Goal: Information Seeking & Learning: Check status

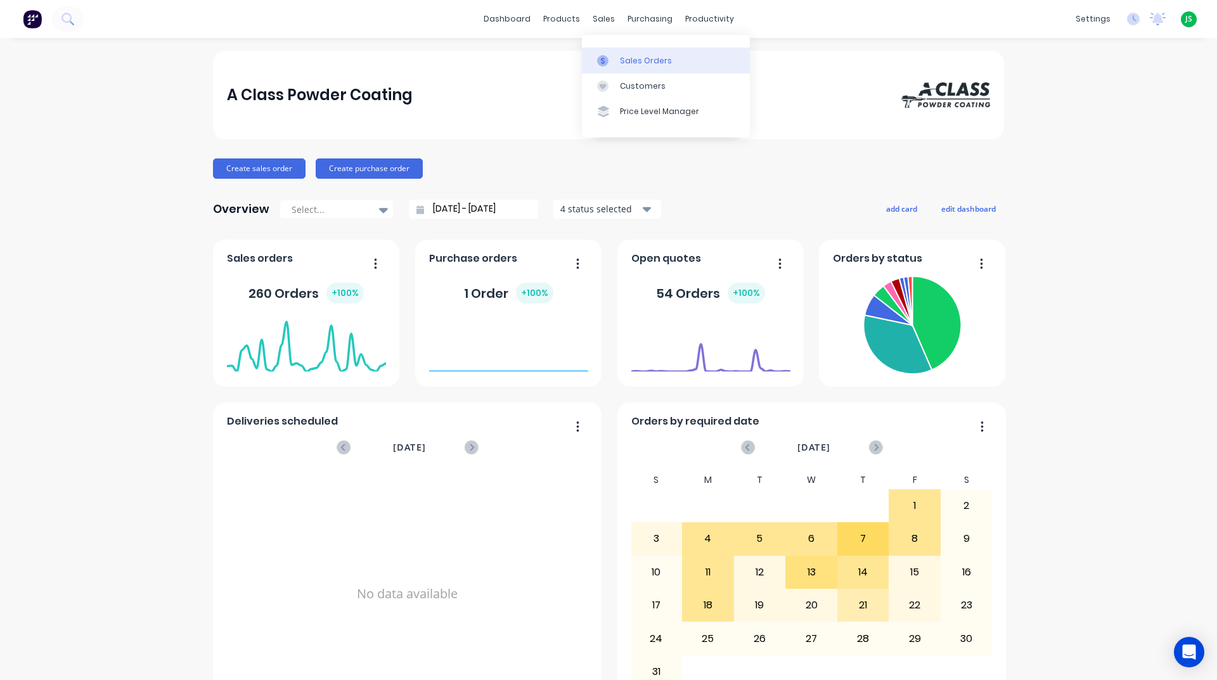
click at [642, 61] on div "Sales Orders" at bounding box center [646, 60] width 52 height 11
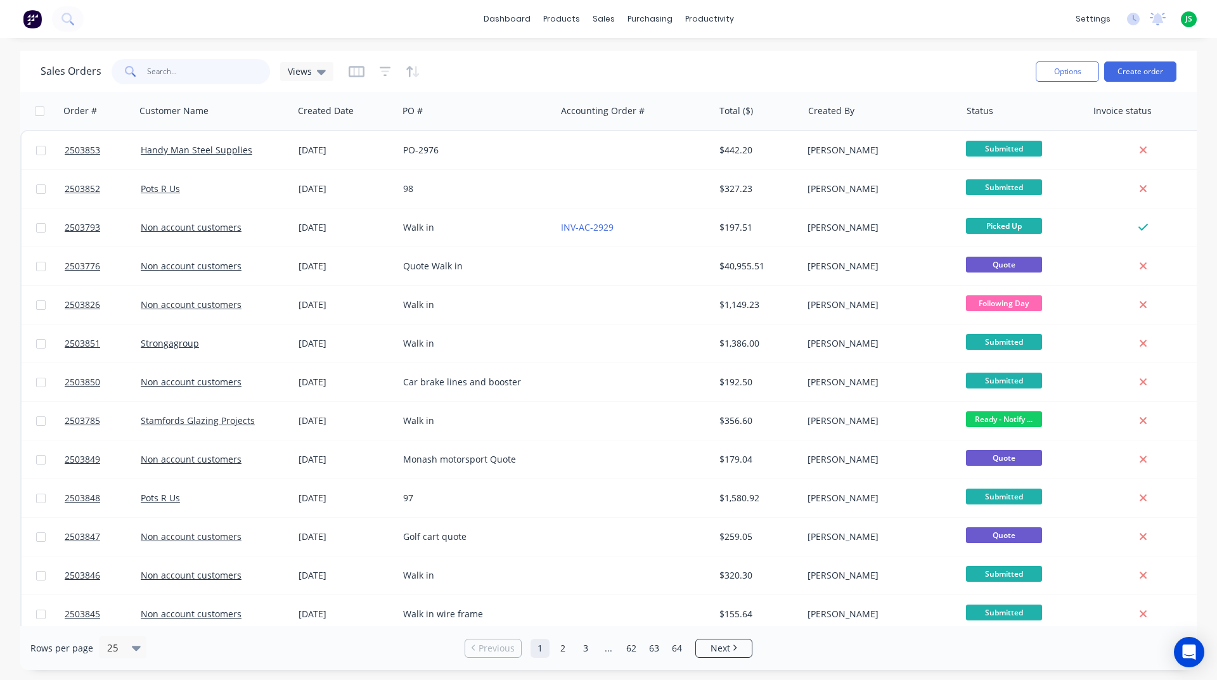
drag, startPoint x: 215, startPoint y: 66, endPoint x: 79, endPoint y: 67, distance: 136.9
click at [79, 67] on div "Sales Orders Views" at bounding box center [187, 71] width 293 height 25
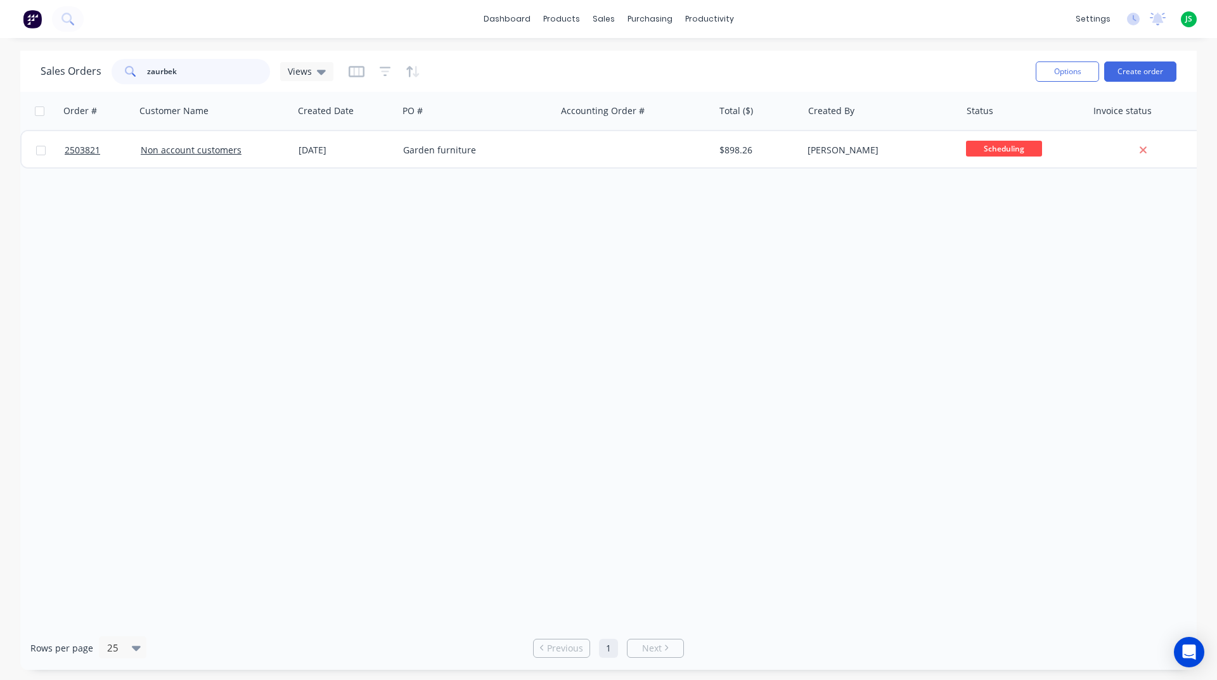
type input "zaurbek"
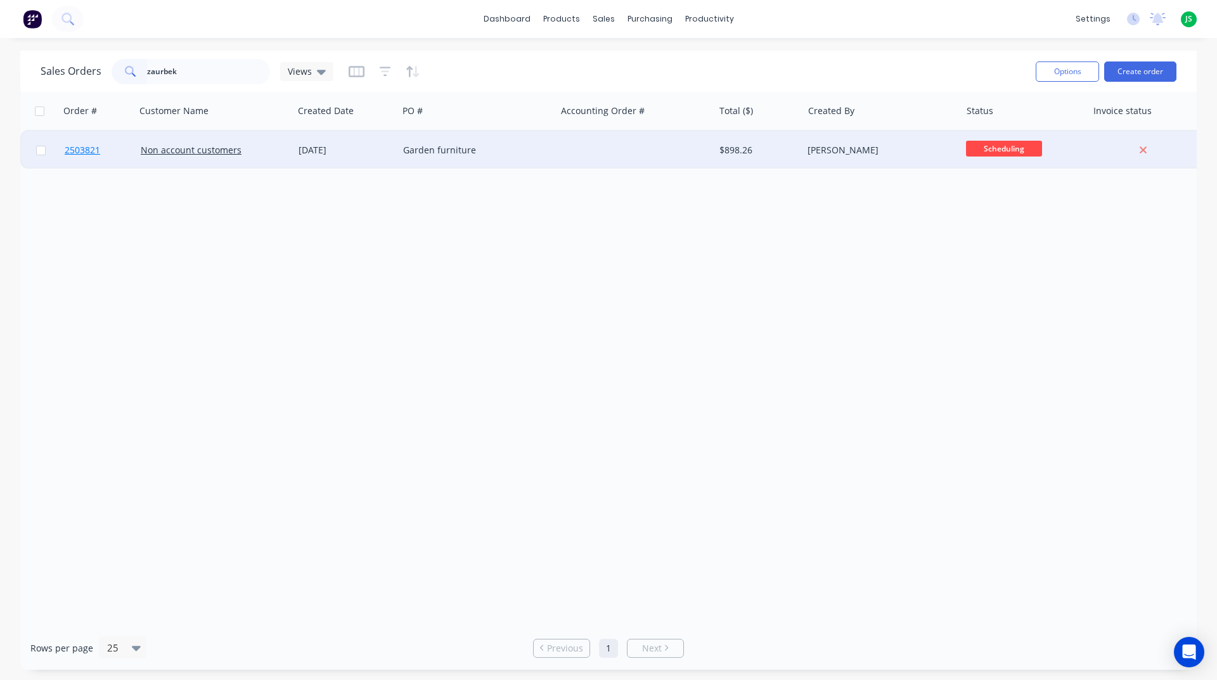
click at [81, 147] on span "2503821" at bounding box center [82, 150] width 35 height 13
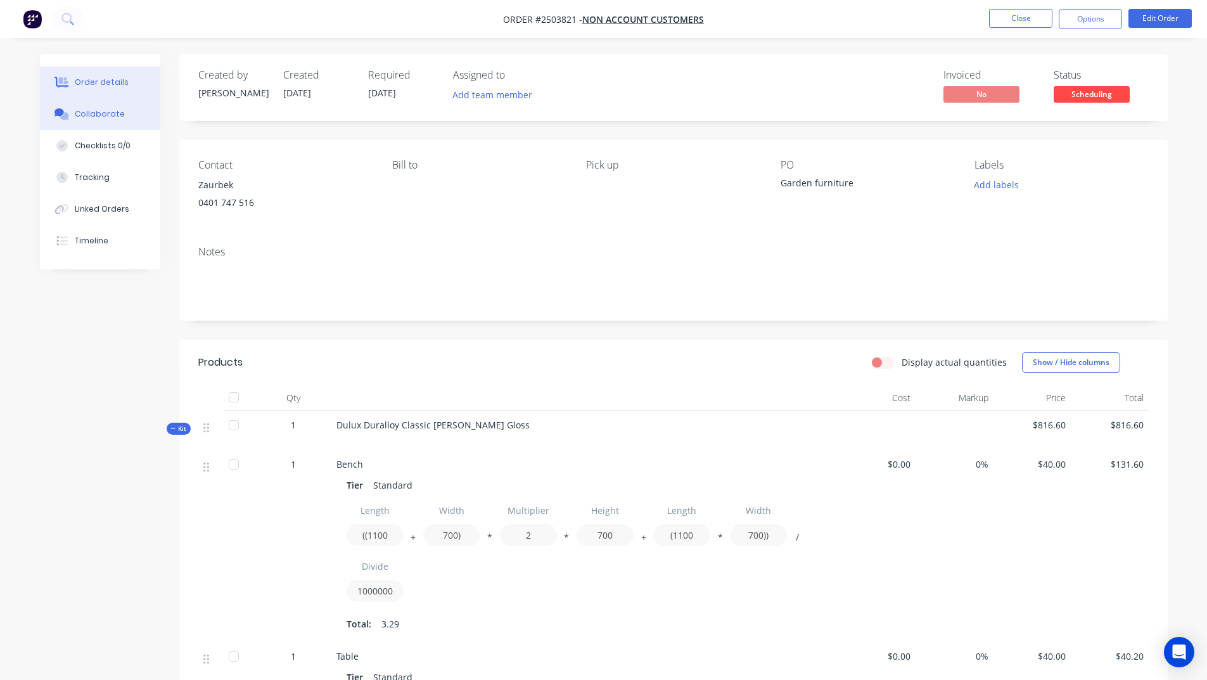
click at [124, 115] on button "Collaborate" at bounding box center [100, 114] width 120 height 32
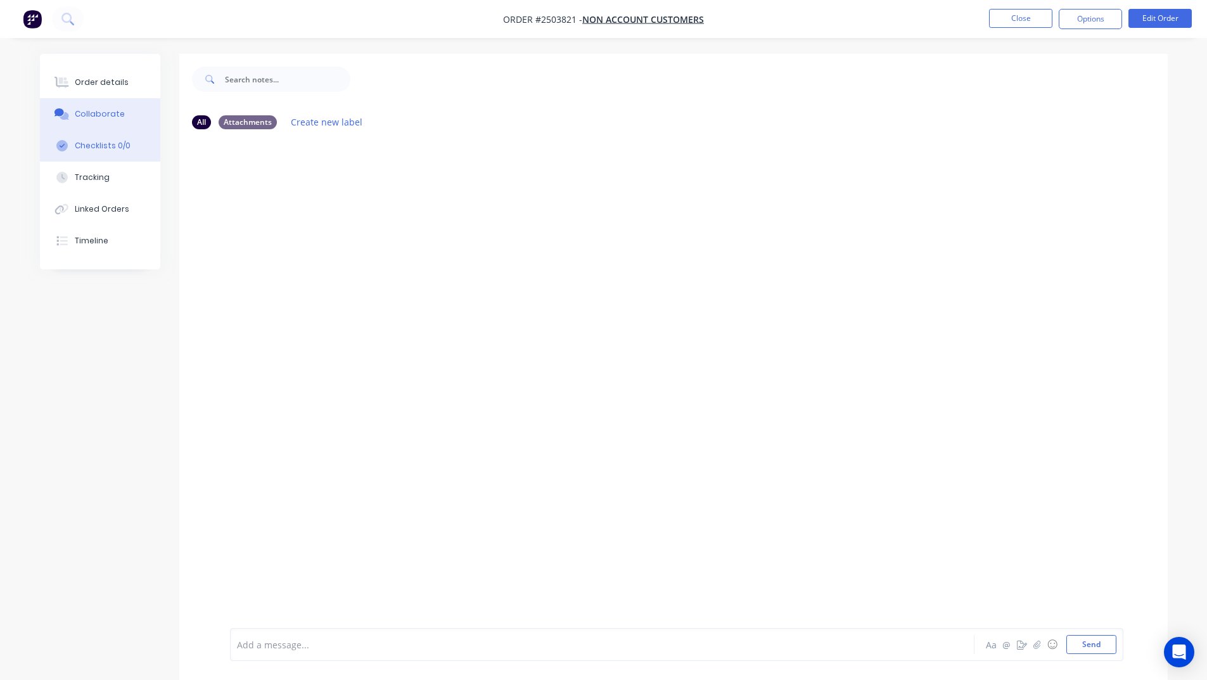
click at [121, 150] on div "Checklists 0/0" at bounding box center [103, 145] width 56 height 11
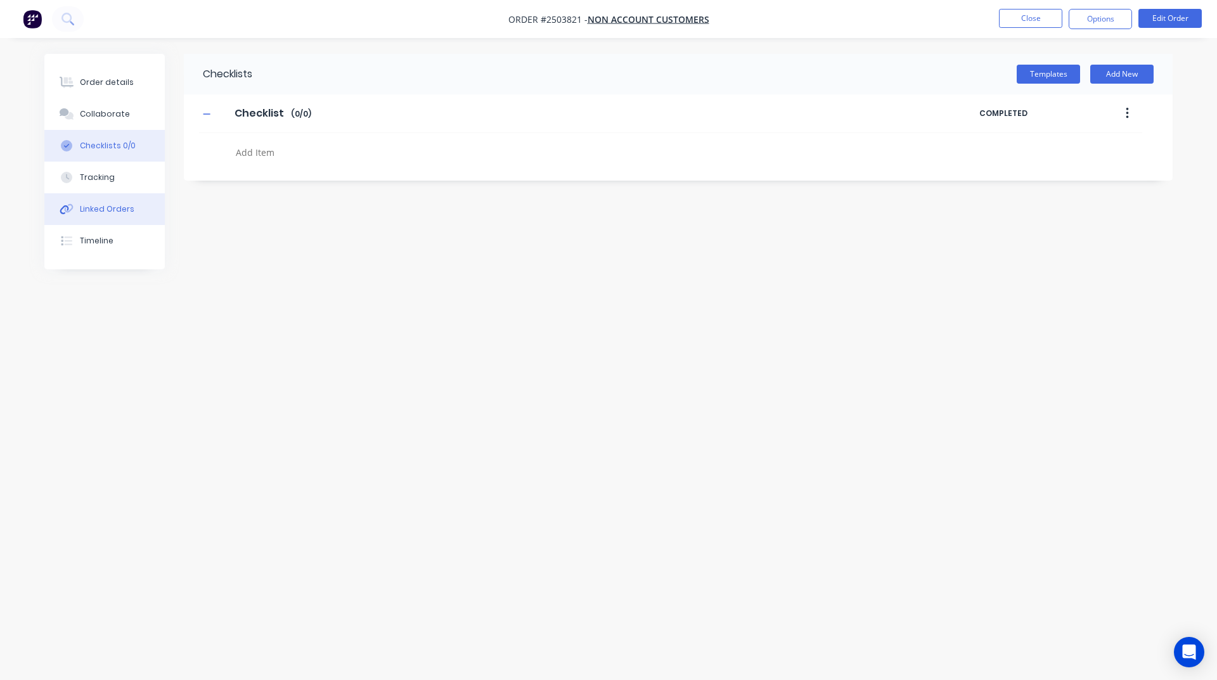
click at [103, 186] on button "Tracking" at bounding box center [104, 178] width 120 height 32
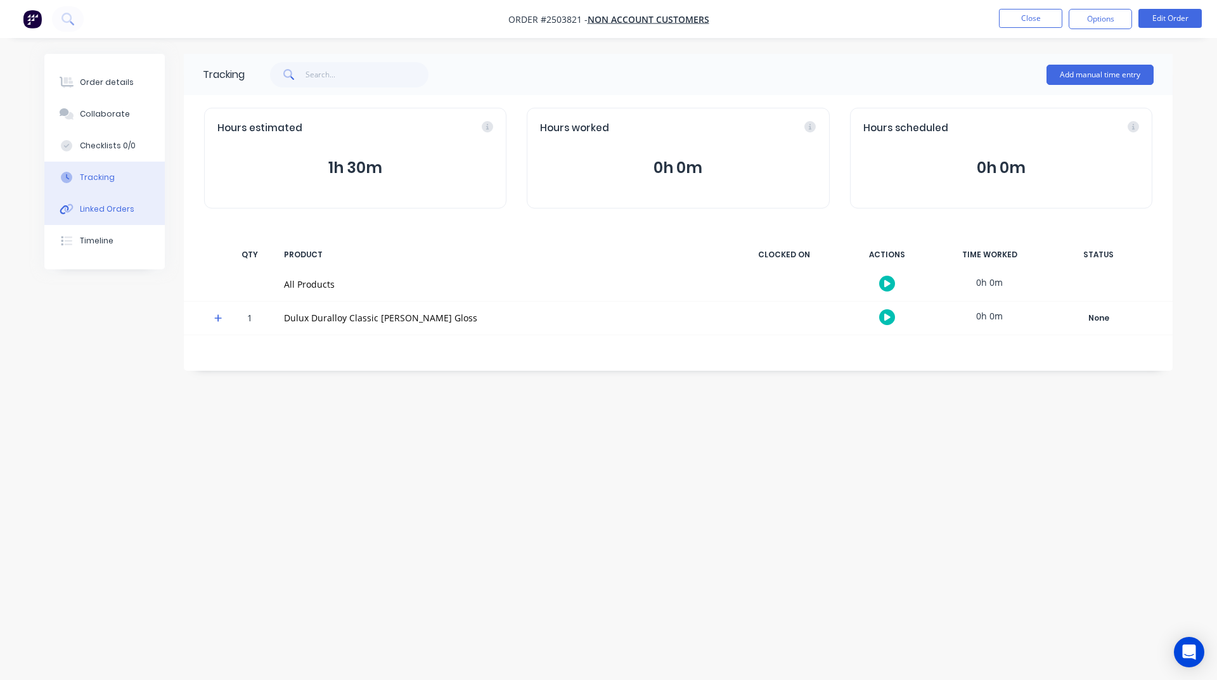
click at [106, 213] on div "Linked Orders" at bounding box center [107, 208] width 54 height 11
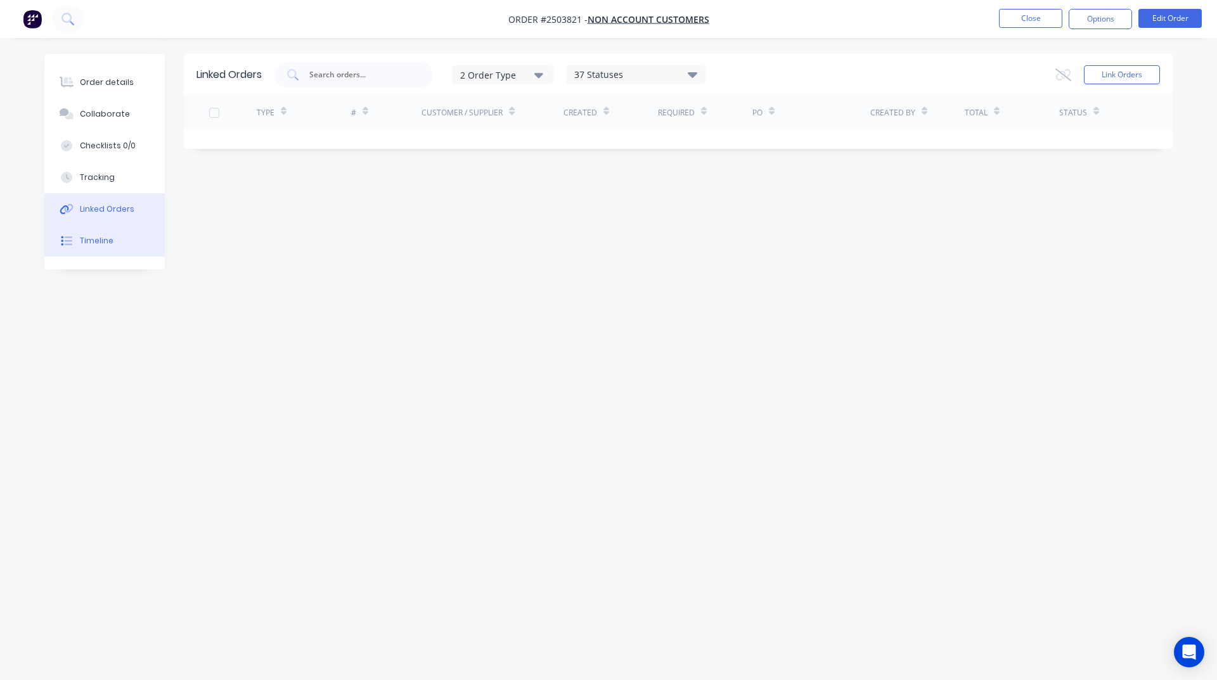
click at [94, 249] on button "Timeline" at bounding box center [104, 241] width 120 height 32
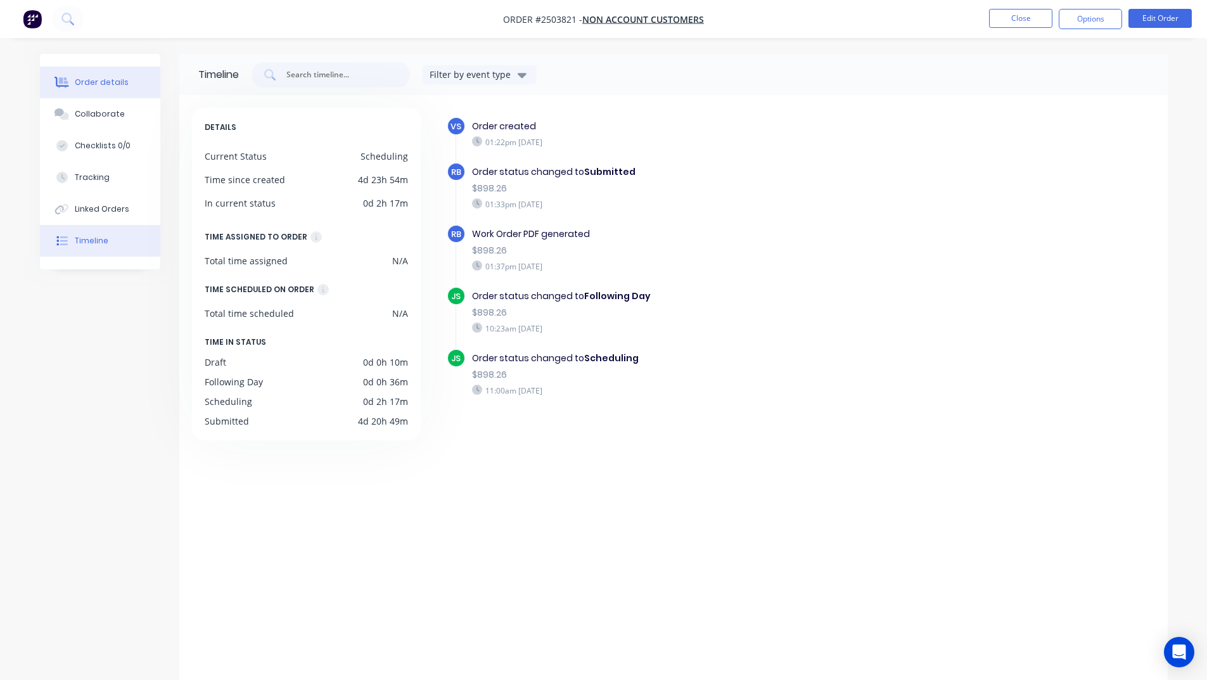
click at [96, 87] on div "Order details" at bounding box center [102, 82] width 54 height 11
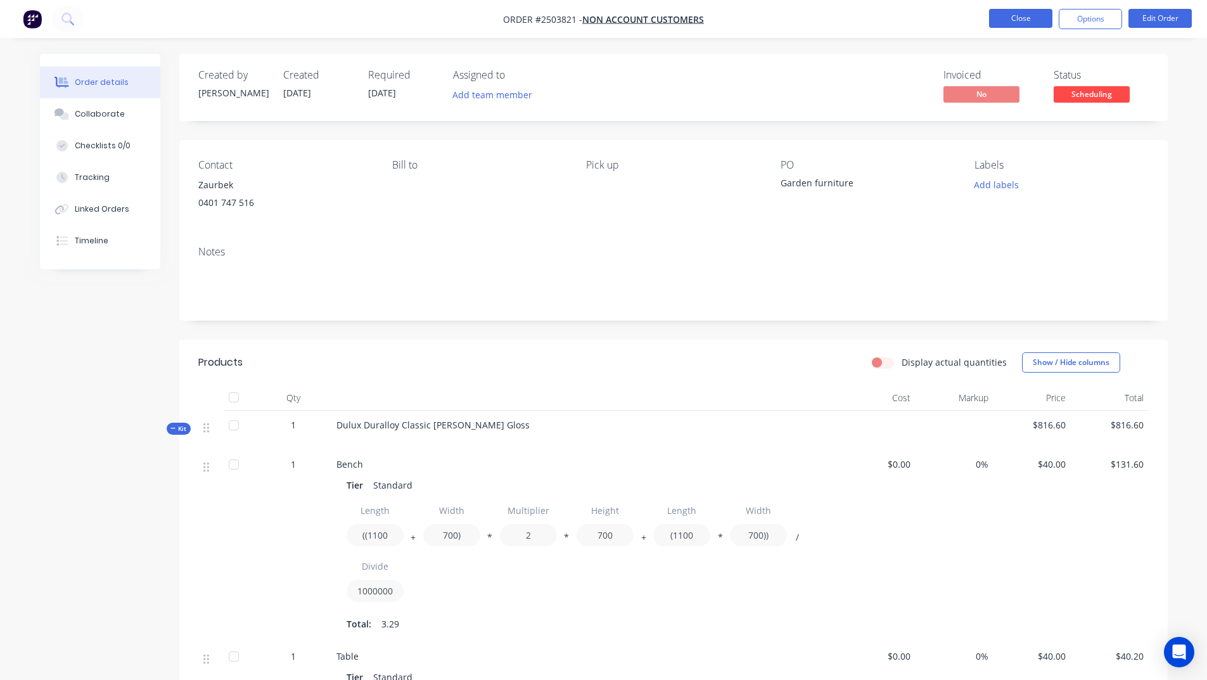
click at [1026, 22] on button "Close" at bounding box center [1020, 18] width 63 height 19
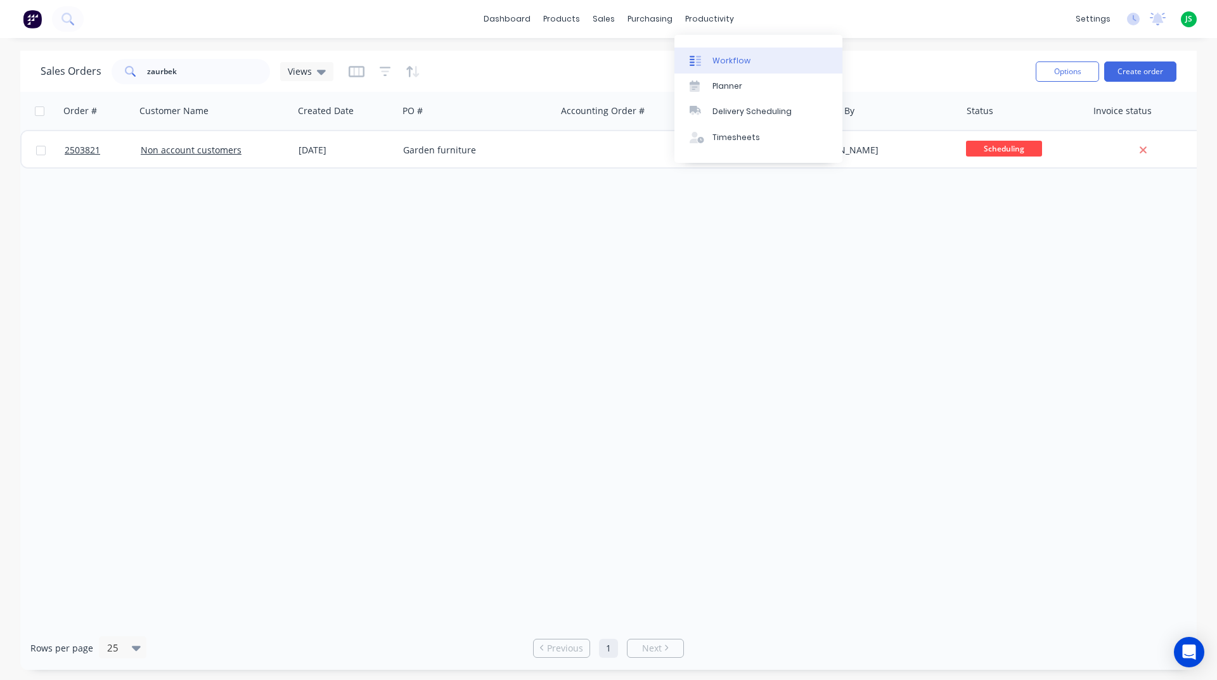
click at [710, 54] on link "Workflow" at bounding box center [758, 60] width 168 height 25
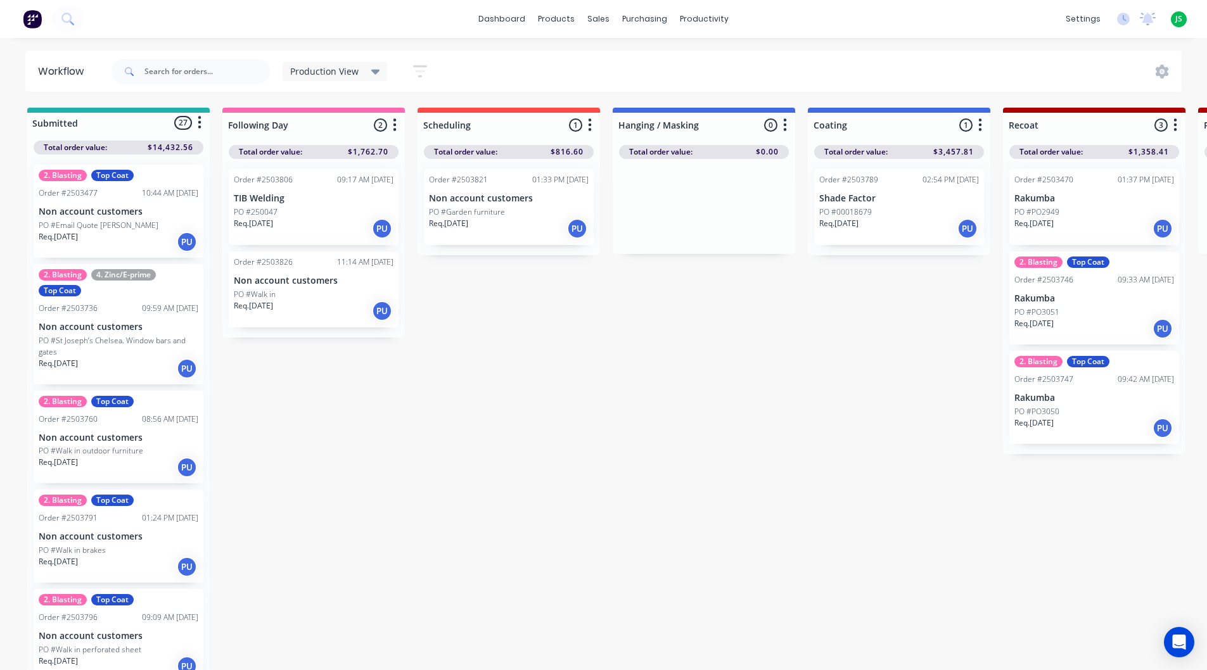
click at [333, 191] on div "Order #2503806 09:17 AM [DATE] TIB Welding PO #250047 Req. [DATE] PU" at bounding box center [314, 207] width 170 height 76
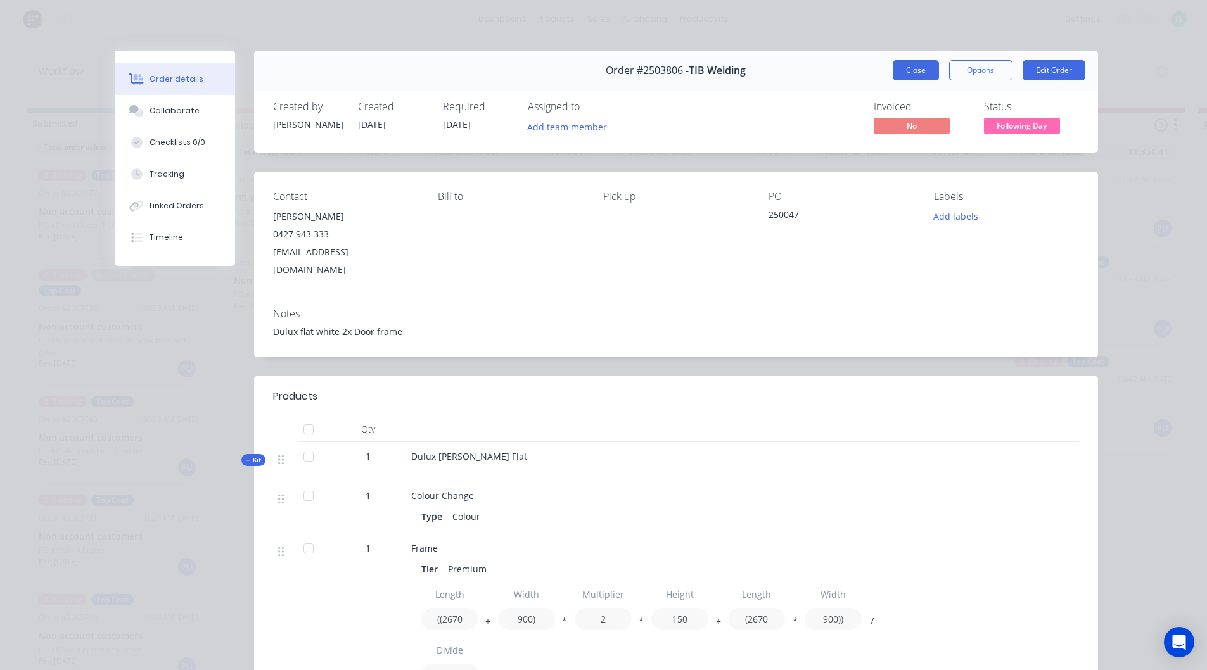
click at [905, 69] on button "Close" at bounding box center [916, 70] width 46 height 20
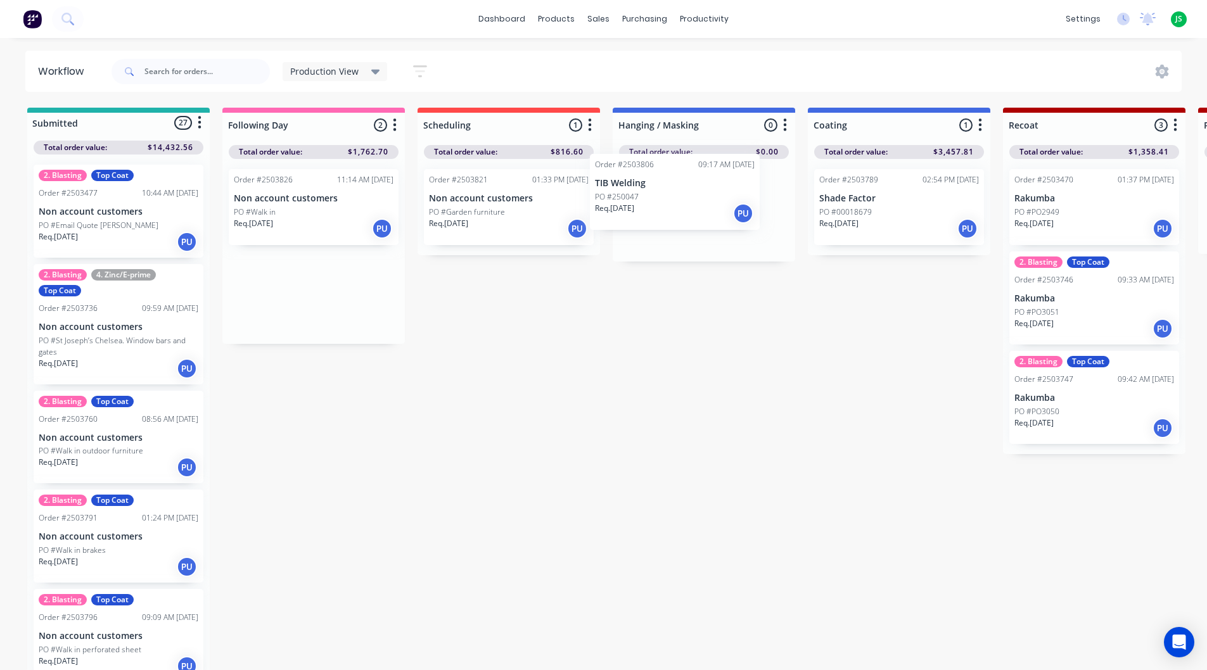
drag, startPoint x: 305, startPoint y: 212, endPoint x: 669, endPoint y: 196, distance: 364.7
click at [305, 228] on div "Req. [DATE] PU" at bounding box center [314, 229] width 160 height 22
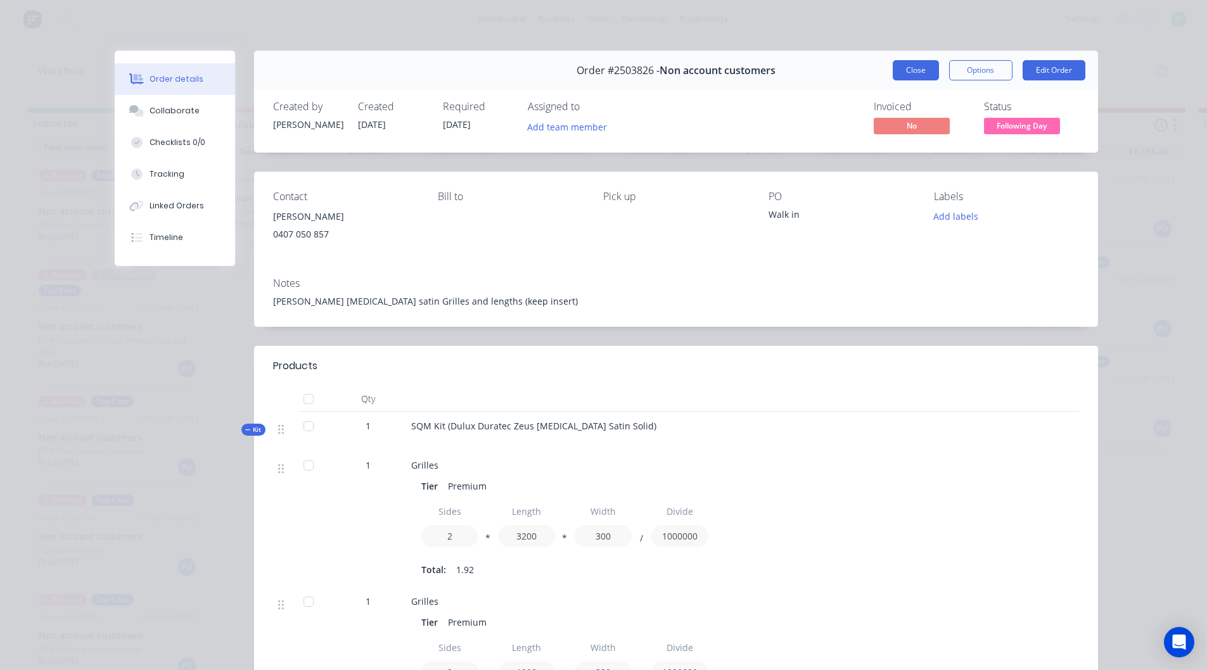
click at [912, 68] on button "Close" at bounding box center [916, 70] width 46 height 20
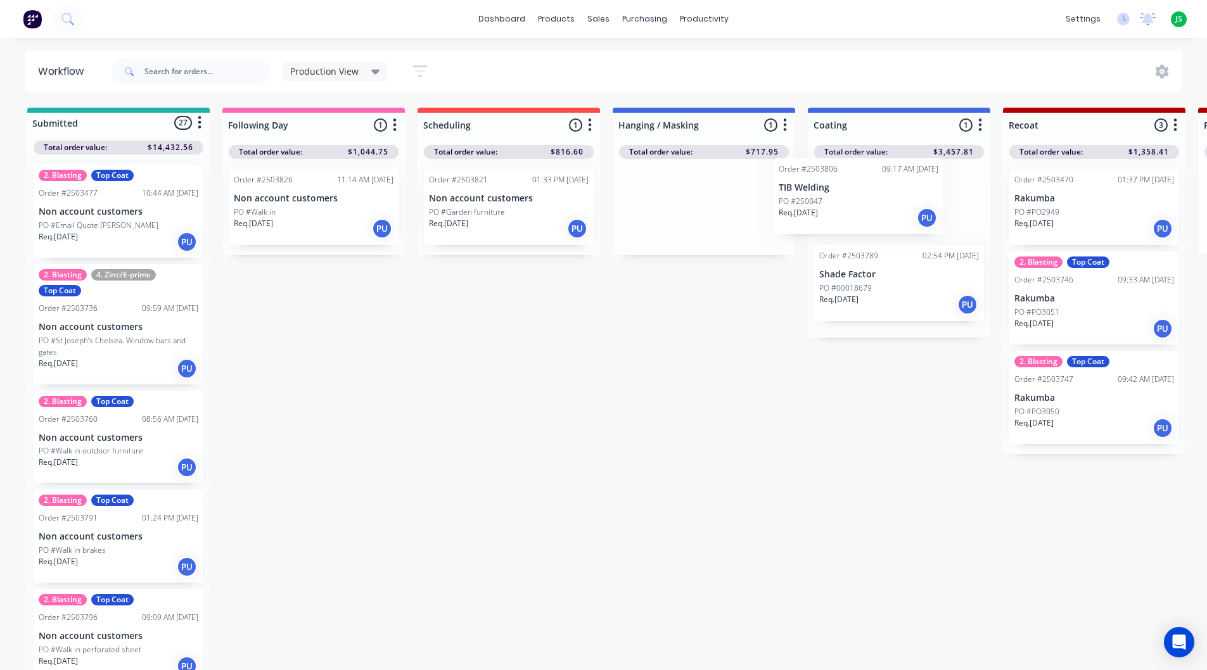
drag, startPoint x: 683, startPoint y: 234, endPoint x: 845, endPoint y: 218, distance: 163.0
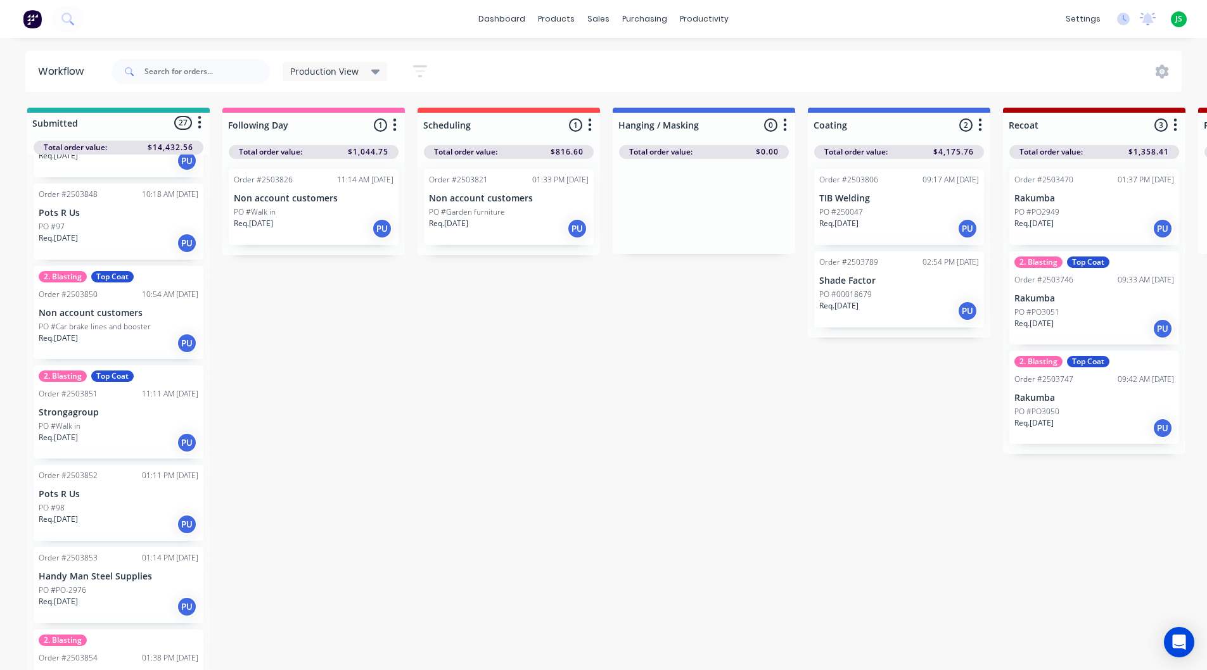
scroll to position [2026, 0]
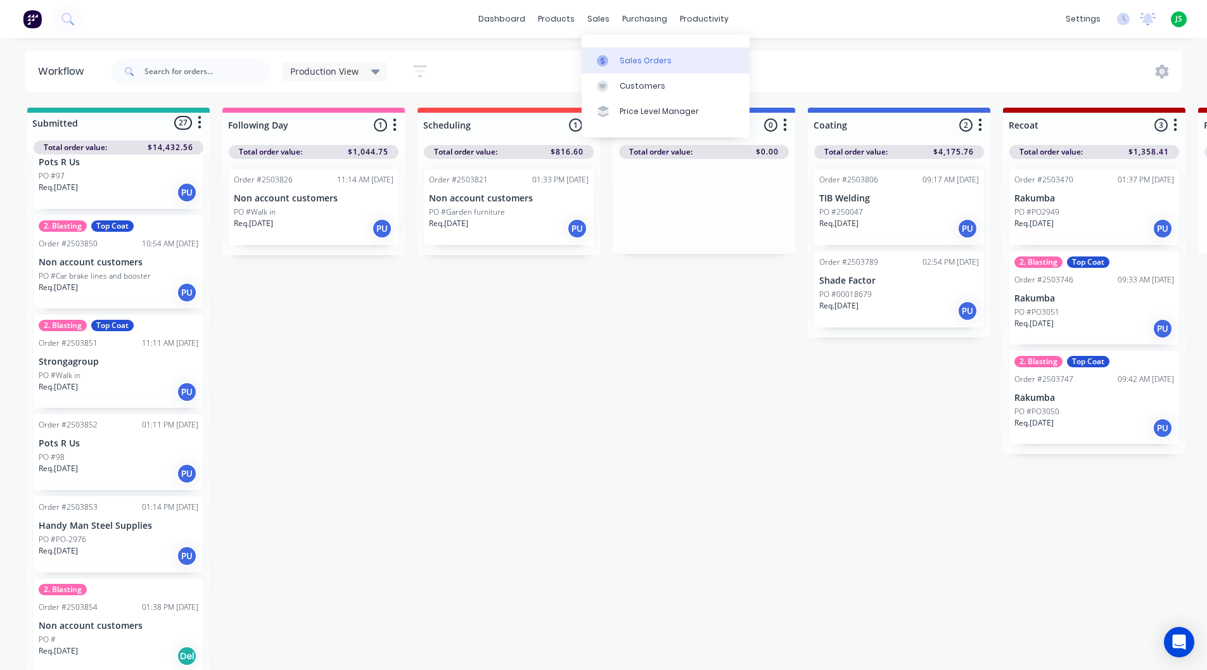
click at [610, 64] on div at bounding box center [606, 60] width 19 height 11
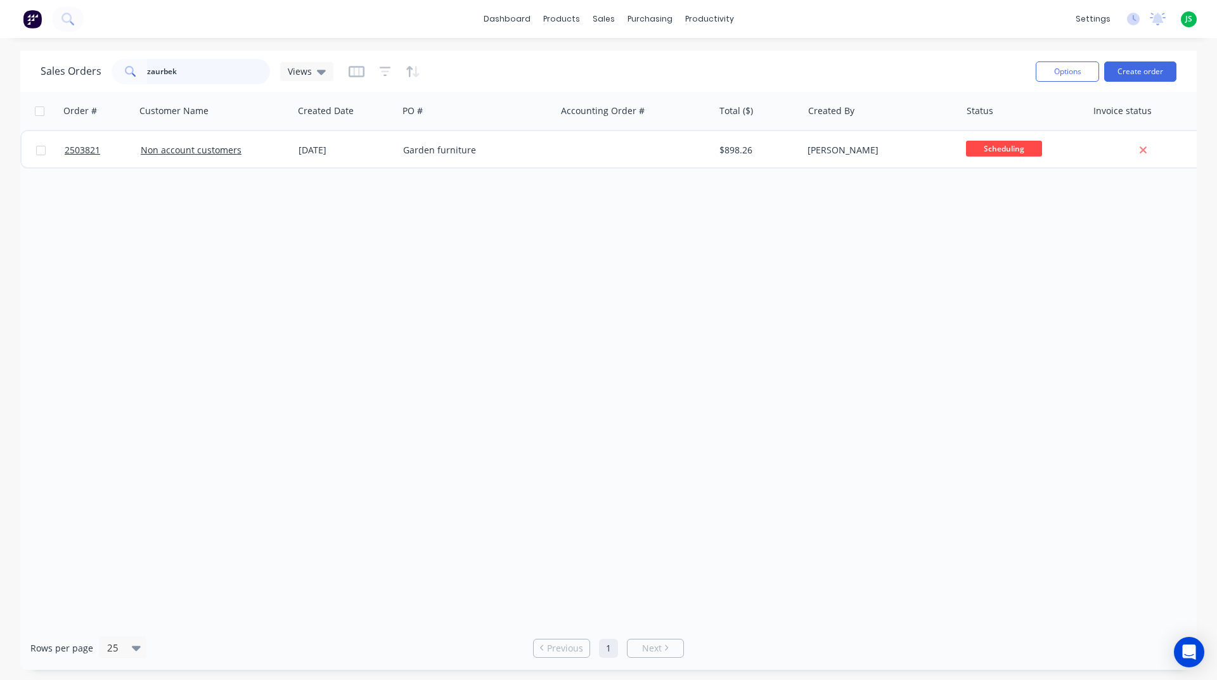
click at [222, 75] on input "zaurbek" at bounding box center [209, 71] width 124 height 25
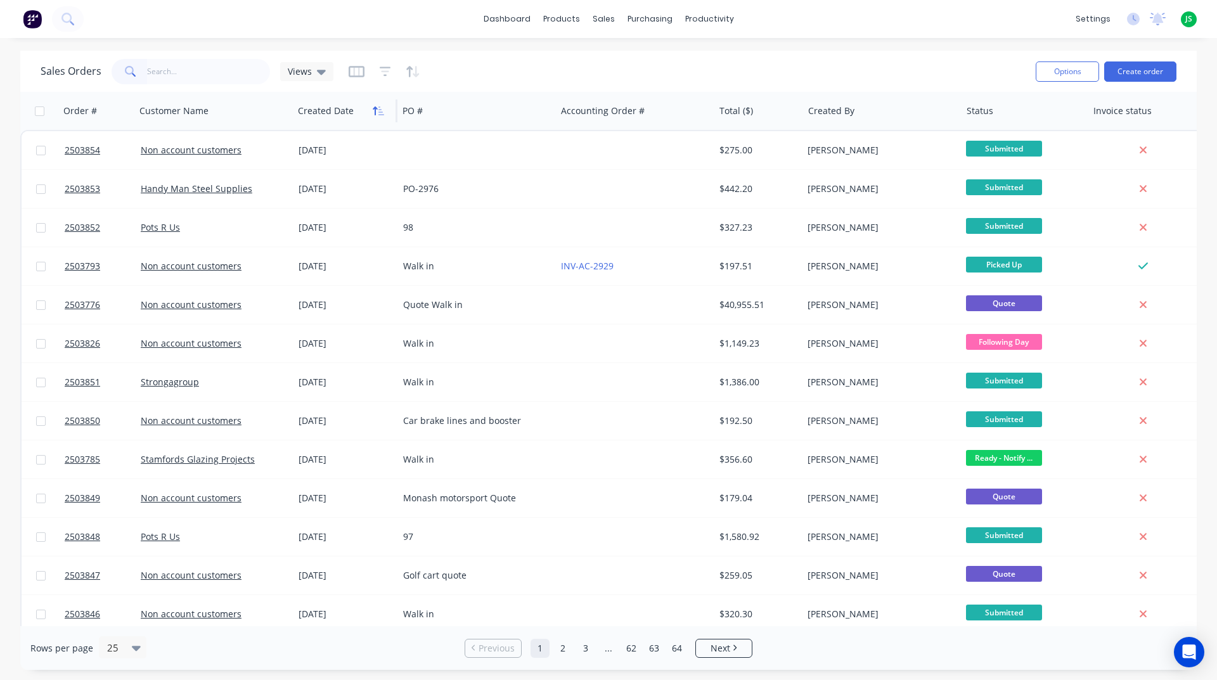
click at [373, 108] on icon "button" at bounding box center [375, 110] width 4 height 9
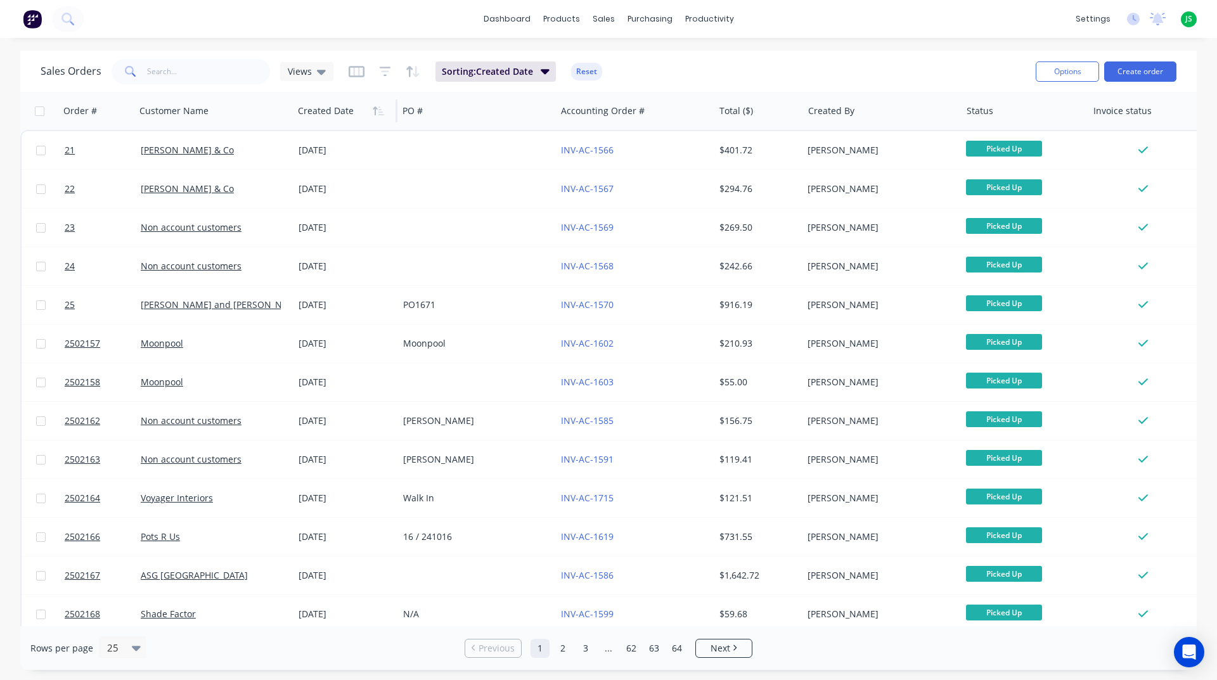
click at [373, 108] on icon "button" at bounding box center [375, 110] width 4 height 9
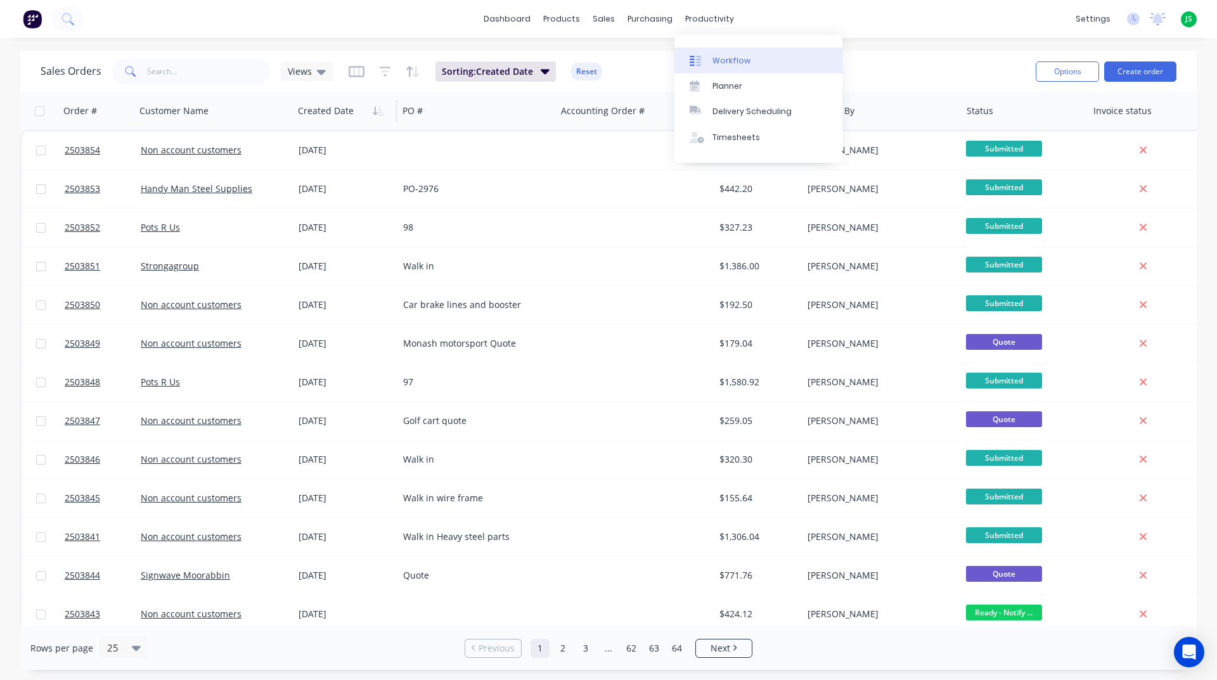
click at [718, 61] on div "Workflow" at bounding box center [731, 60] width 38 height 11
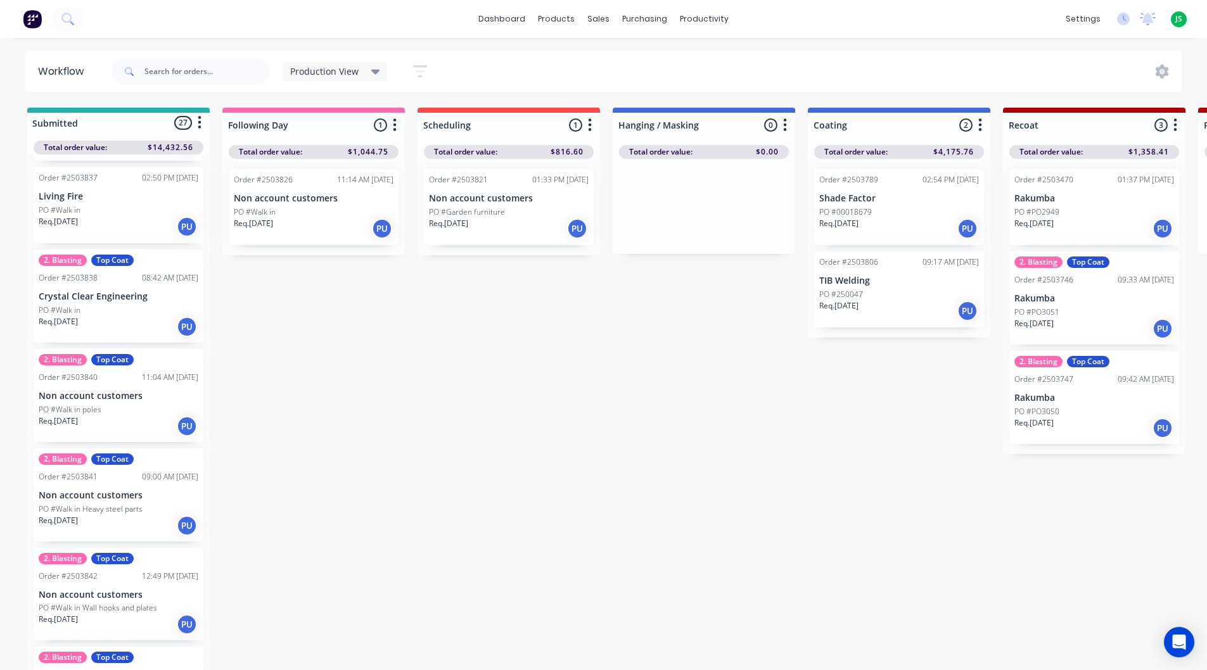
scroll to position [1204, 0]
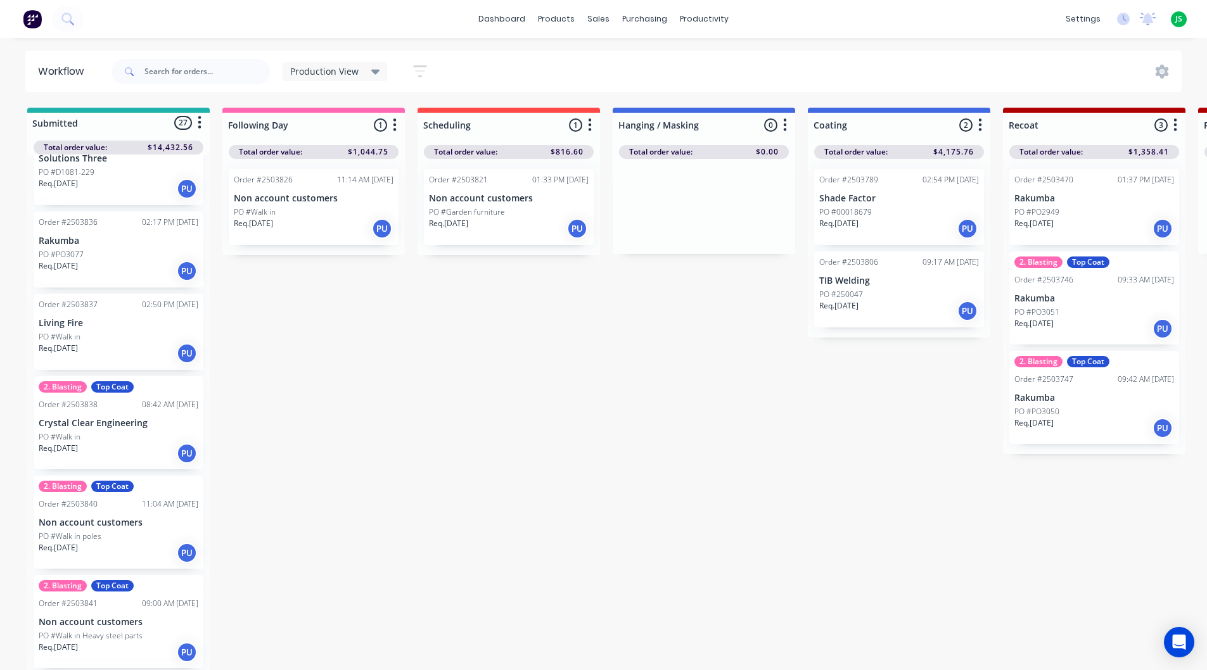
click at [106, 264] on div "Req. [DATE] PU" at bounding box center [119, 271] width 160 height 22
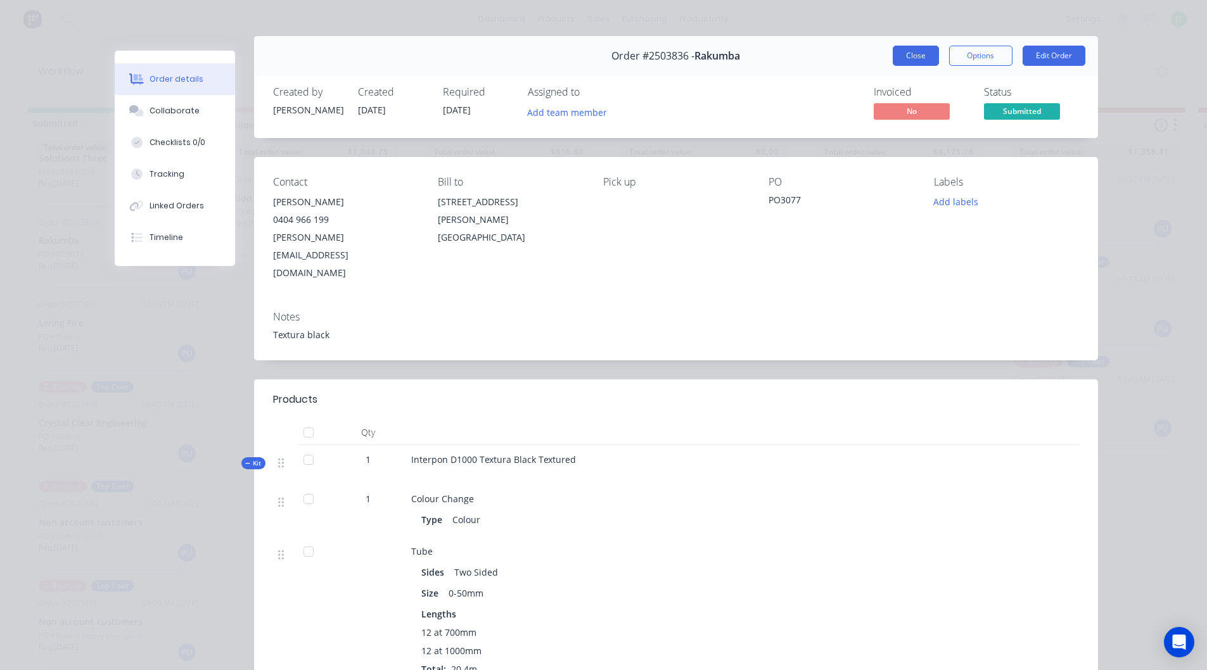
scroll to position [0, 0]
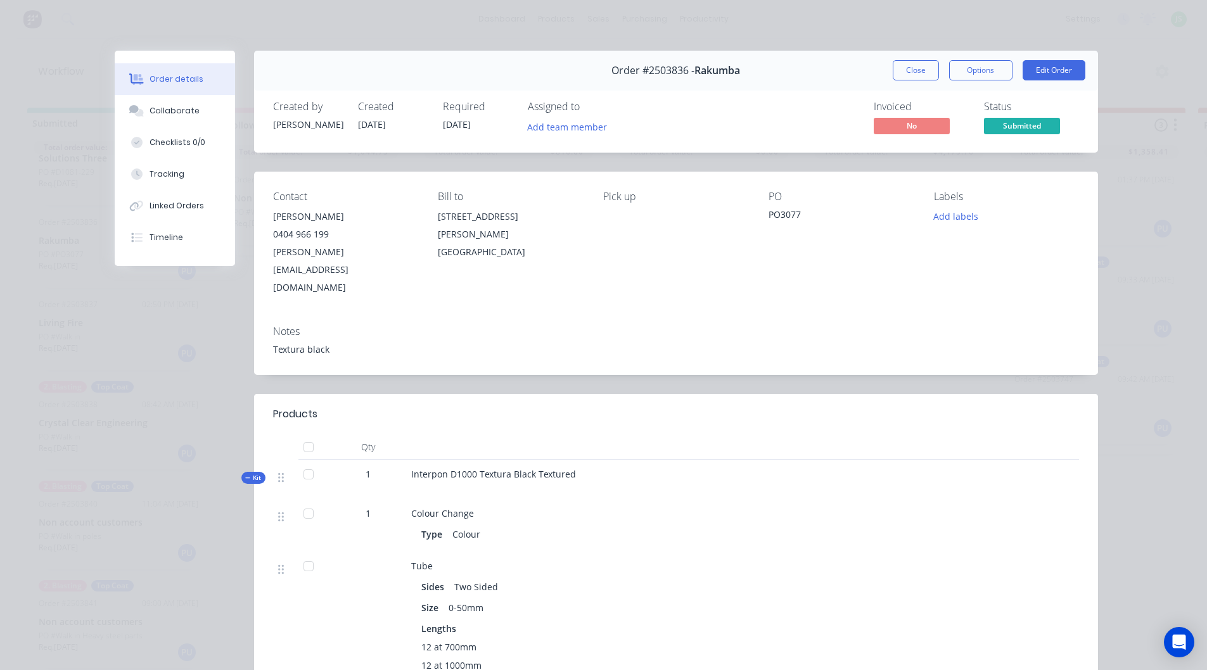
click at [922, 63] on button "Close" at bounding box center [916, 70] width 46 height 20
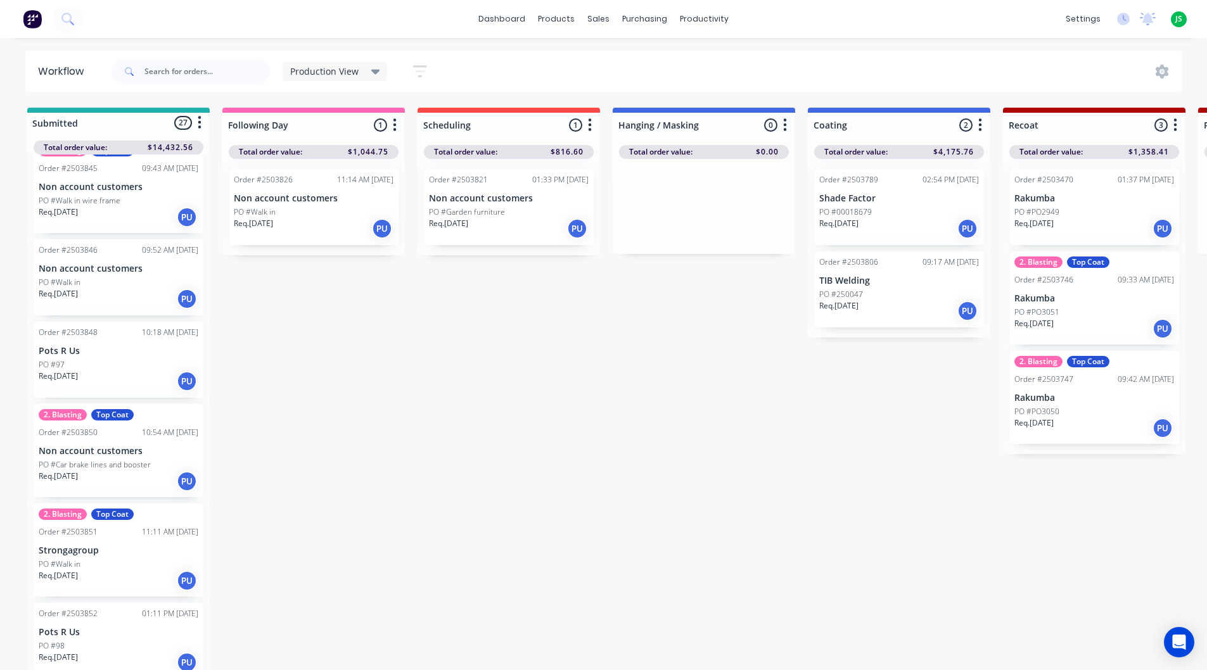
scroll to position [1964, 0]
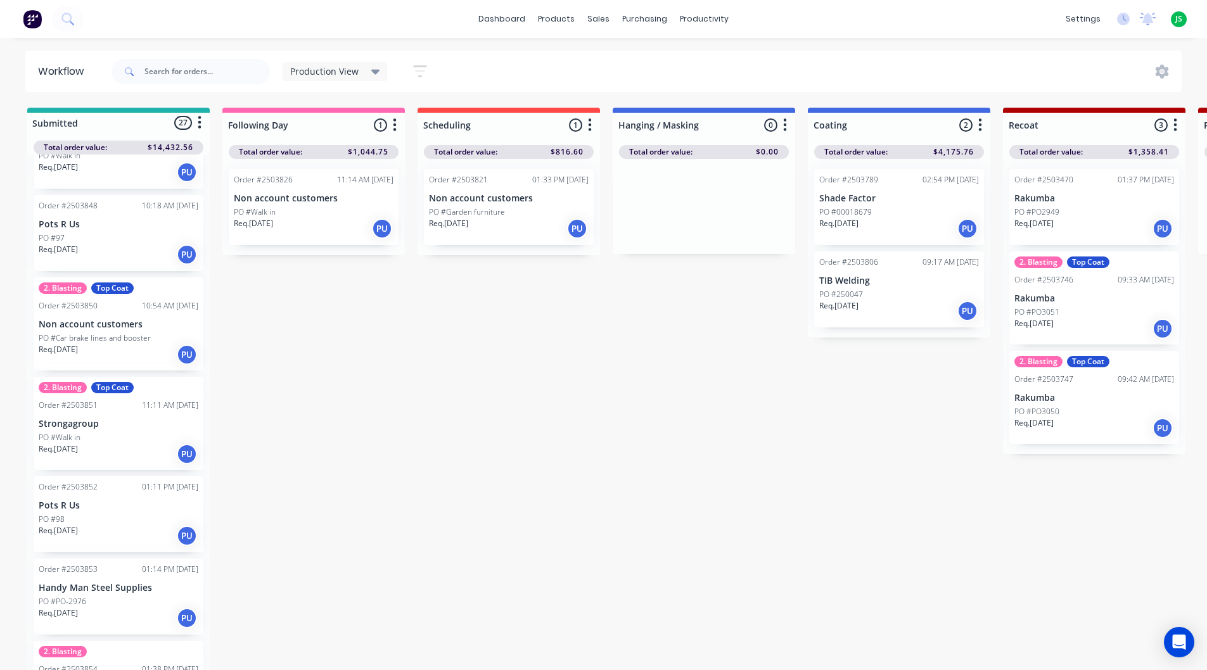
click at [134, 523] on div "PO #98" at bounding box center [119, 519] width 160 height 11
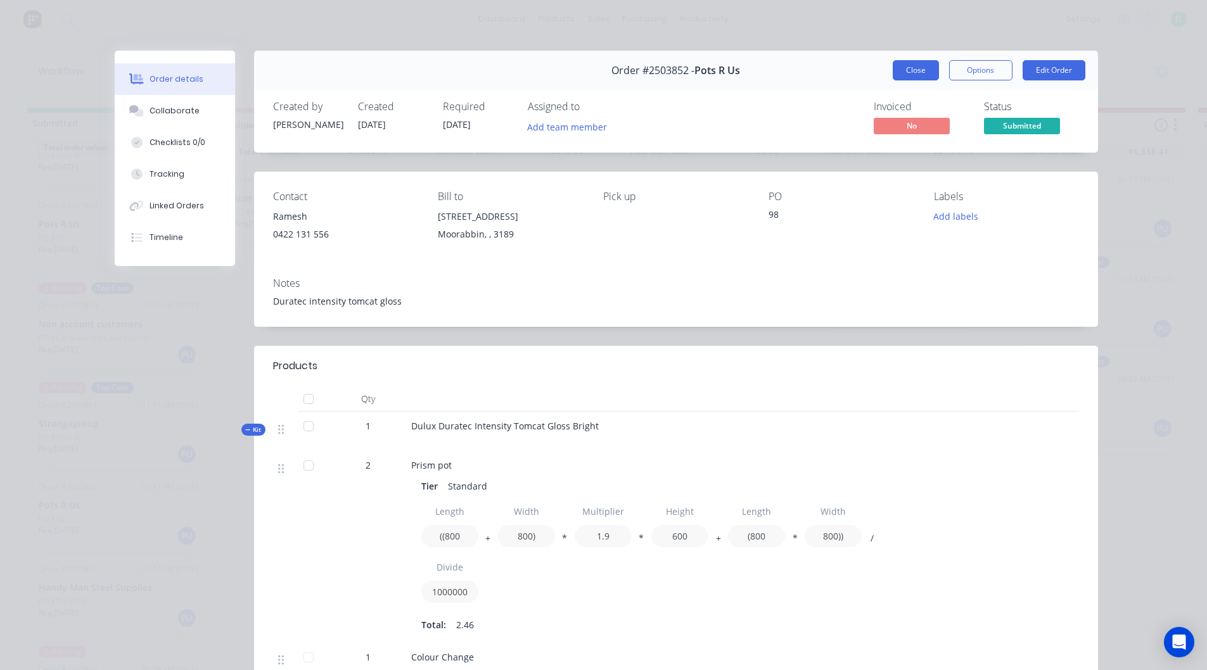
click at [910, 68] on button "Close" at bounding box center [916, 70] width 46 height 20
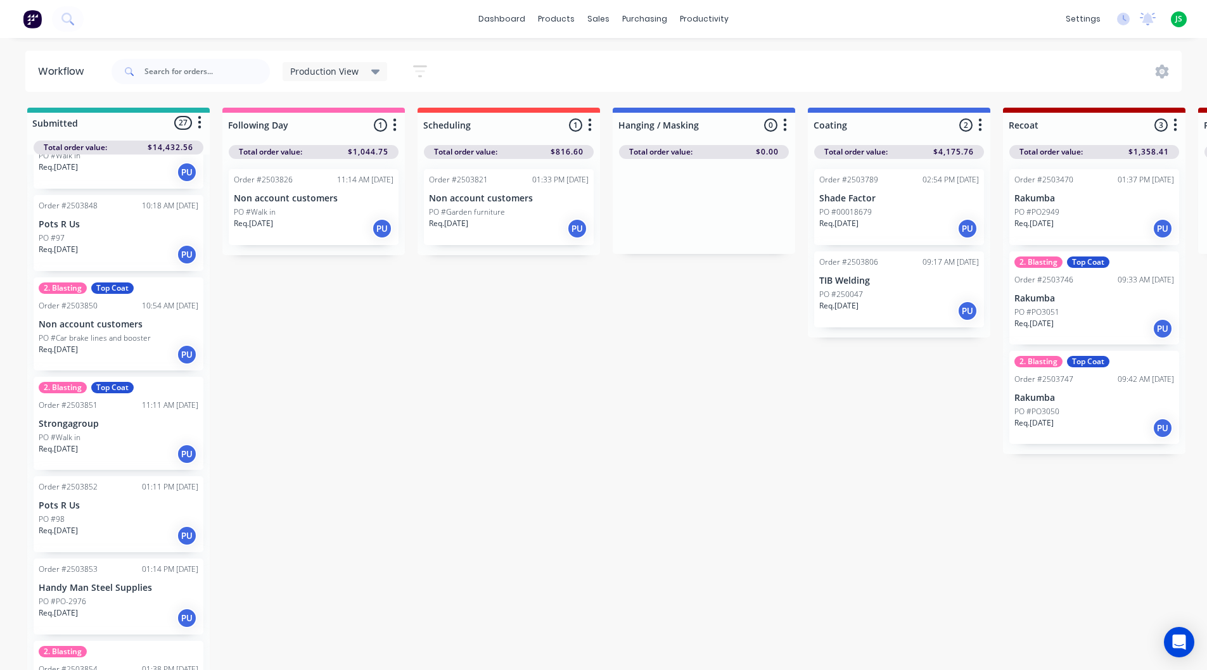
click at [109, 255] on div "Req. [DATE] PU" at bounding box center [119, 255] width 160 height 22
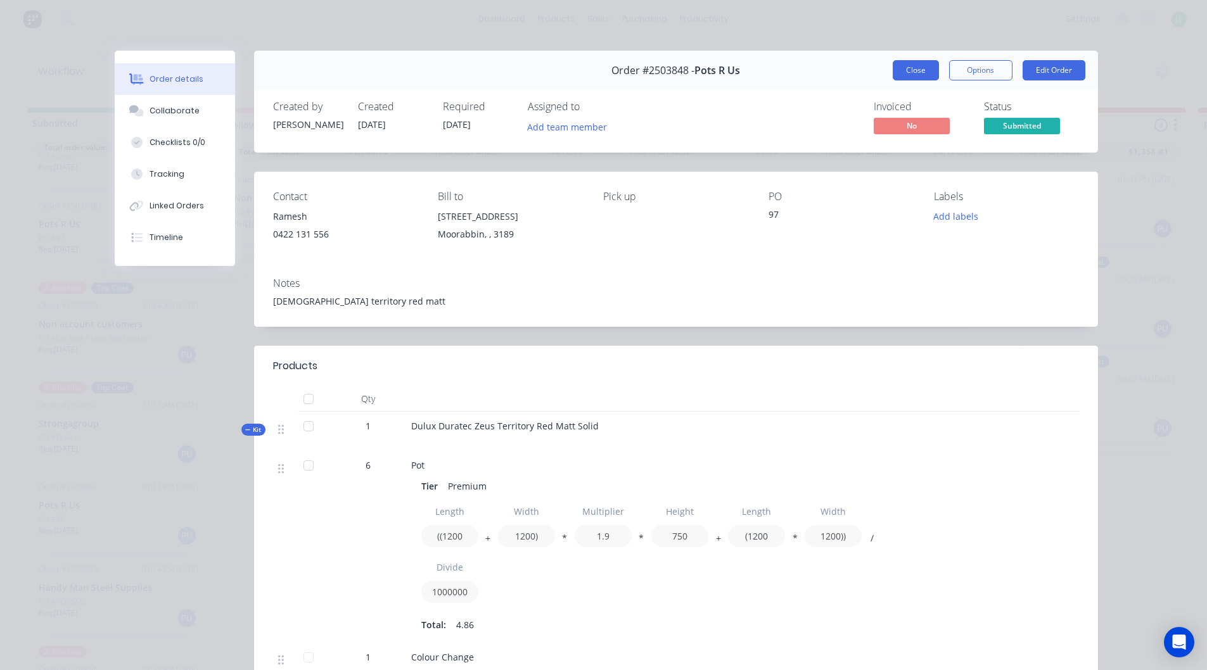
click at [911, 71] on button "Close" at bounding box center [916, 70] width 46 height 20
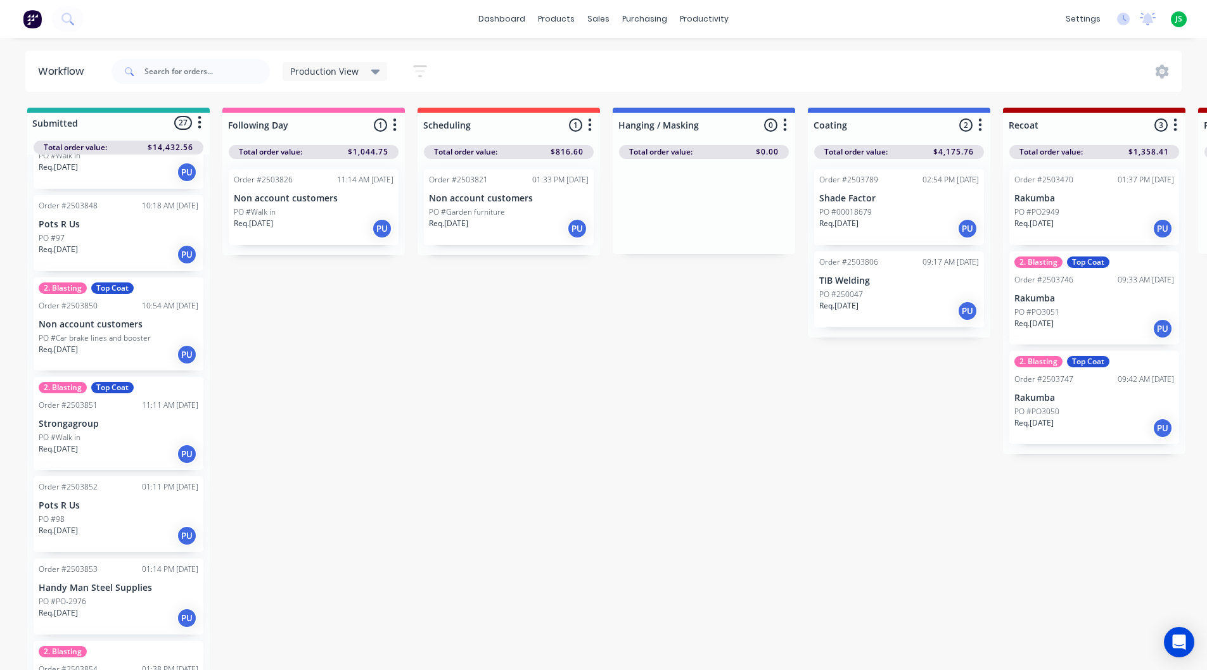
scroll to position [1963, 0]
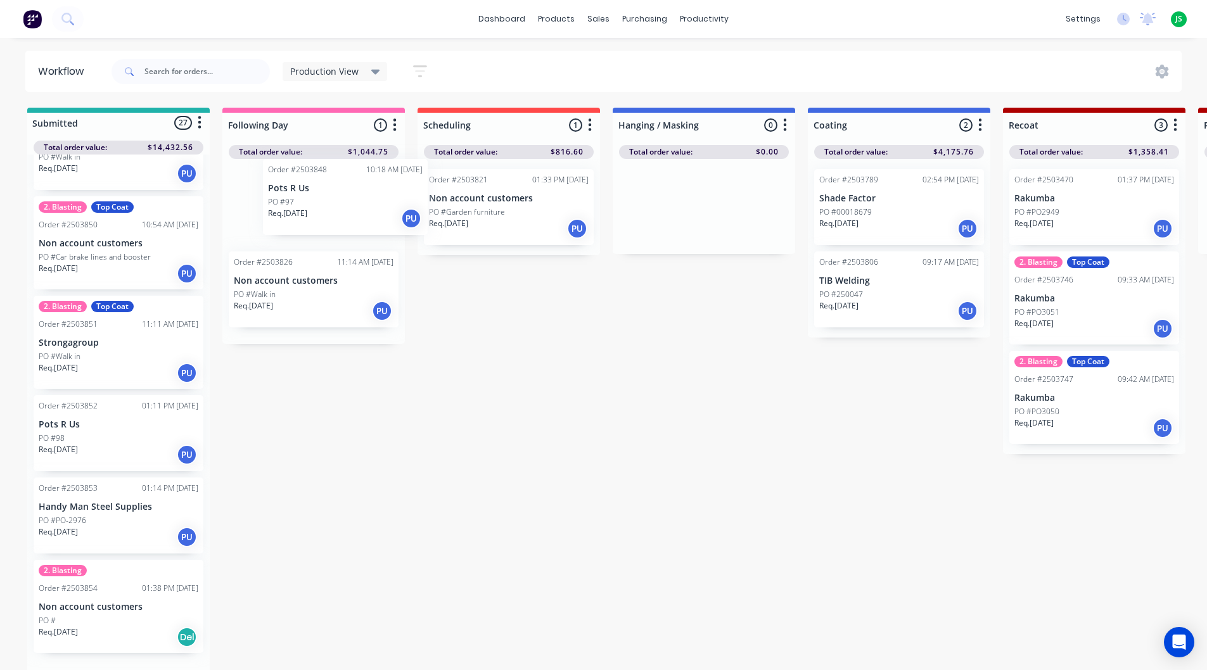
drag, startPoint x: 103, startPoint y: 251, endPoint x: 341, endPoint y: 211, distance: 241.6
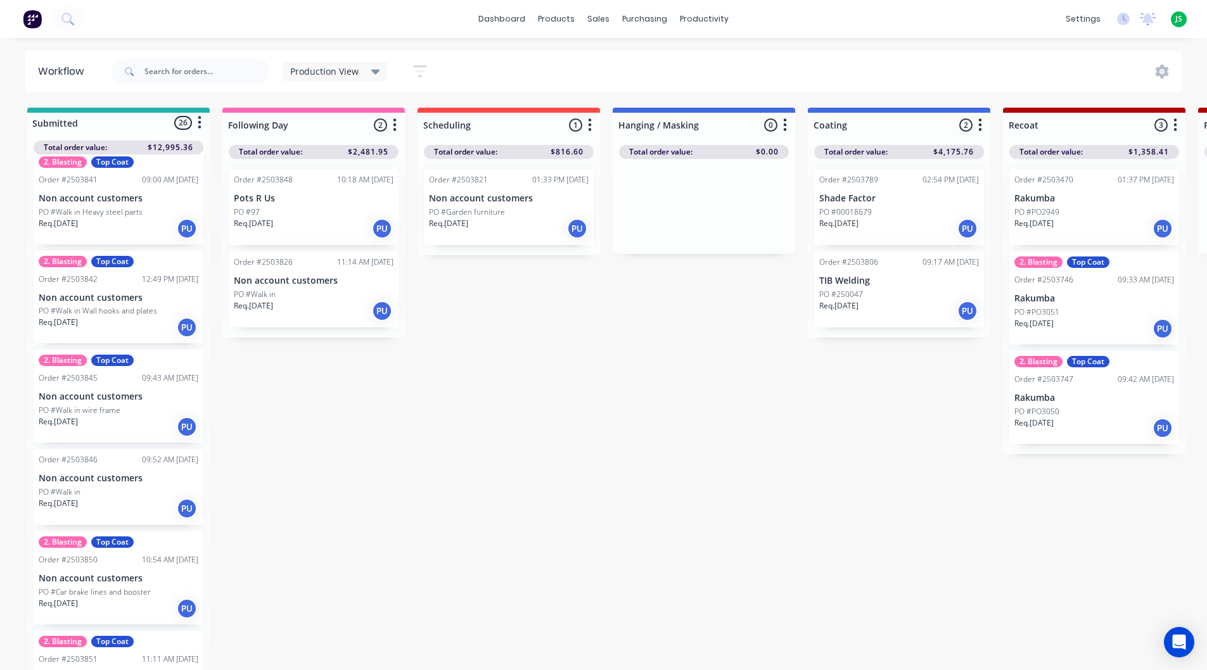
scroll to position [1627, 0]
click at [302, 309] on div "Req. [DATE] PU" at bounding box center [314, 311] width 160 height 22
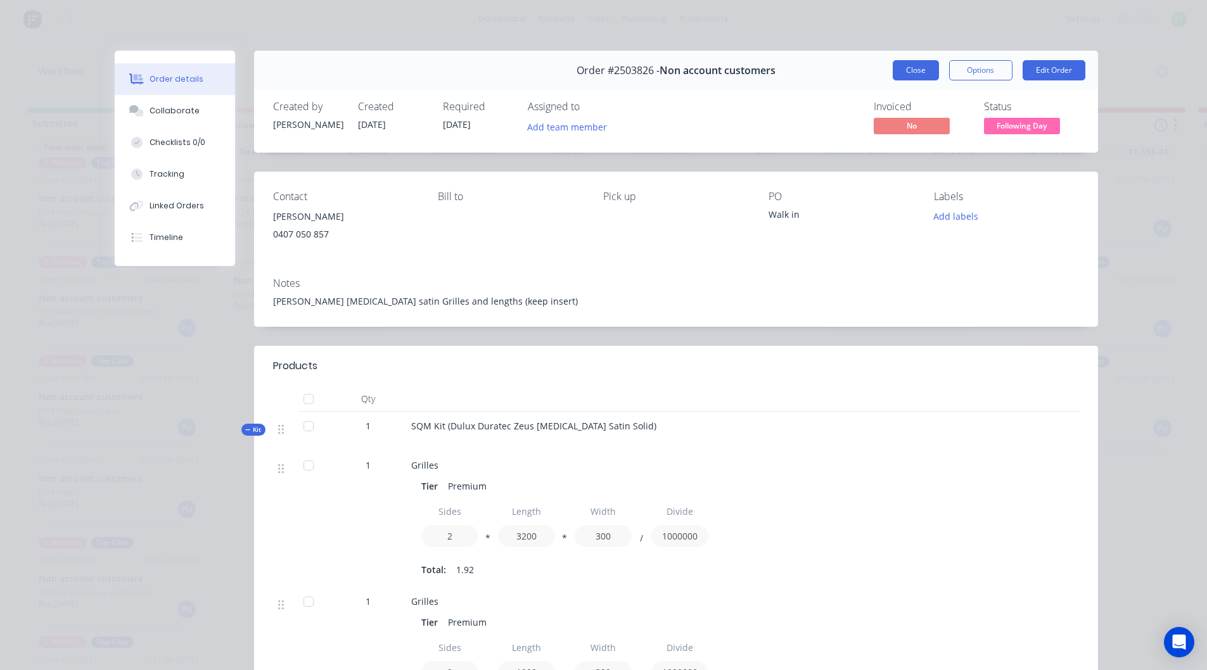
click at [914, 75] on button "Close" at bounding box center [916, 70] width 46 height 20
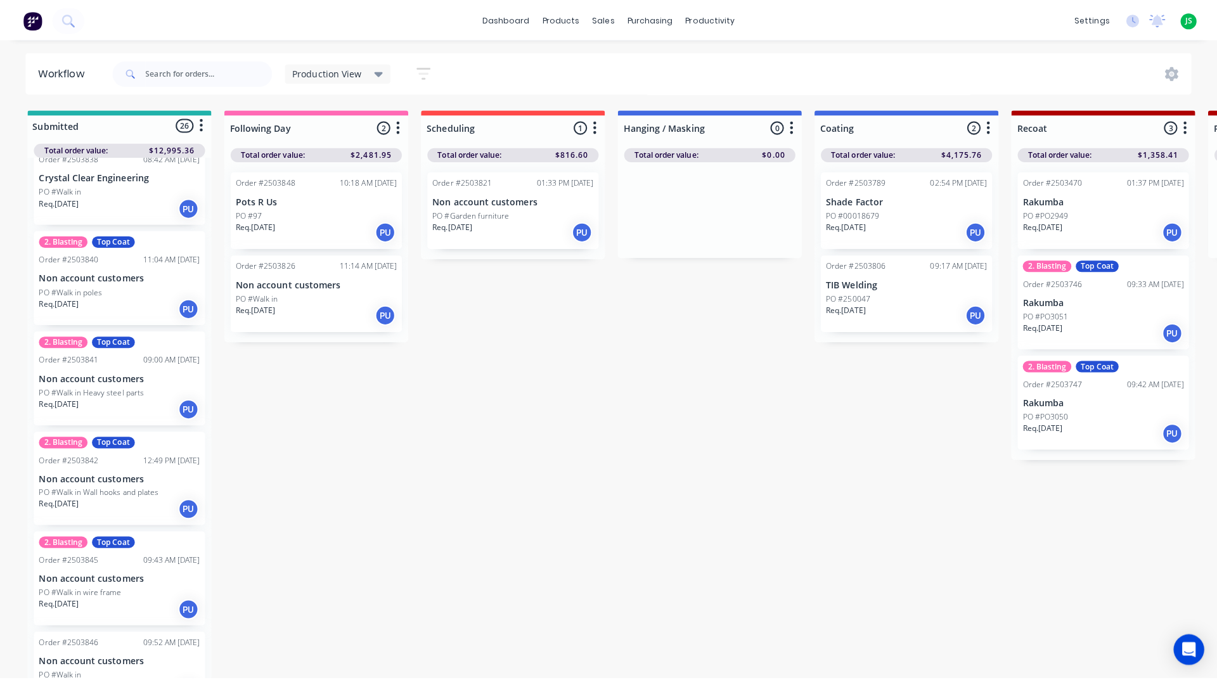
scroll to position [1374, 0]
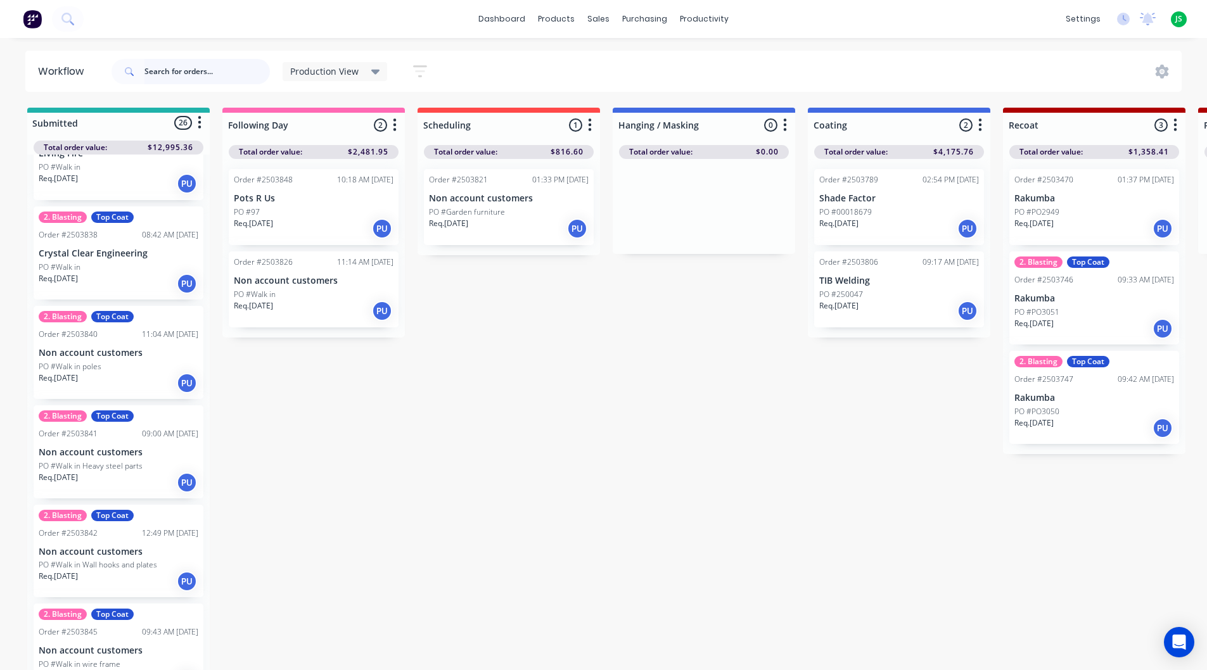
click at [196, 84] on input "text" at bounding box center [206, 71] width 125 height 25
type input "monument"
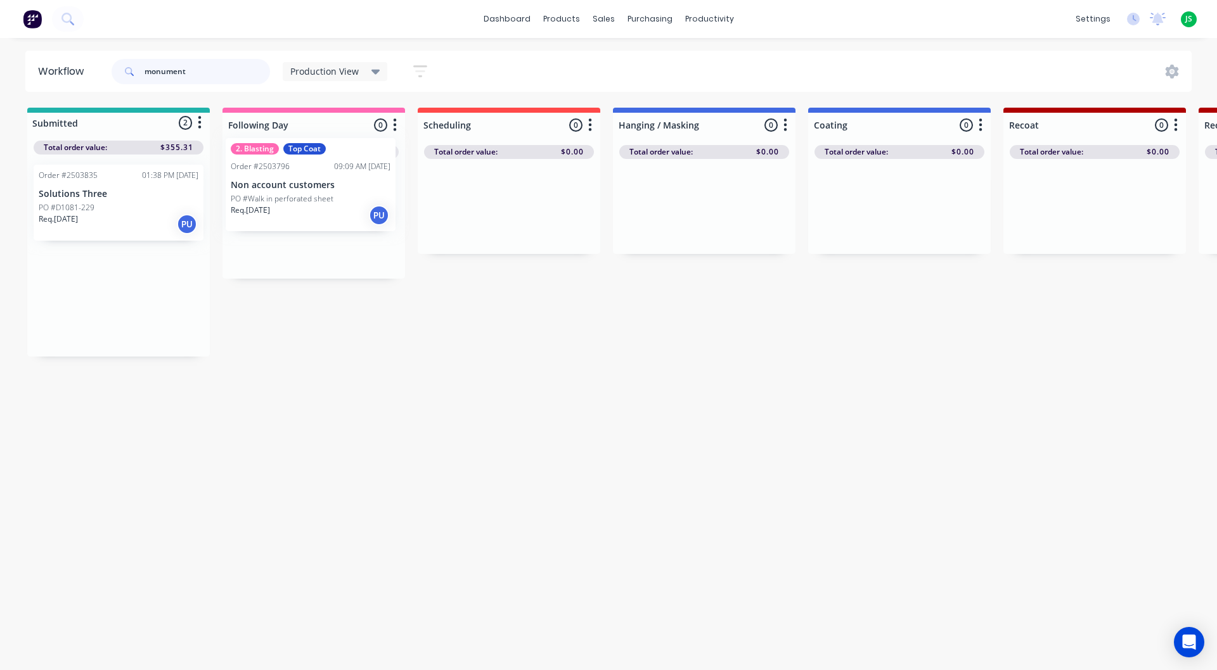
drag, startPoint x: 122, startPoint y: 224, endPoint x: 332, endPoint y: 207, distance: 211.1
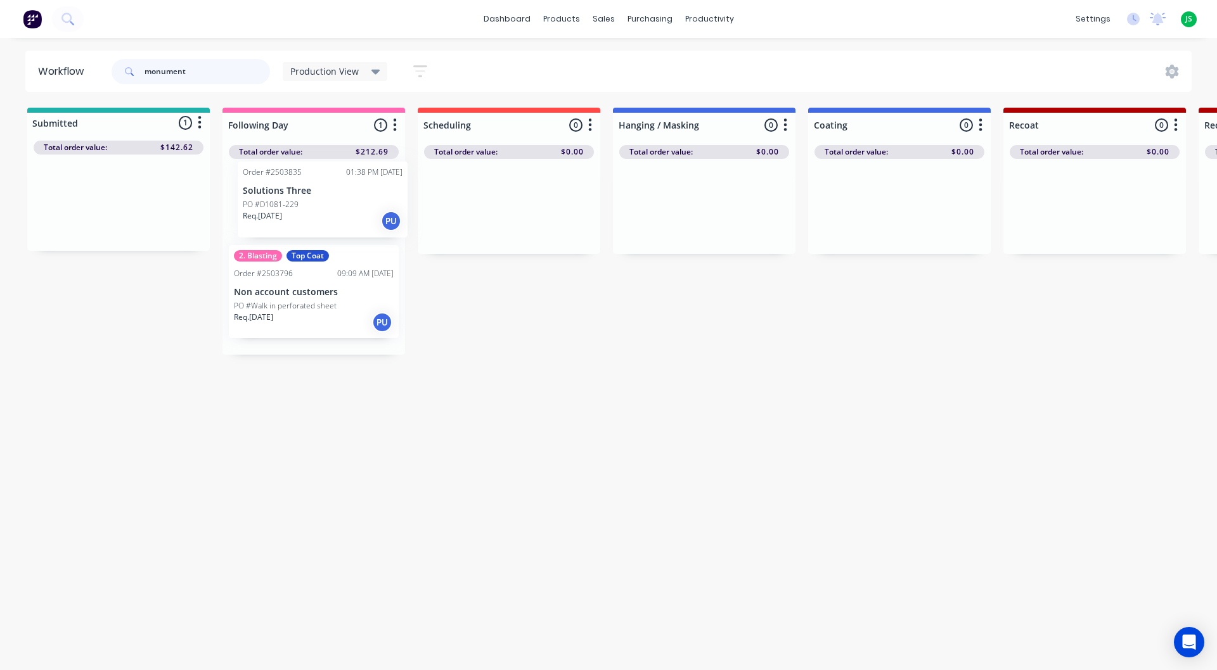
drag, startPoint x: 93, startPoint y: 215, endPoint x: 281, endPoint y: 198, distance: 189.0
drag, startPoint x: 196, startPoint y: 71, endPoint x: 0, endPoint y: 51, distance: 196.8
click at [0, 51] on div "Workflow monument Production View Save new view None edit Production View (Defa…" at bounding box center [608, 71] width 1217 height 41
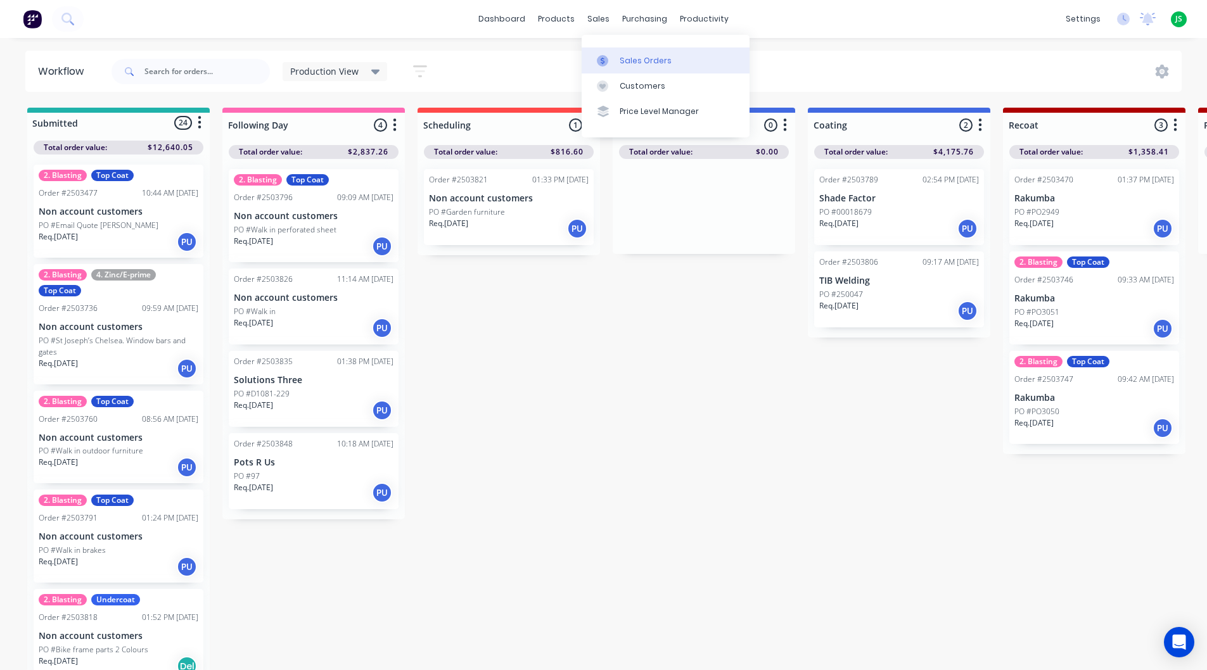
click at [626, 66] on div "Sales Orders" at bounding box center [646, 60] width 52 height 11
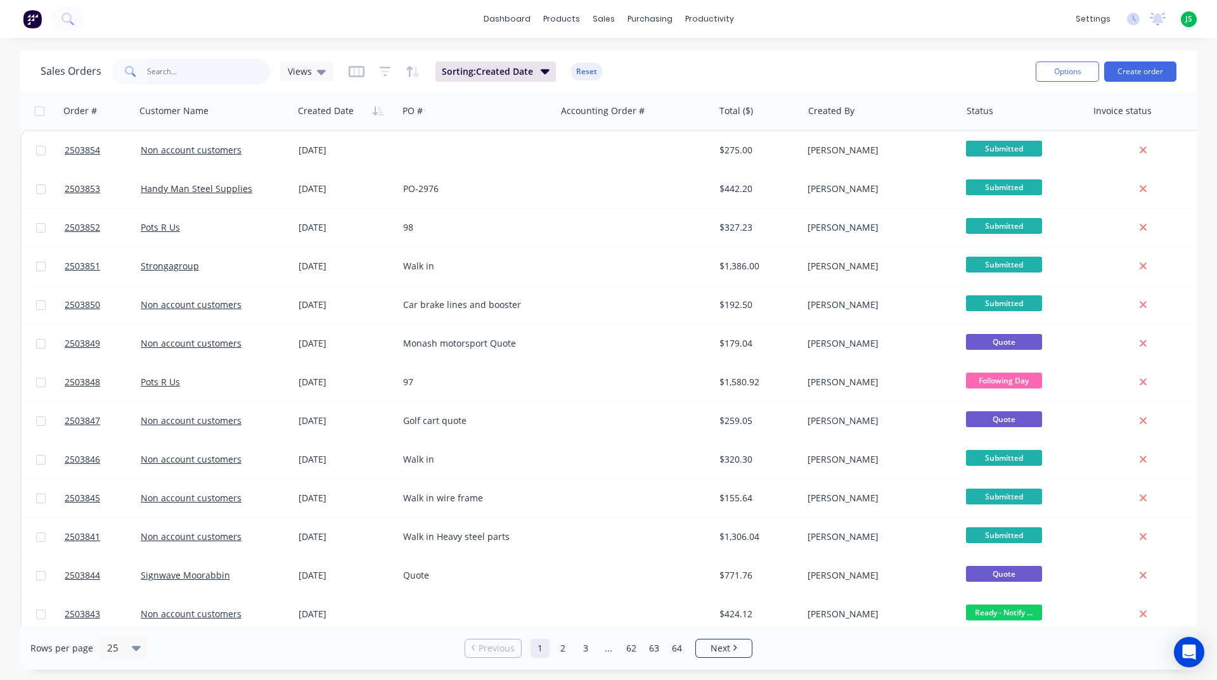
click at [231, 77] on input "text" at bounding box center [209, 71] width 124 height 25
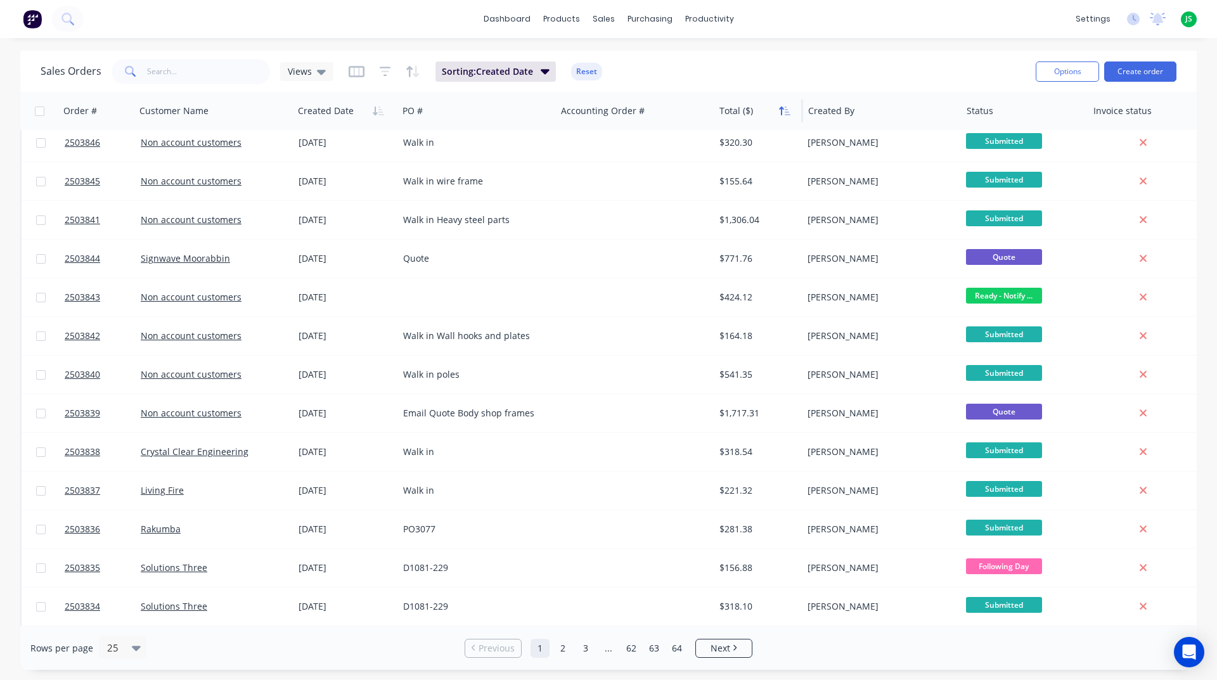
click at [780, 104] on button "button" at bounding box center [784, 110] width 19 height 19
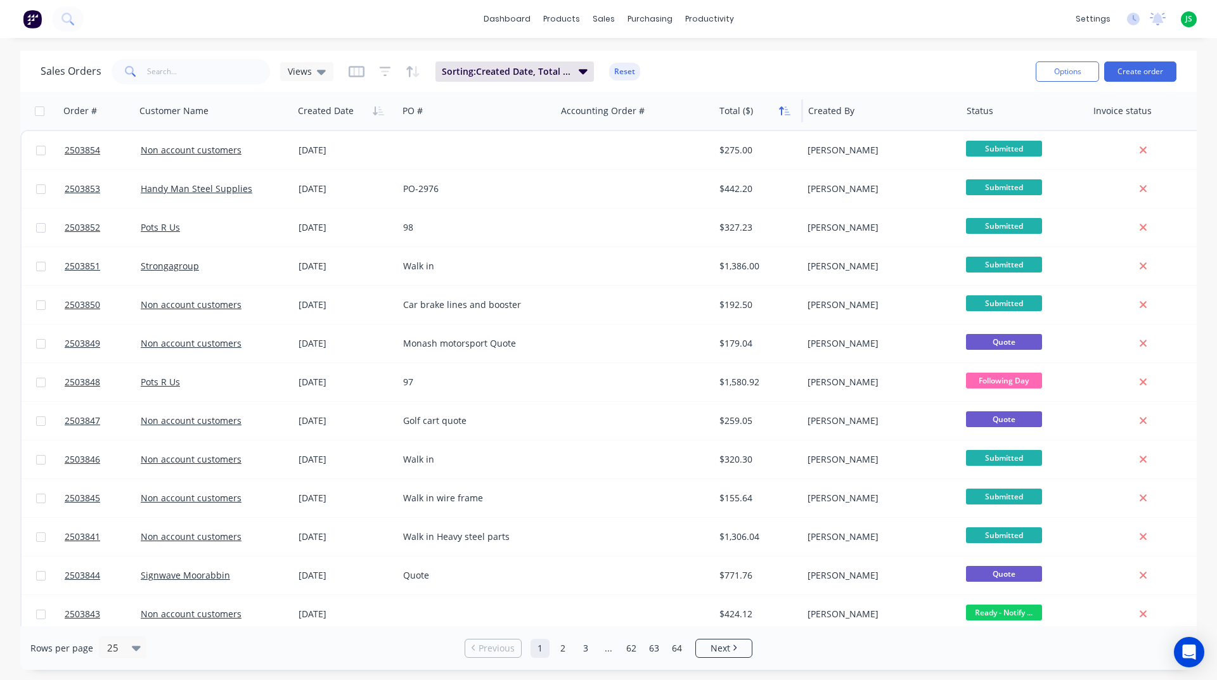
click at [782, 105] on button "button" at bounding box center [784, 110] width 19 height 19
click at [785, 103] on button "button" at bounding box center [784, 110] width 19 height 19
click at [784, 115] on icon "button" at bounding box center [784, 111] width 11 height 10
click at [565, 66] on span "Sorting: Created Date, Total ($)" at bounding box center [506, 71] width 129 height 13
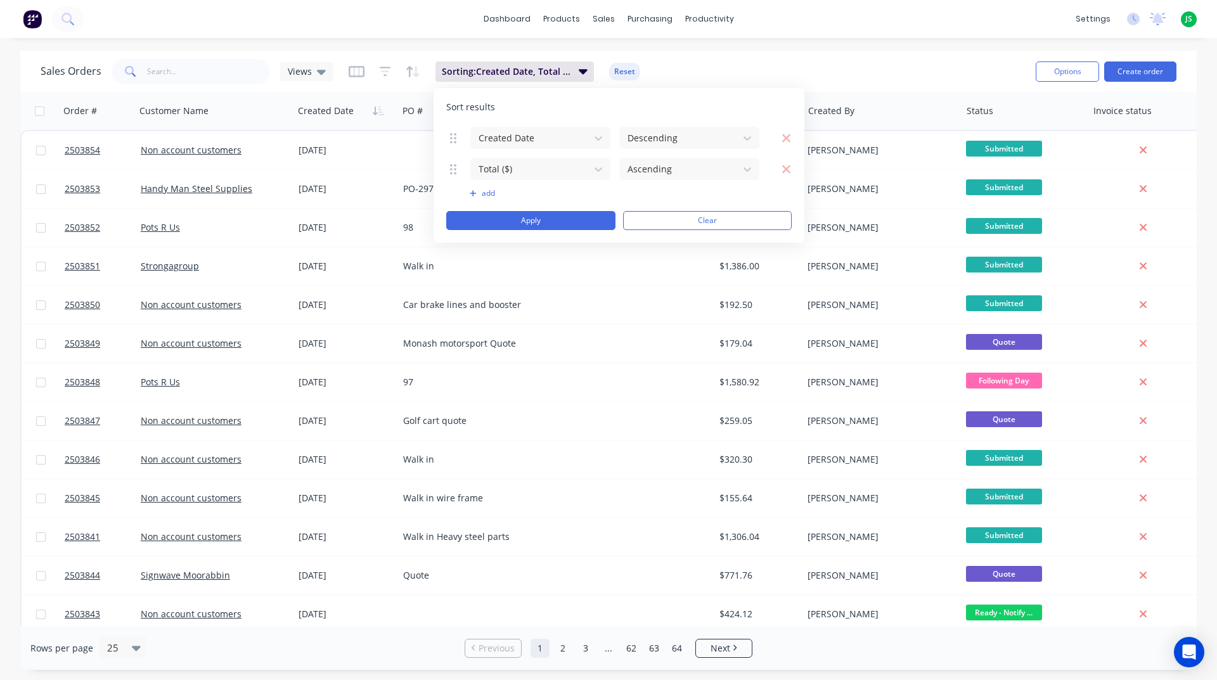
click at [620, 73] on button "Reset" at bounding box center [624, 72] width 31 height 18
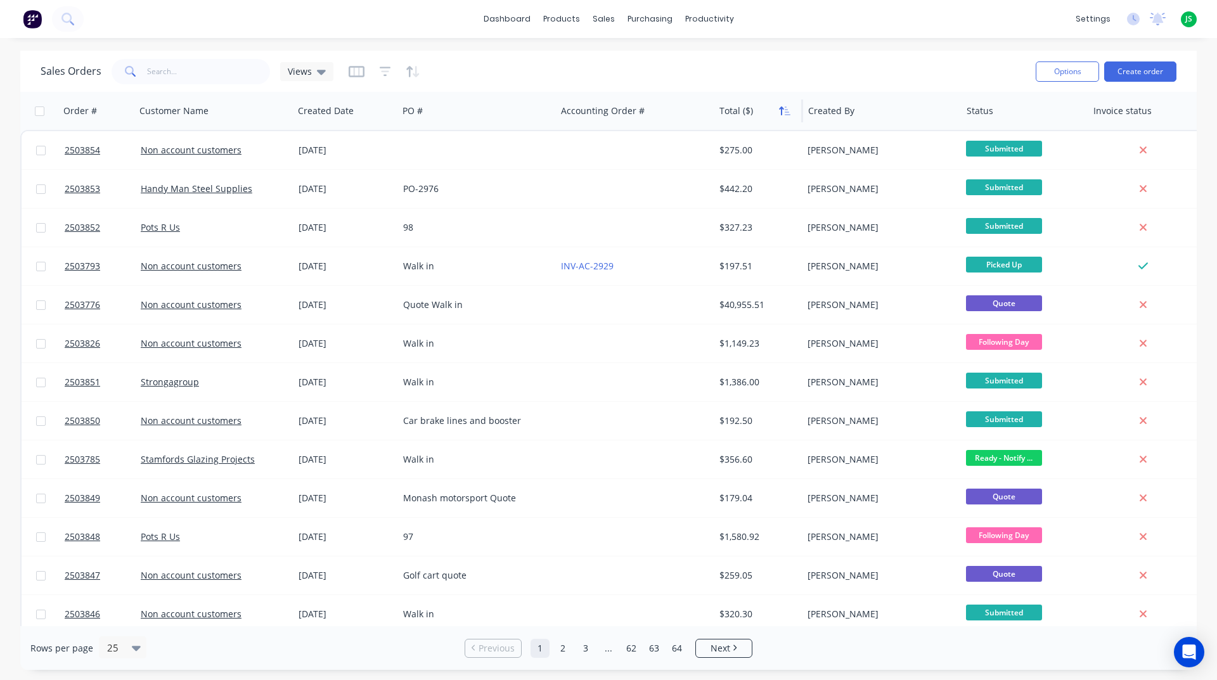
click at [776, 113] on button "button" at bounding box center [784, 110] width 19 height 19
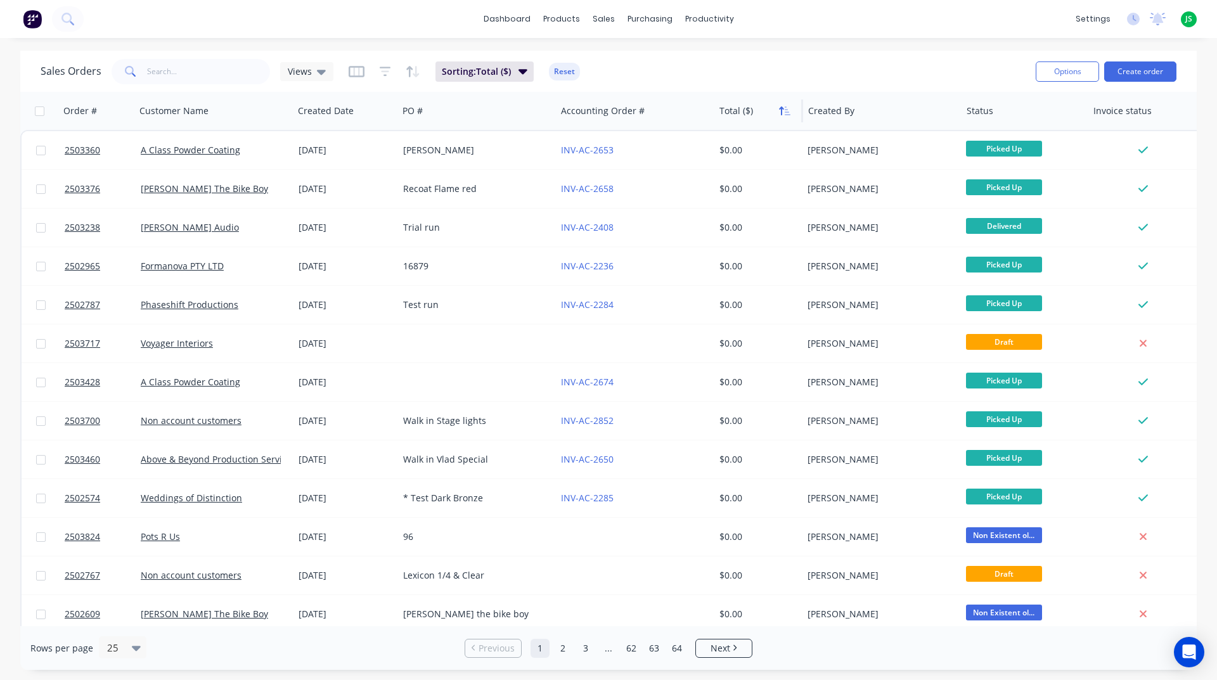
click at [781, 110] on icon "button" at bounding box center [781, 110] width 4 height 9
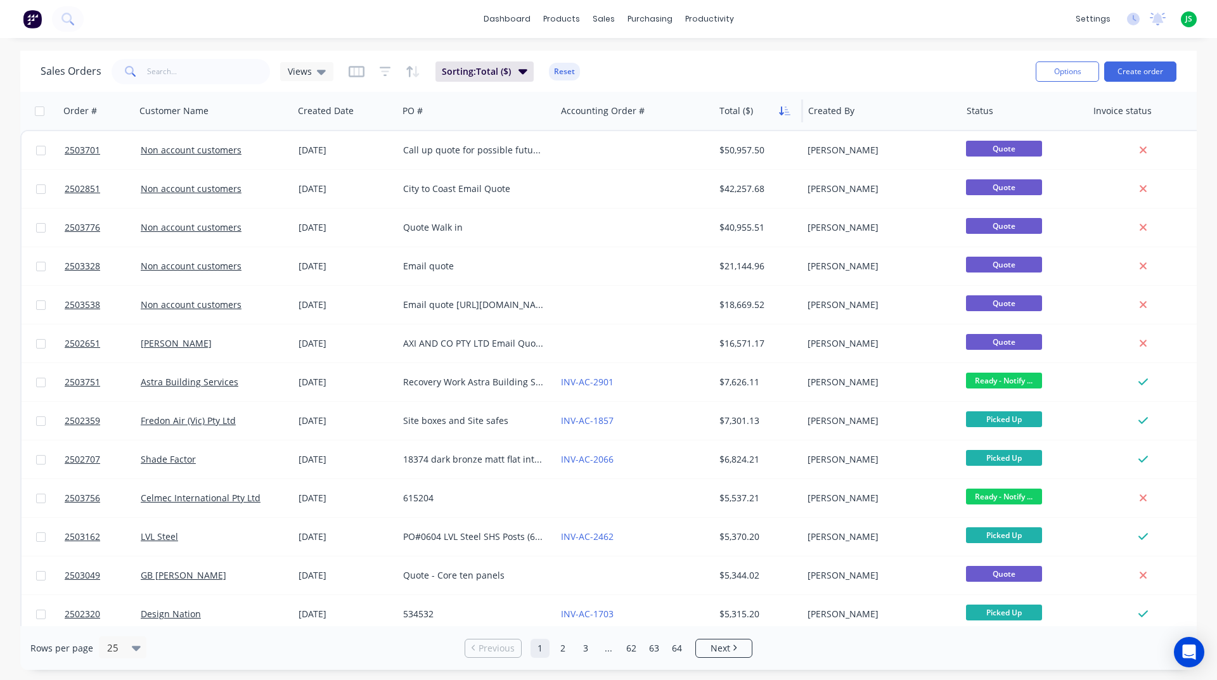
click at [781, 109] on icon "button" at bounding box center [781, 110] width 4 height 9
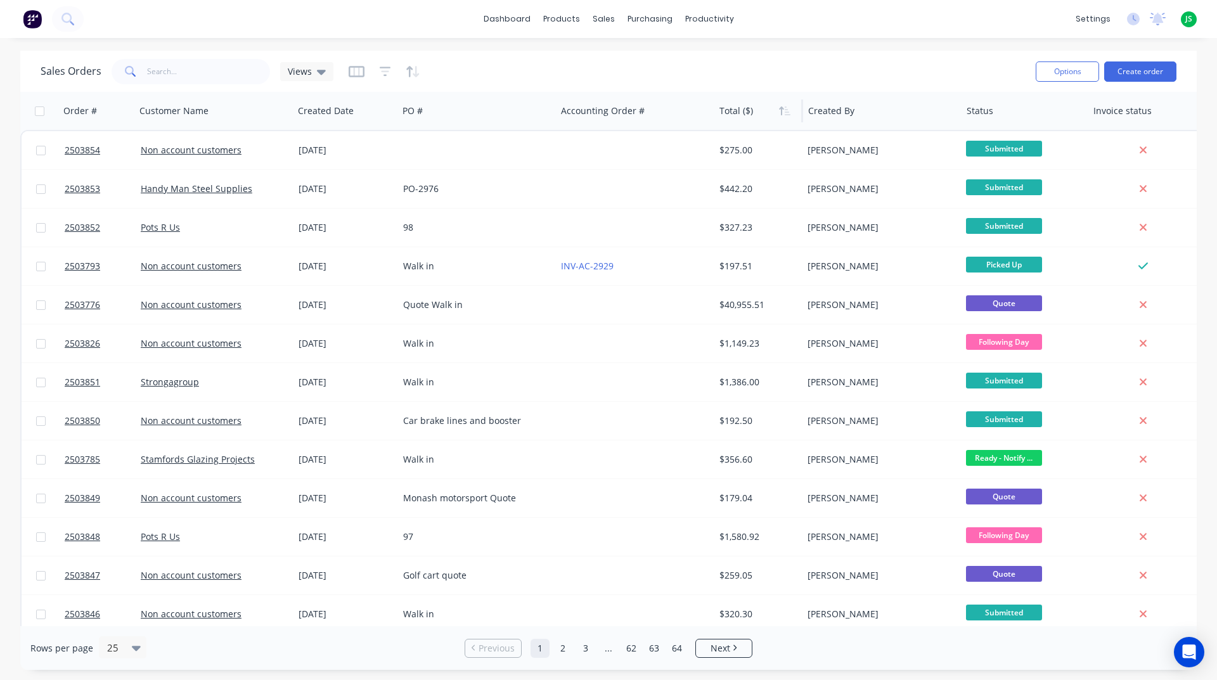
click at [781, 109] on icon "button" at bounding box center [781, 110] width 4 height 9
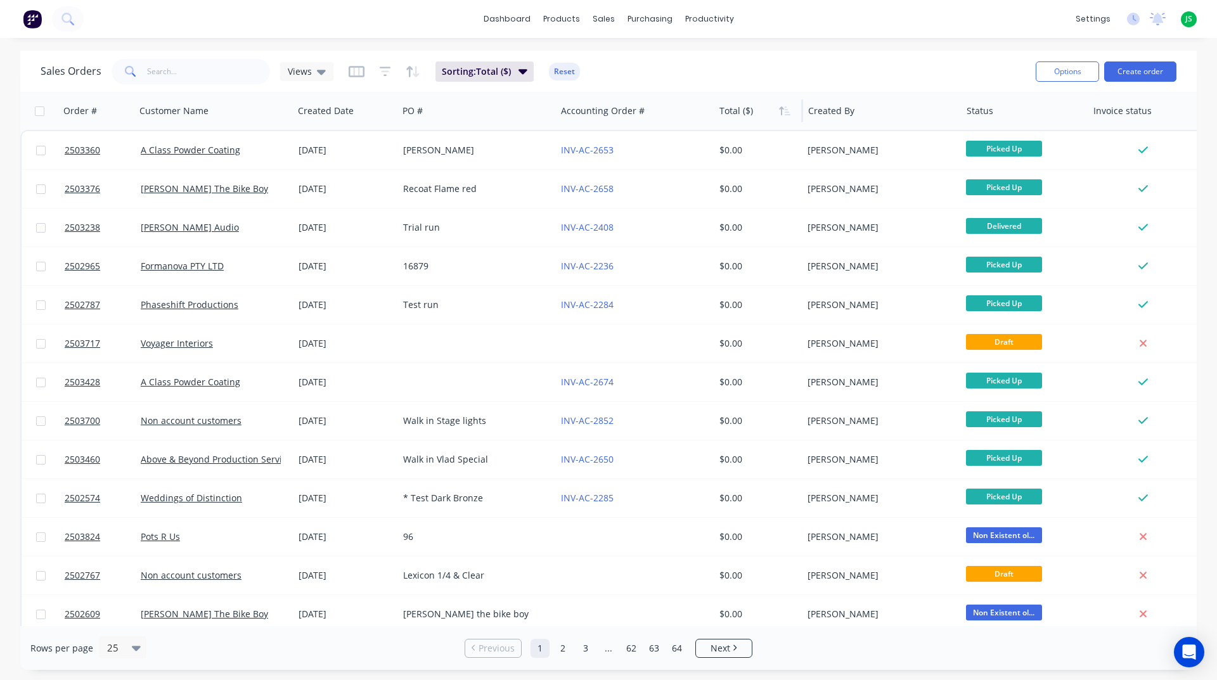
click at [781, 109] on icon "button" at bounding box center [781, 110] width 4 height 9
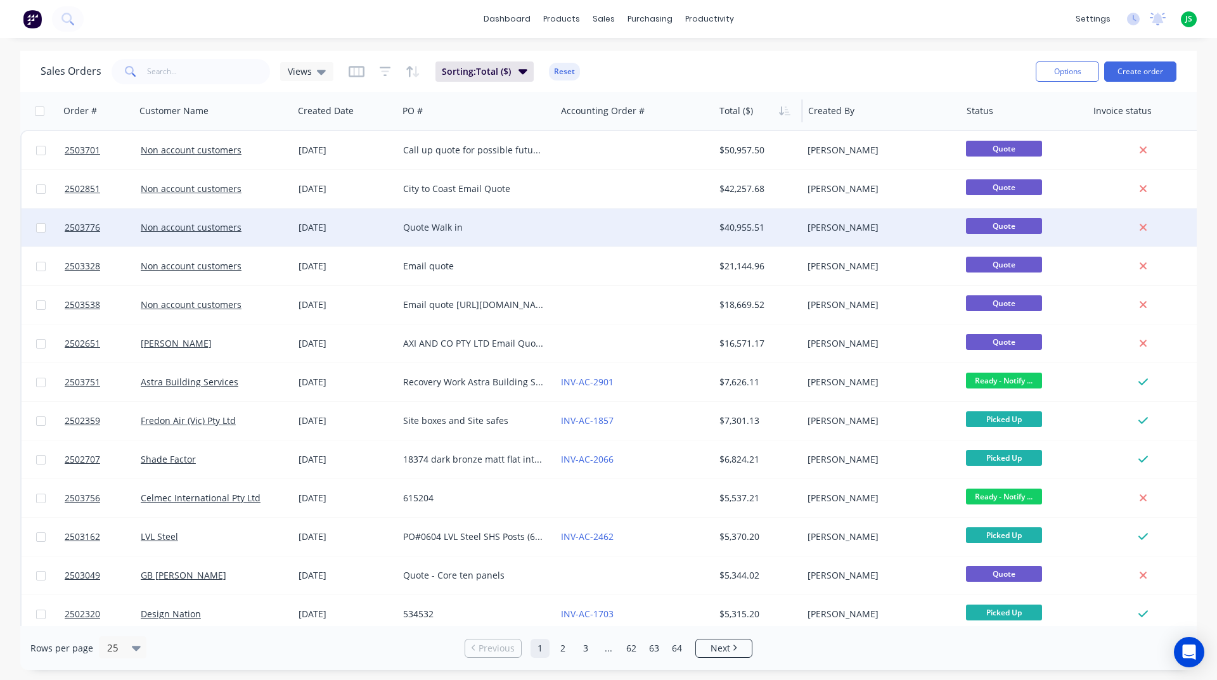
click at [678, 229] on div at bounding box center [635, 227] width 158 height 38
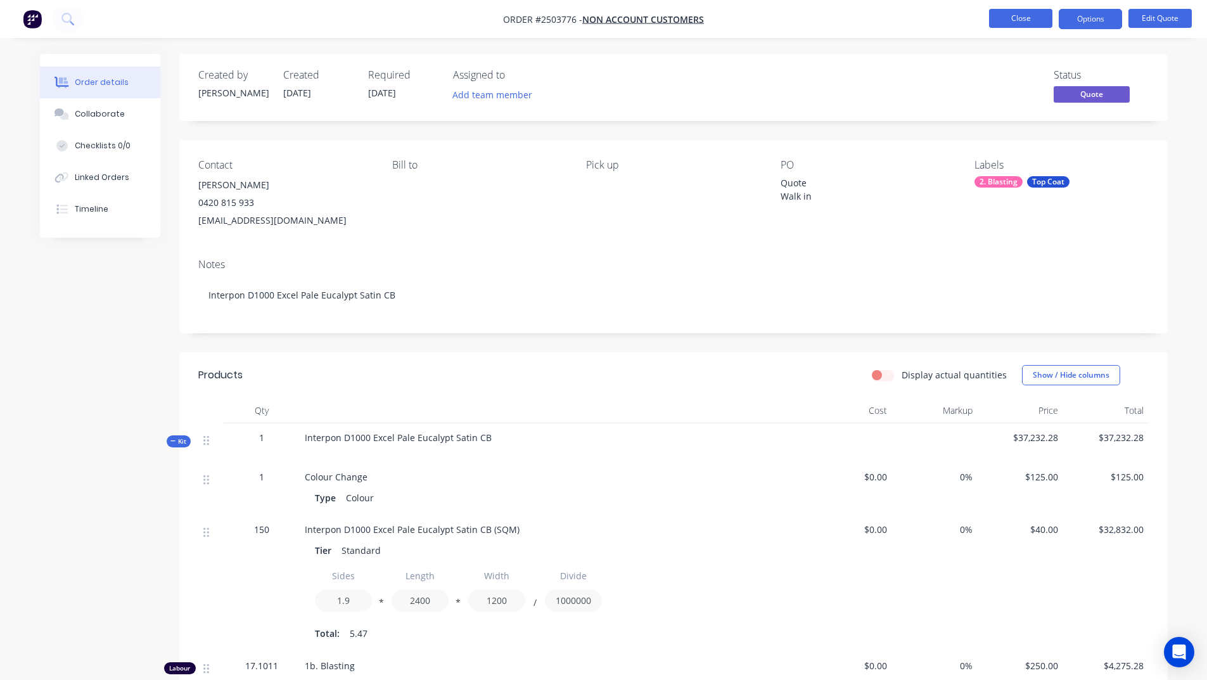
click at [1035, 25] on button "Close" at bounding box center [1020, 18] width 63 height 19
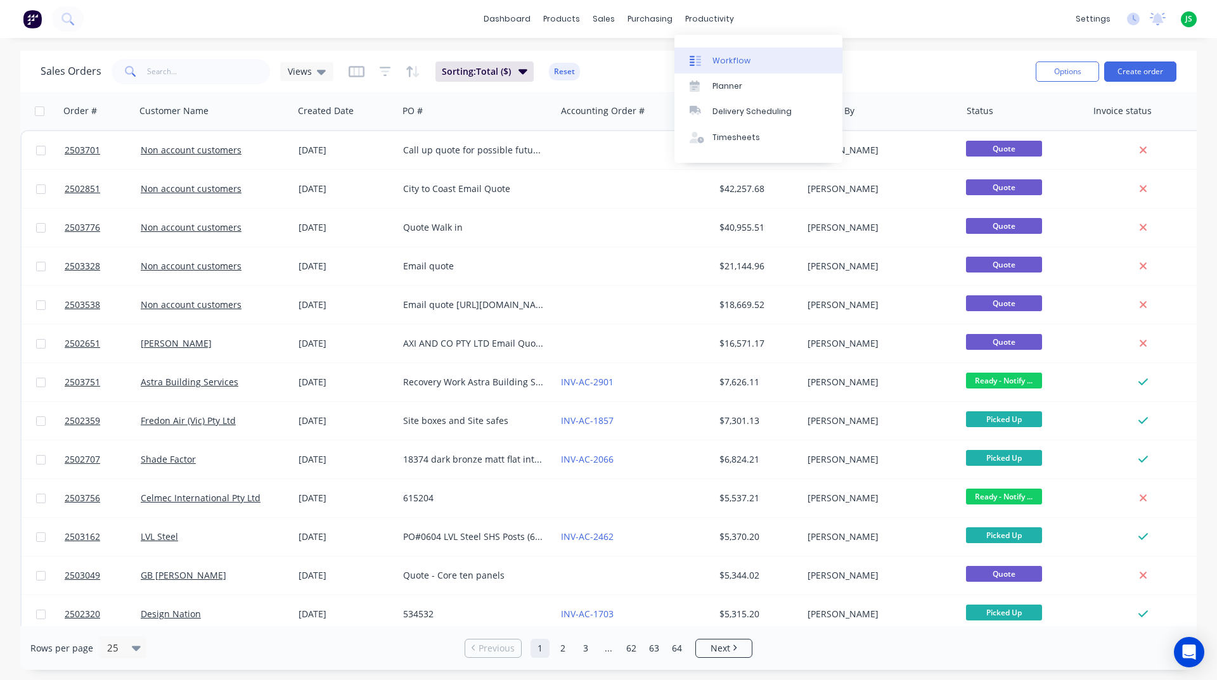
click at [738, 67] on link "Workflow" at bounding box center [758, 60] width 168 height 25
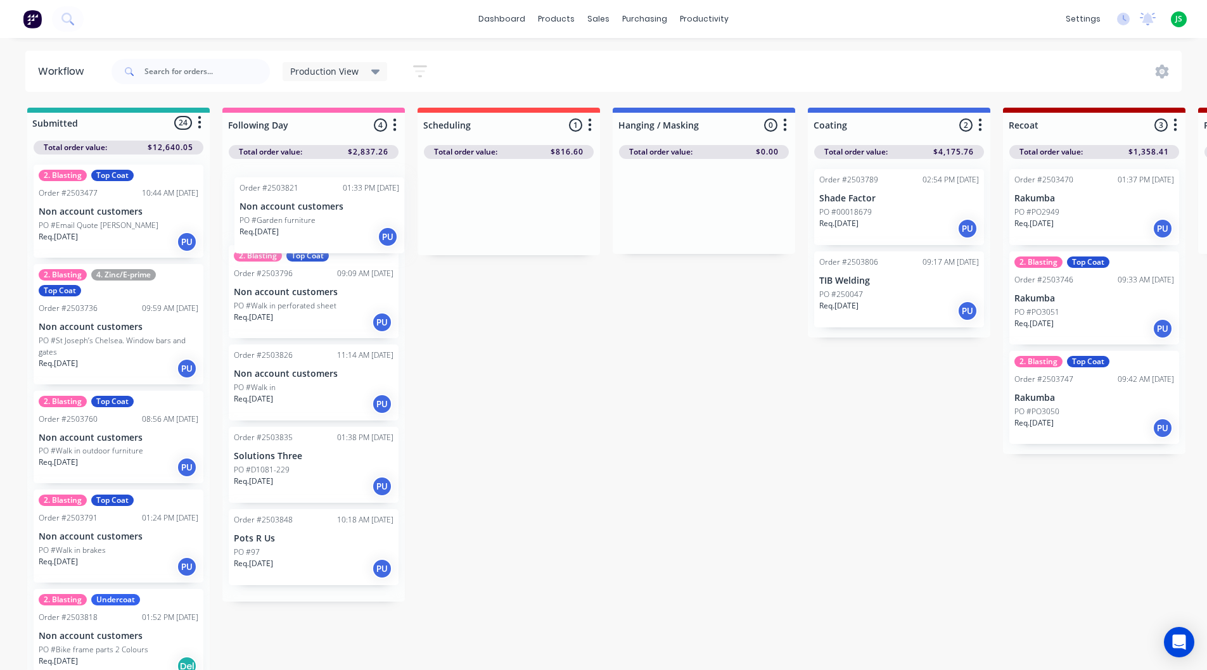
drag, startPoint x: 494, startPoint y: 217, endPoint x: 298, endPoint y: 224, distance: 196.5
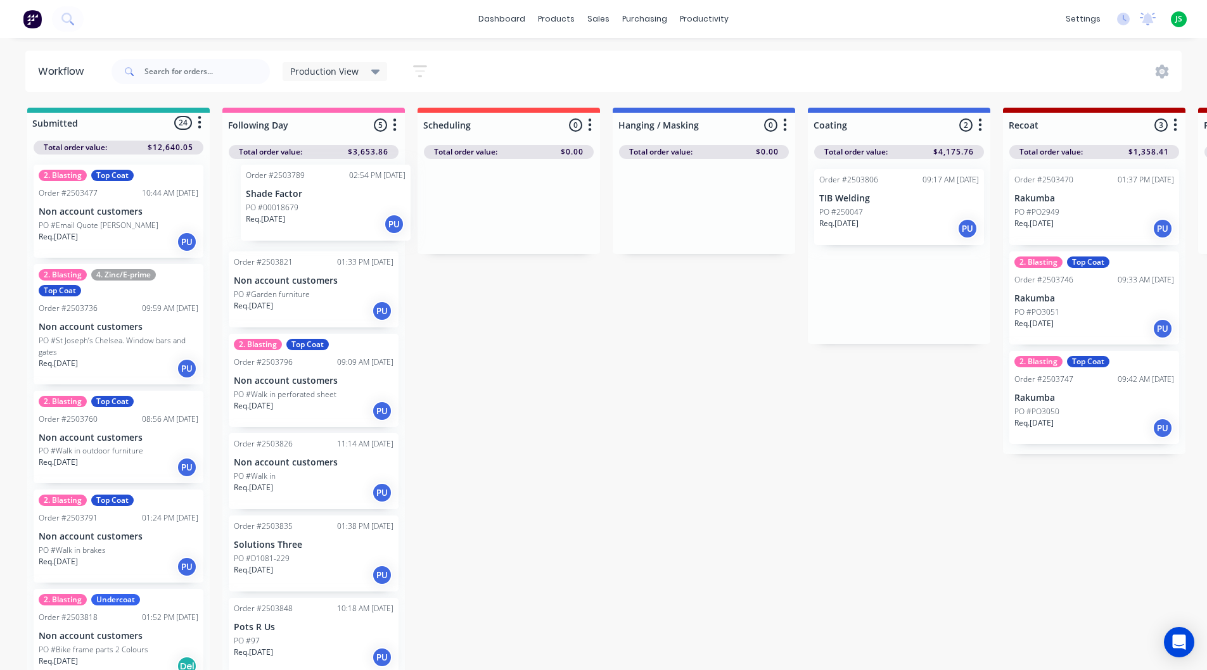
drag, startPoint x: 914, startPoint y: 216, endPoint x: 326, endPoint y: 214, distance: 587.4
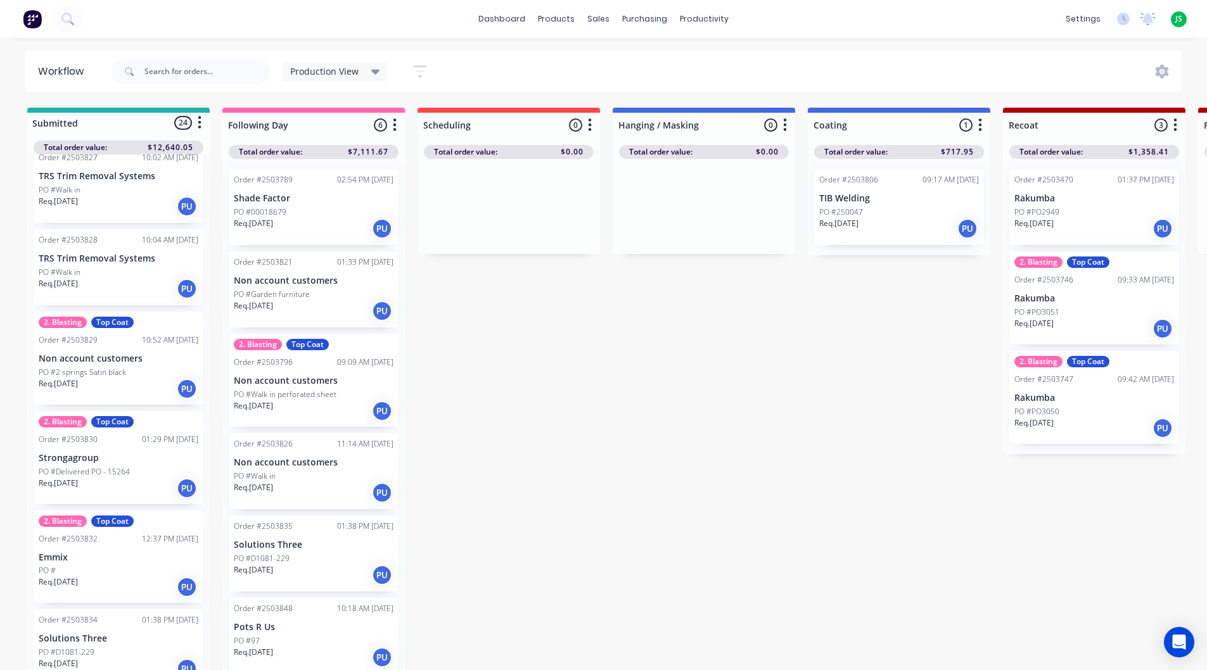
scroll to position [570, 0]
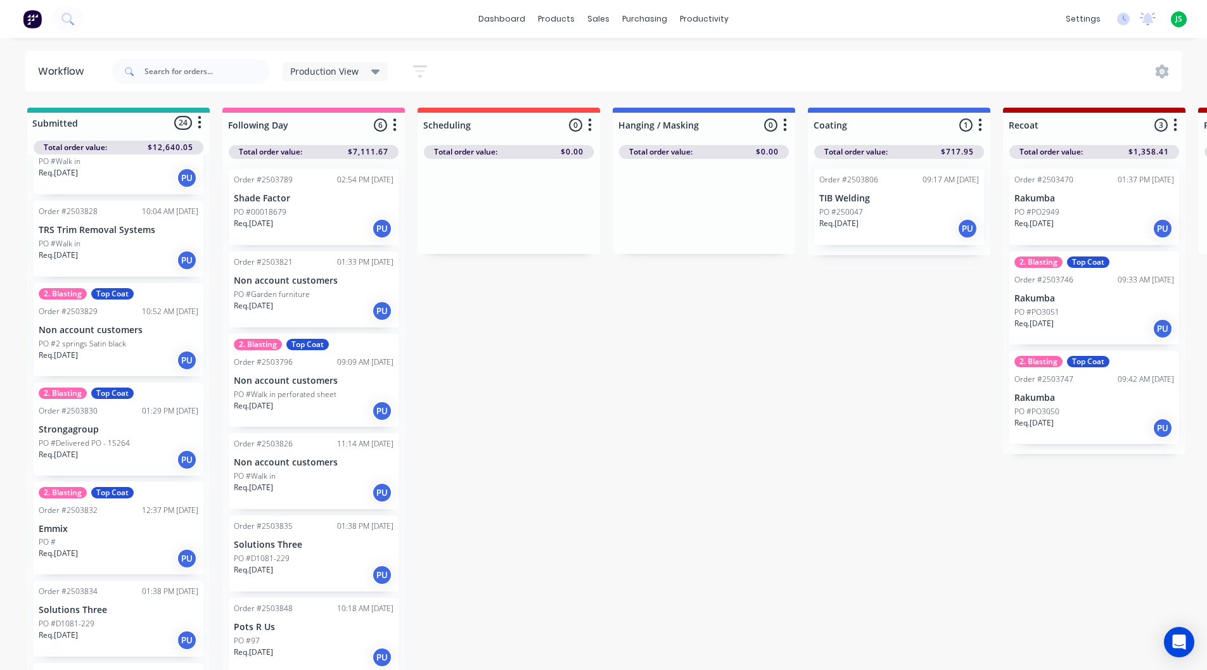
click at [130, 252] on div "Req. [DATE] PU" at bounding box center [119, 261] width 160 height 22
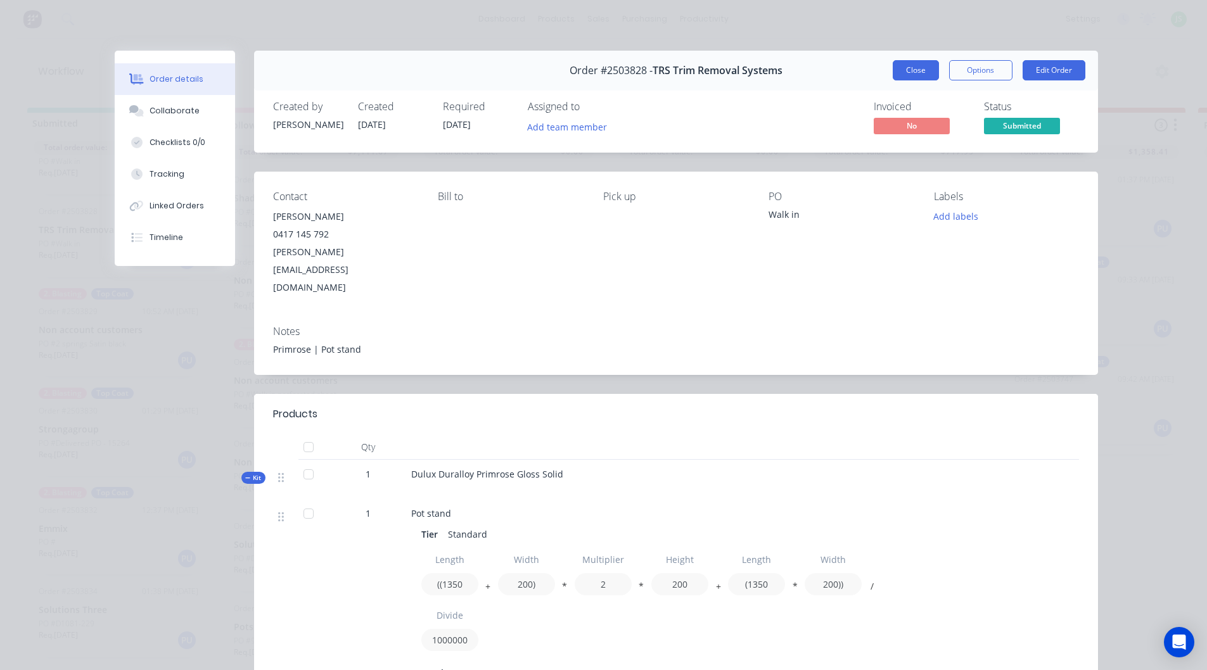
click at [922, 75] on button "Close" at bounding box center [916, 70] width 46 height 20
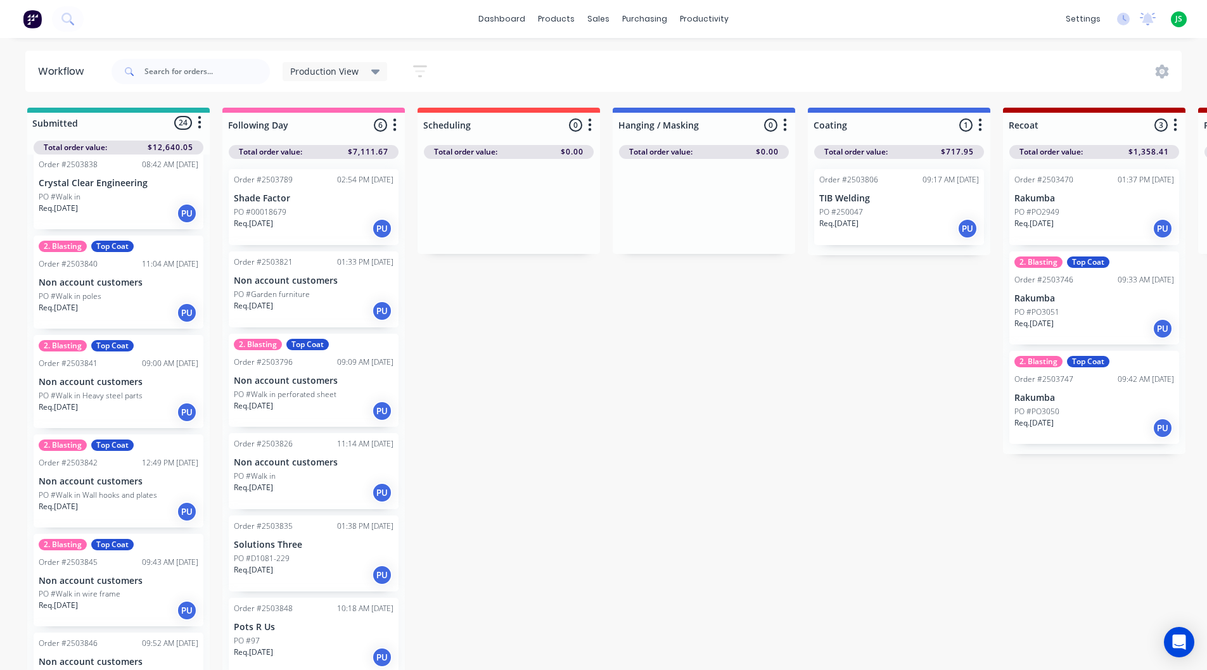
scroll to position [1267, 0]
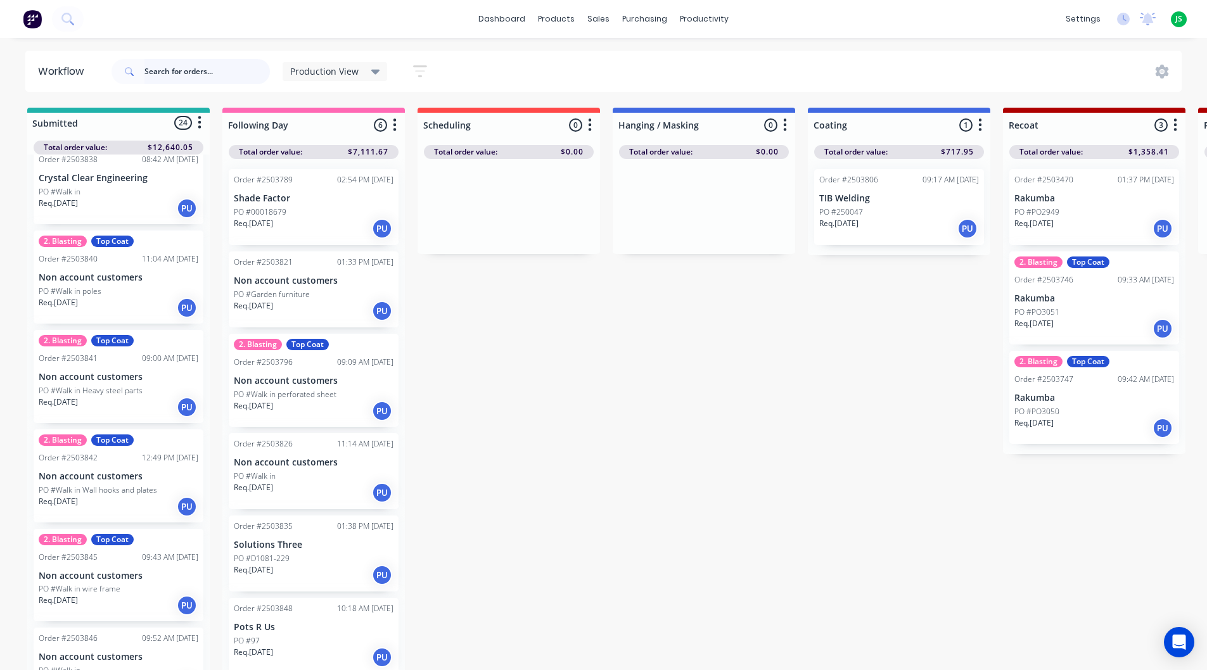
click at [195, 66] on input "text" at bounding box center [206, 71] width 125 height 25
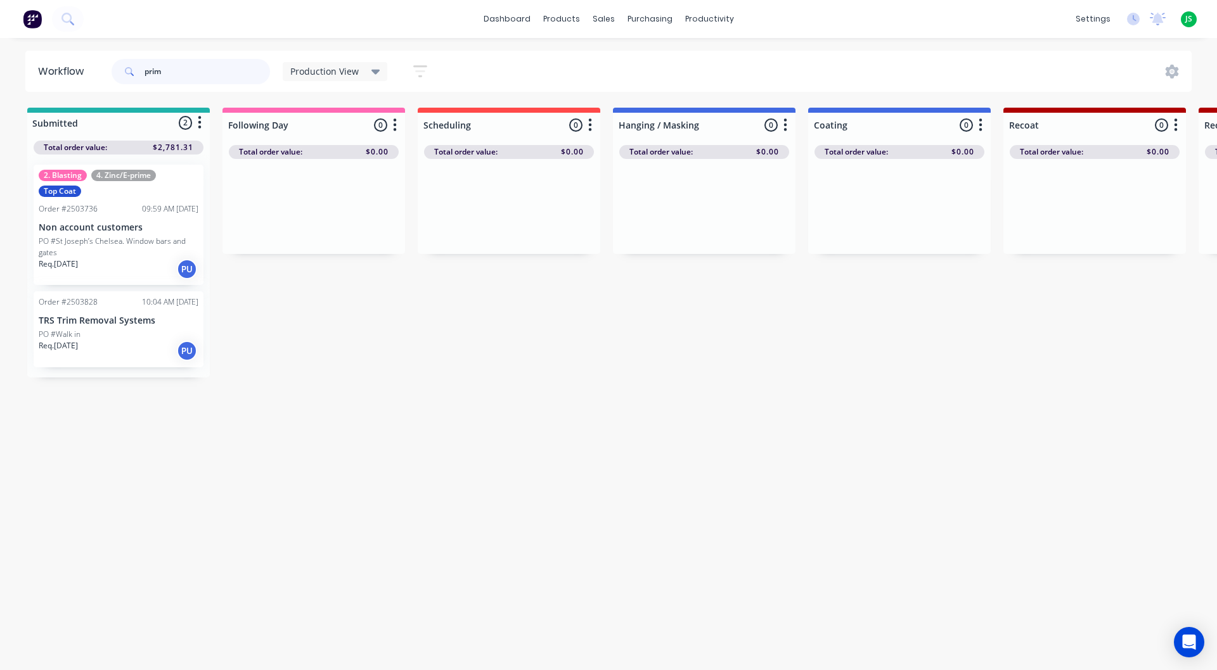
type input "prim"
click at [122, 335] on div "PO #Walk in" at bounding box center [119, 334] width 160 height 11
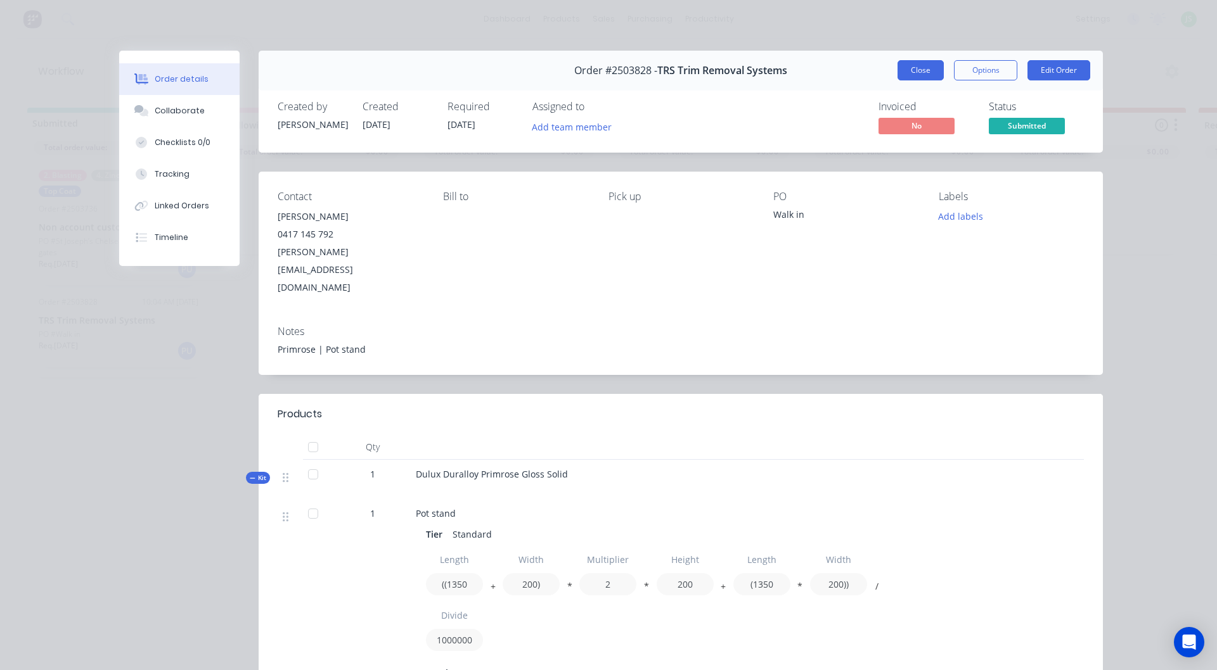
click at [927, 73] on button "Close" at bounding box center [920, 70] width 46 height 20
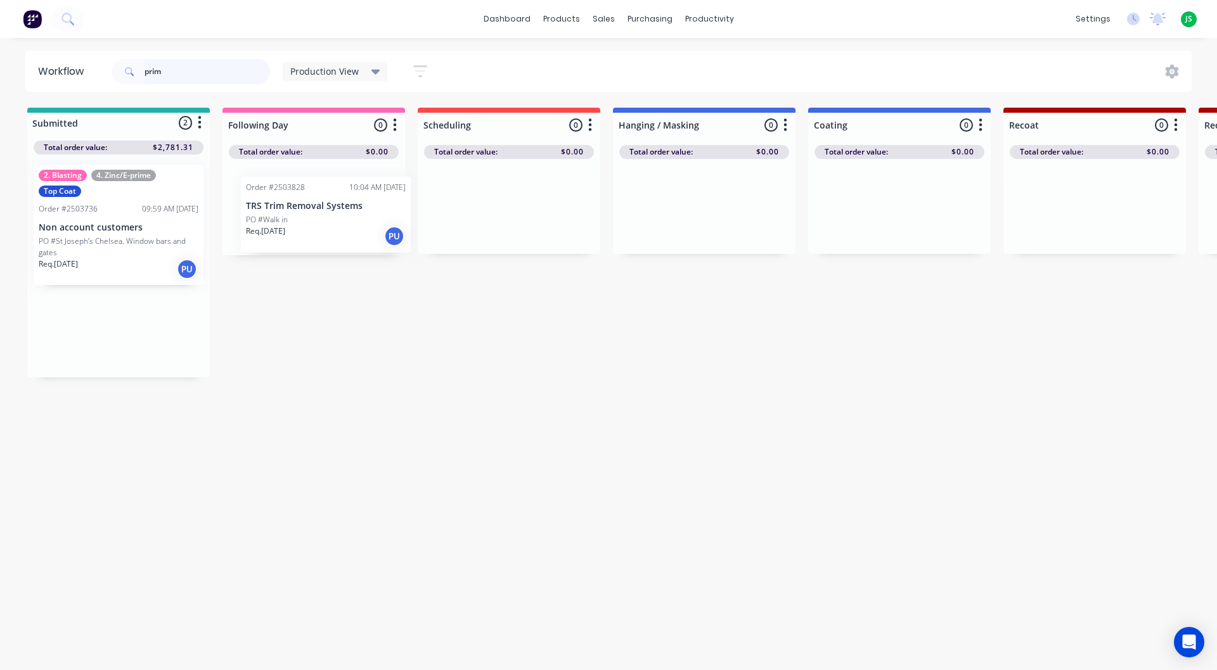
drag, startPoint x: 150, startPoint y: 332, endPoint x: 324, endPoint y: 227, distance: 203.7
drag, startPoint x: 227, startPoint y: 80, endPoint x: 117, endPoint y: 86, distance: 109.8
click at [117, 86] on div "prim" at bounding box center [191, 72] width 158 height 38
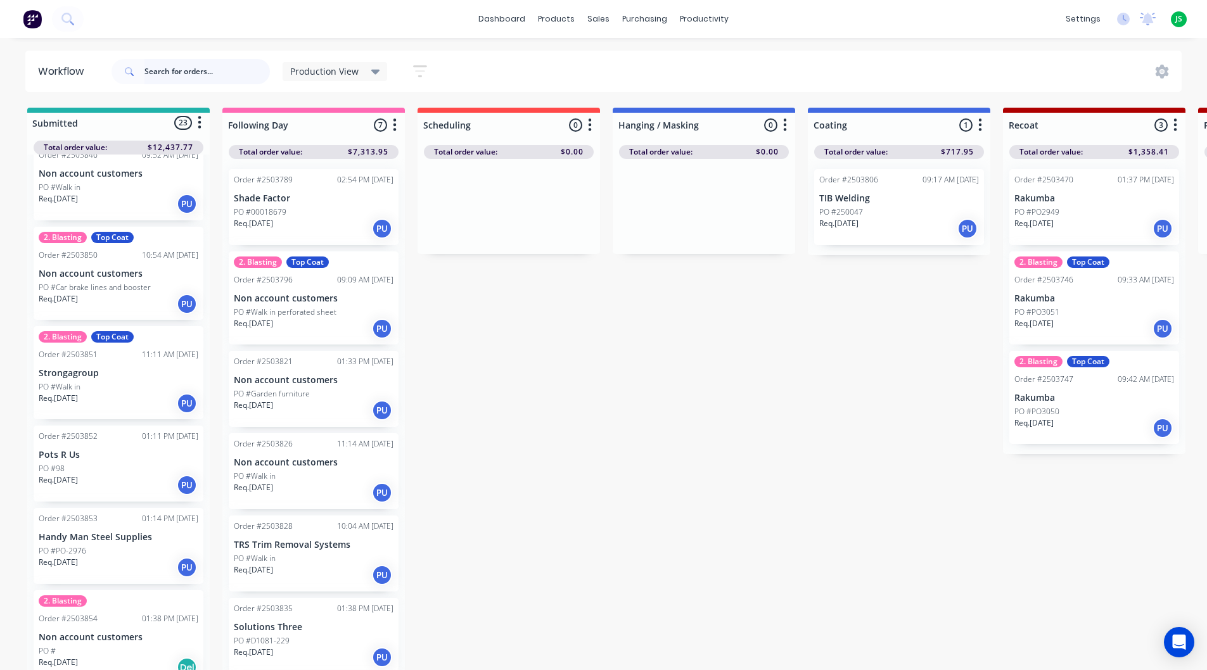
scroll to position [1680, 0]
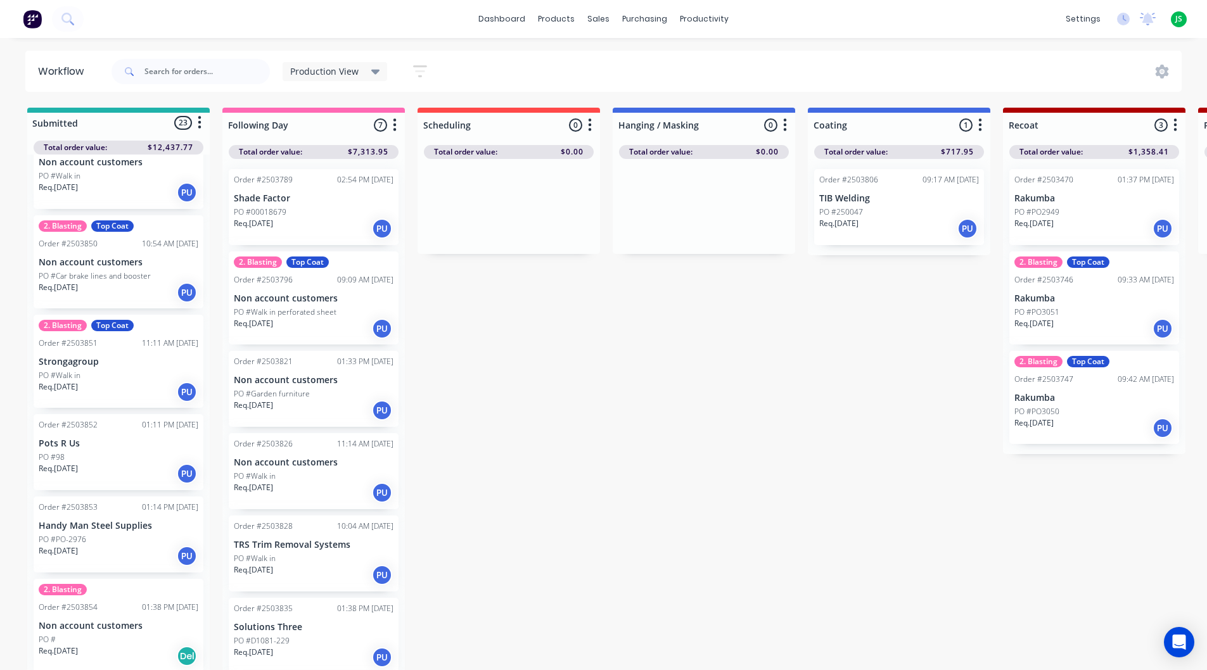
click at [1083, 212] on div "PO #PO2949" at bounding box center [1094, 212] width 160 height 11
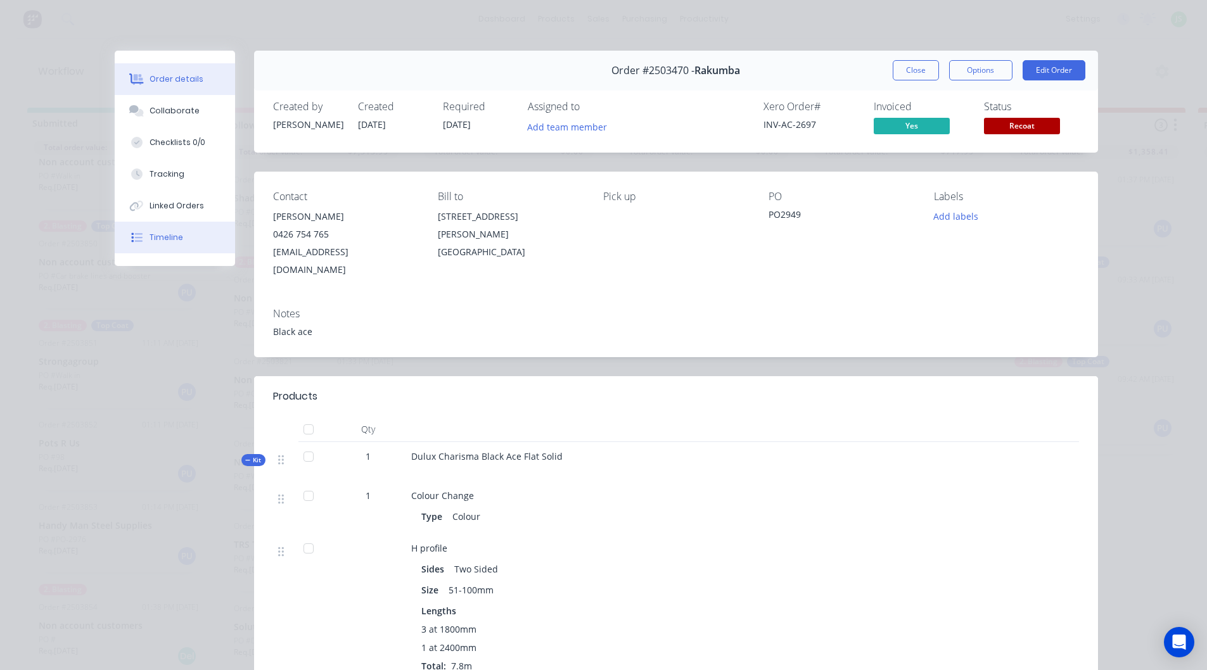
click at [181, 238] on button "Timeline" at bounding box center [175, 238] width 120 height 32
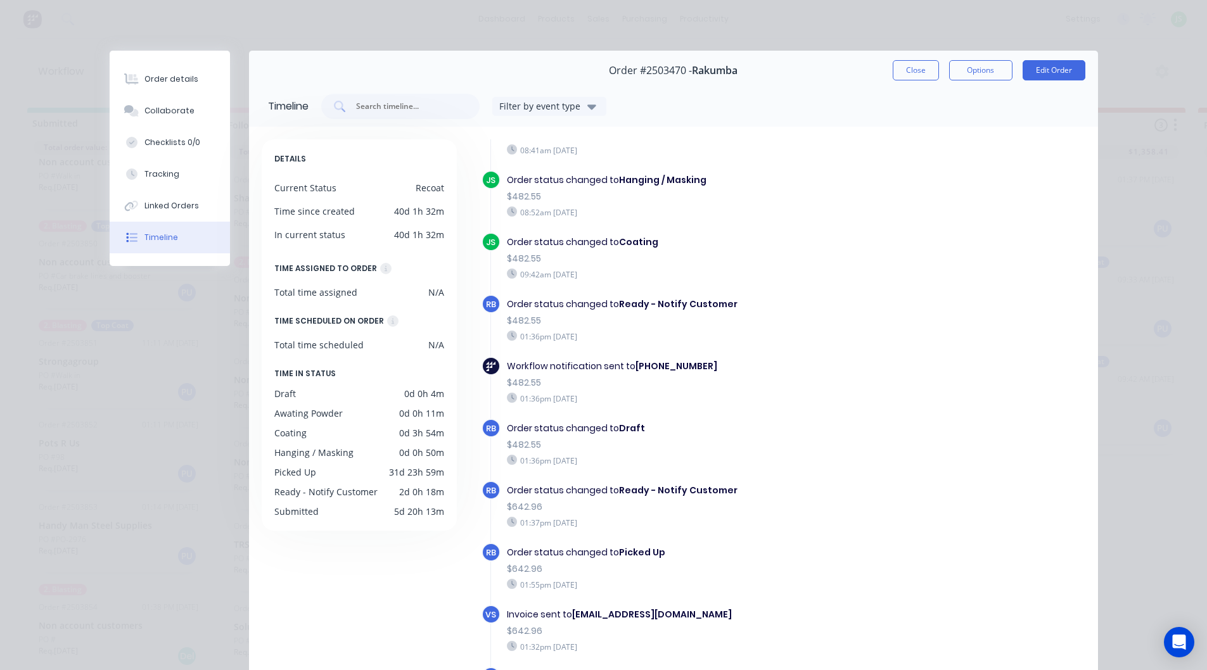
scroll to position [312, 0]
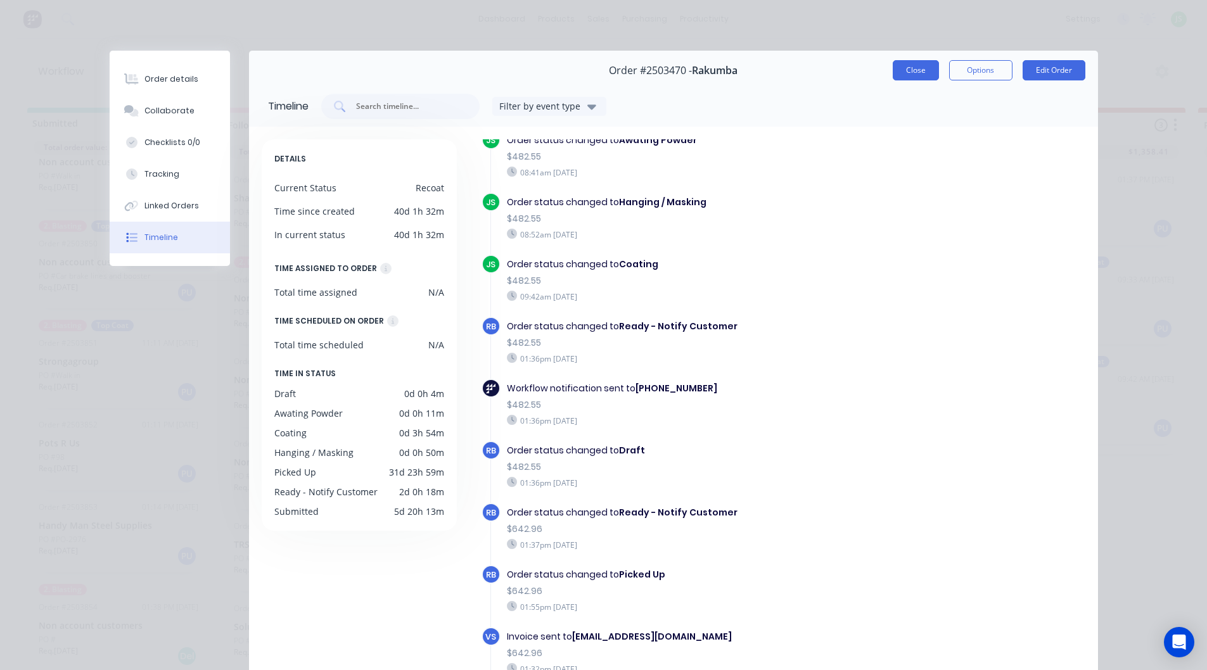
click at [924, 73] on button "Close" at bounding box center [916, 70] width 46 height 20
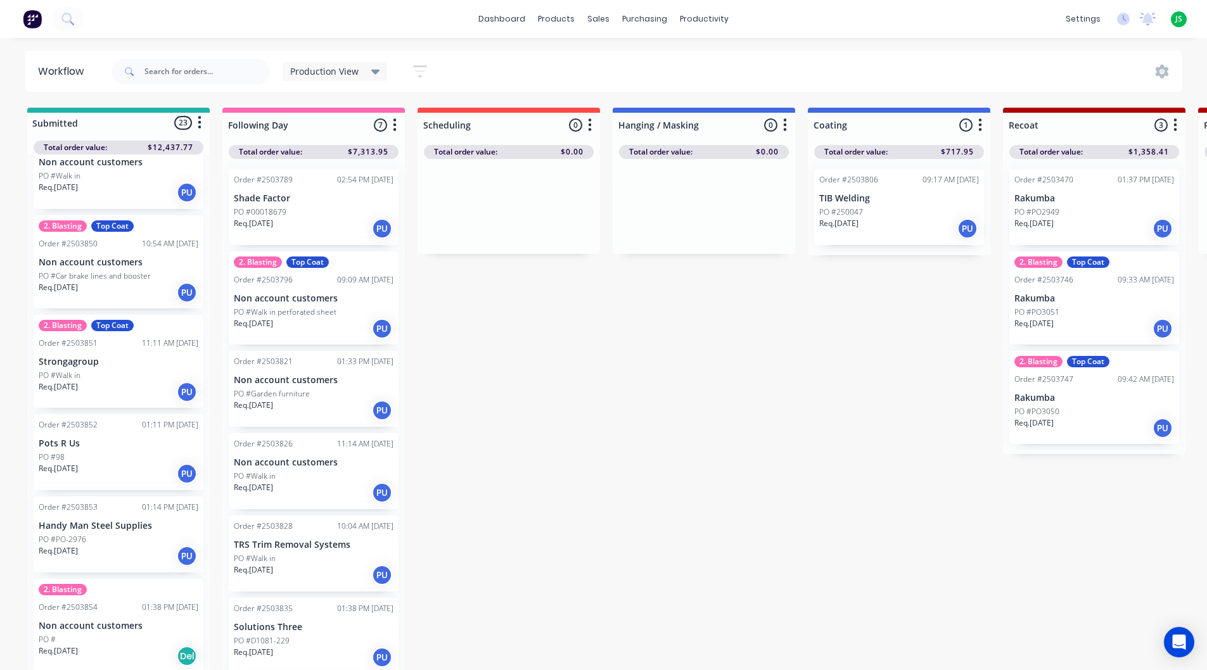
click at [1091, 310] on div "PO #PO3051" at bounding box center [1094, 312] width 160 height 11
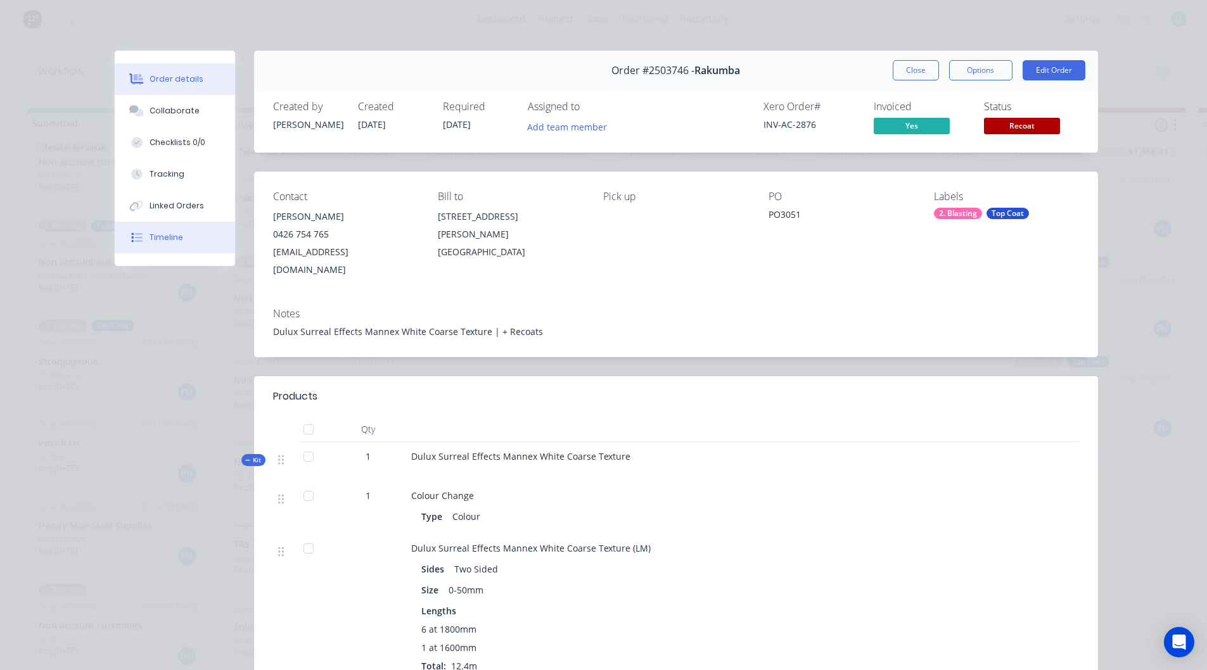
click at [211, 238] on button "Timeline" at bounding box center [175, 238] width 120 height 32
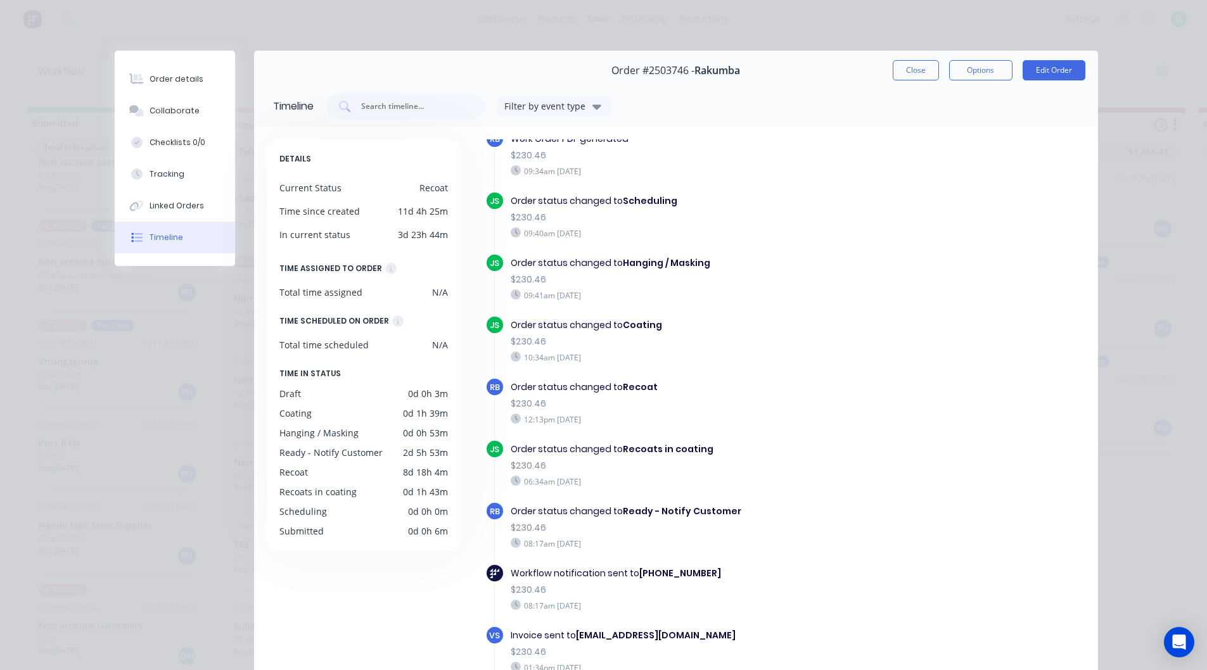
scroll to position [189, 0]
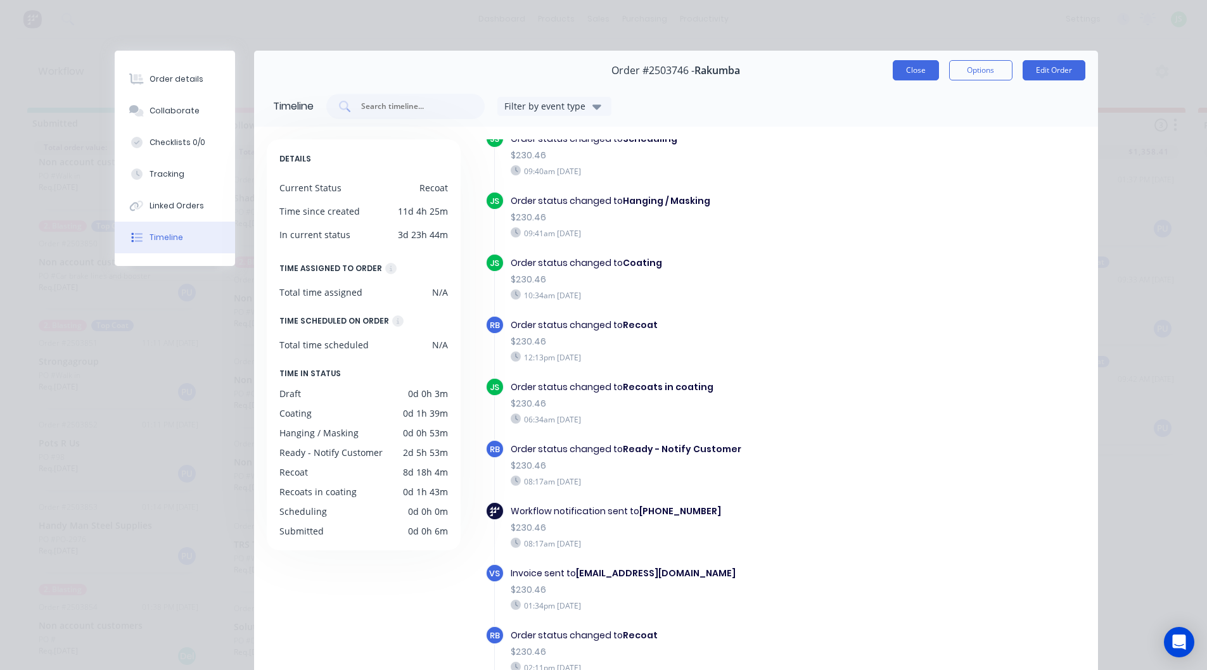
click at [909, 68] on button "Close" at bounding box center [916, 70] width 46 height 20
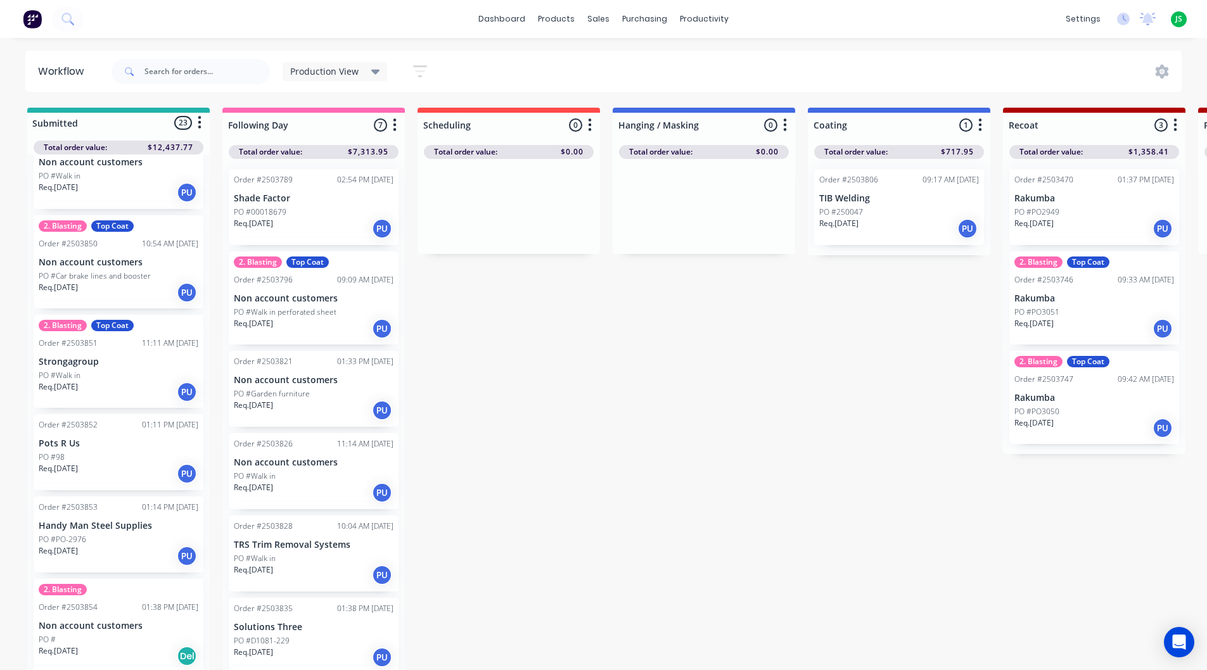
click at [1094, 419] on div "Req. [DATE] PU" at bounding box center [1094, 429] width 160 height 22
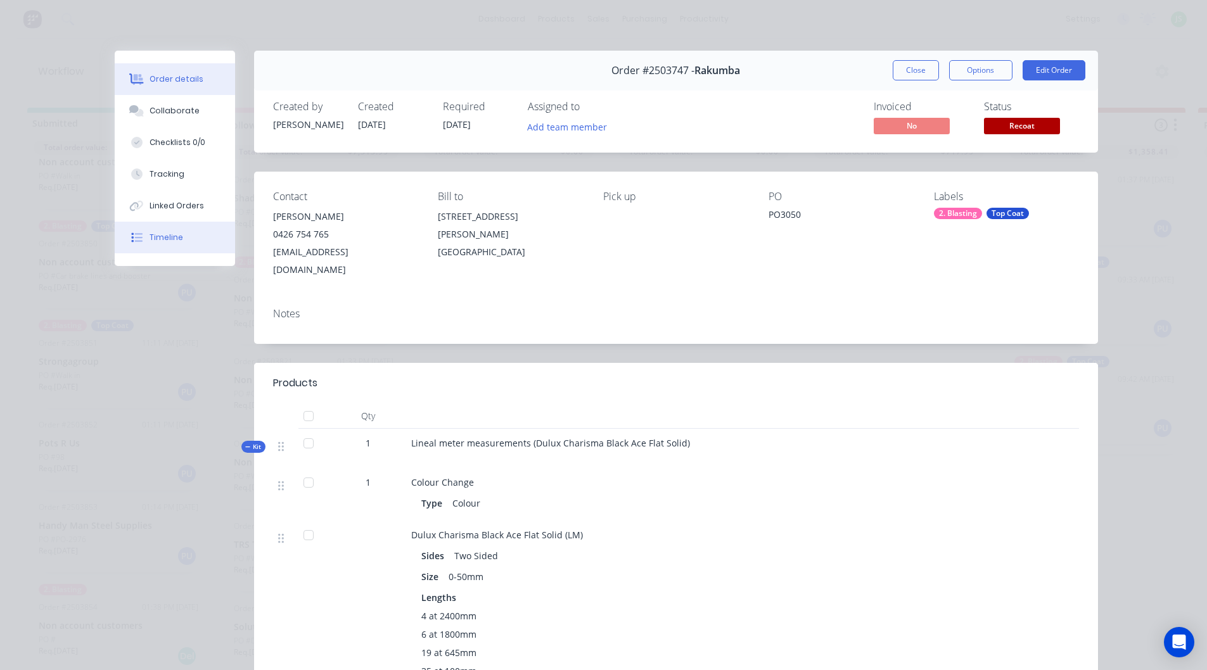
click at [172, 235] on div "Timeline" at bounding box center [167, 237] width 34 height 11
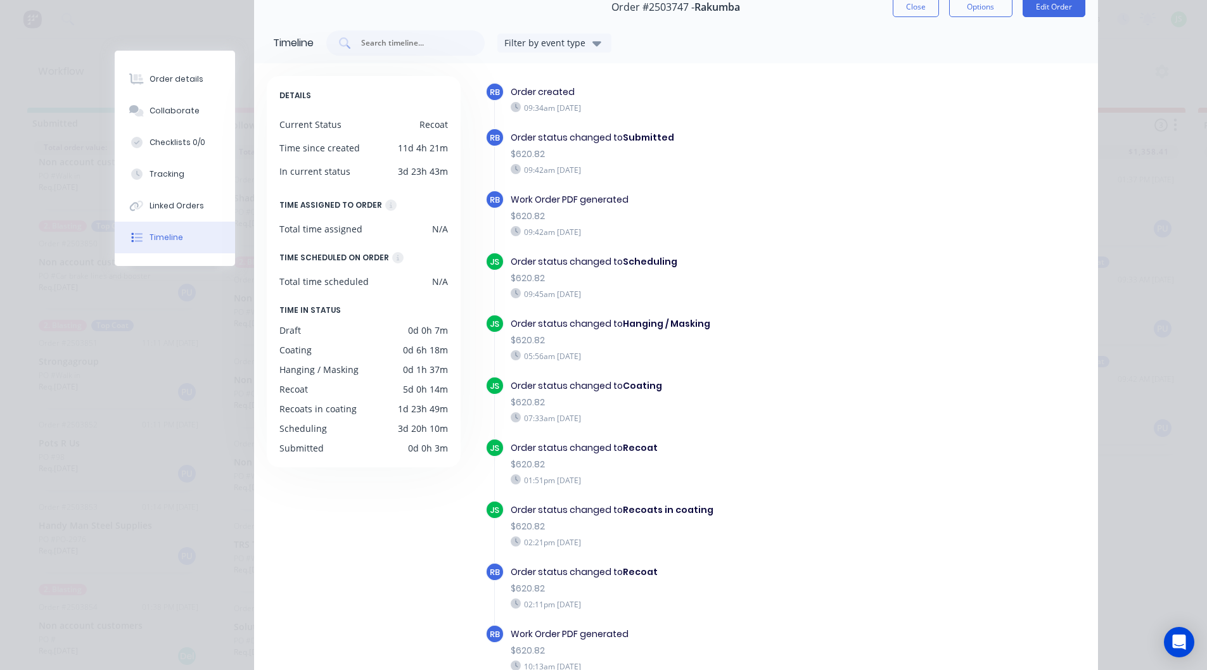
scroll to position [0, 0]
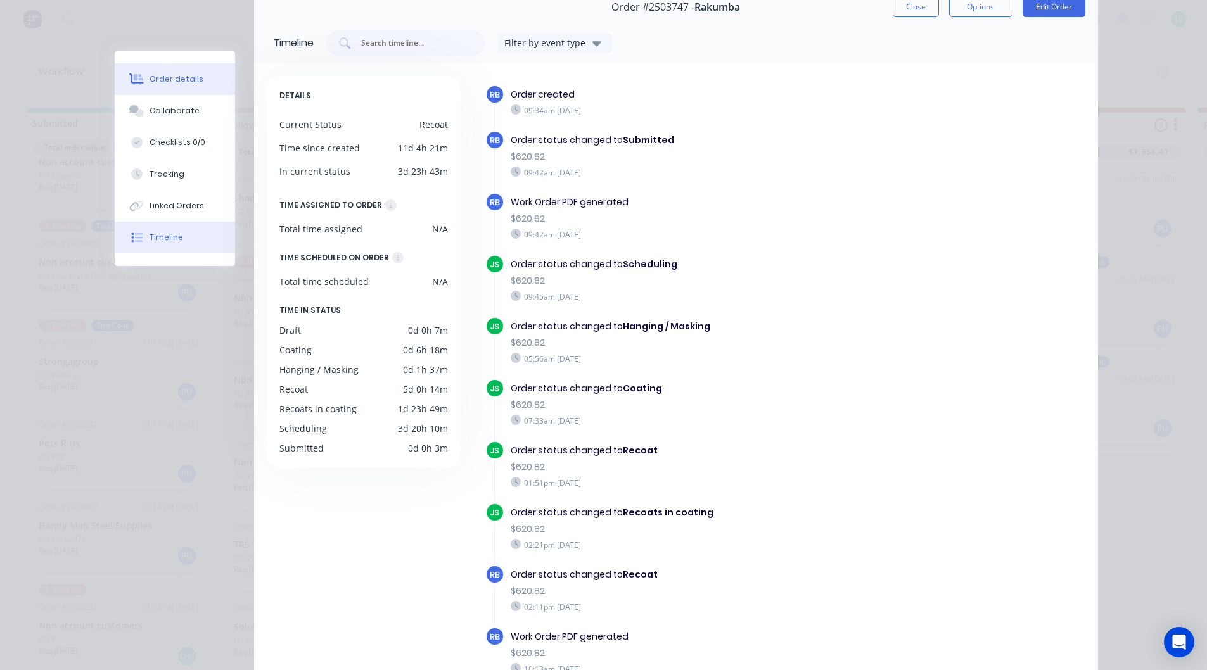
click at [150, 74] on div "Order details" at bounding box center [177, 79] width 54 height 11
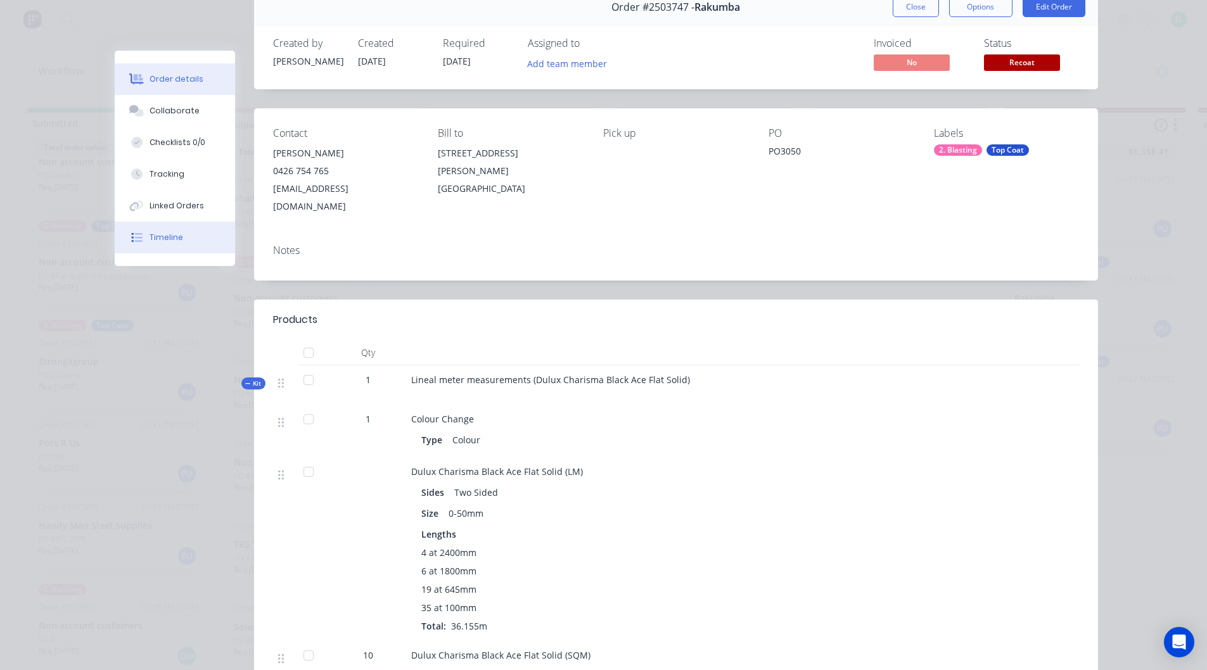
click at [179, 245] on button "Timeline" at bounding box center [175, 238] width 120 height 32
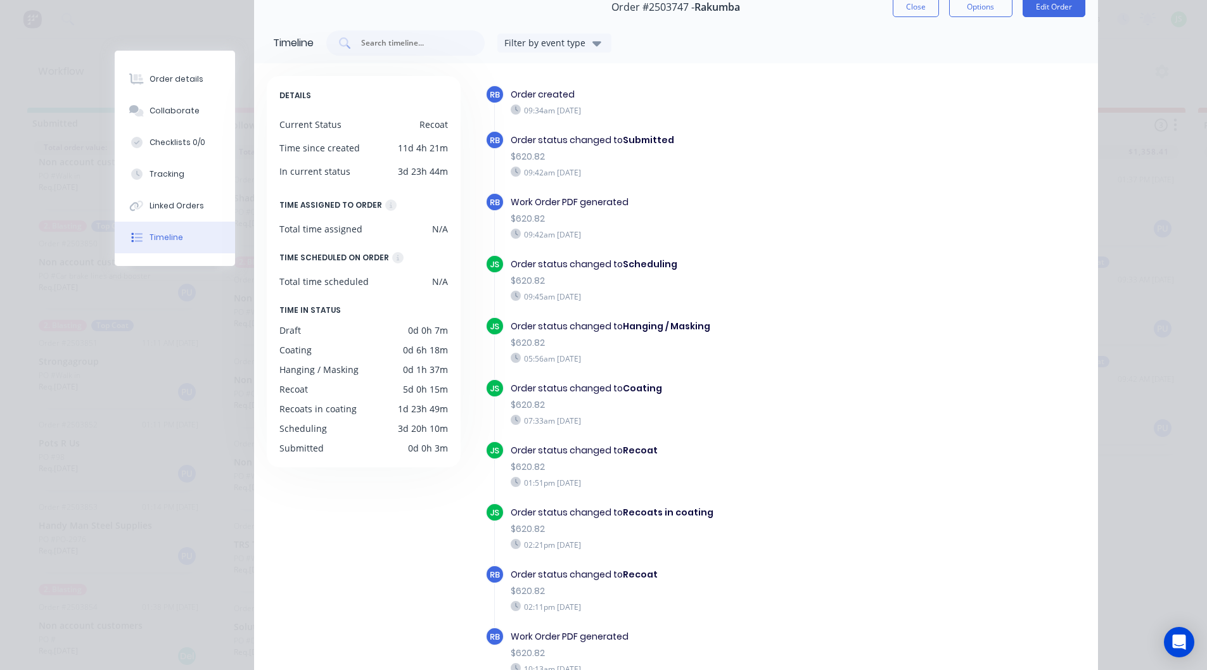
scroll to position [3, 0]
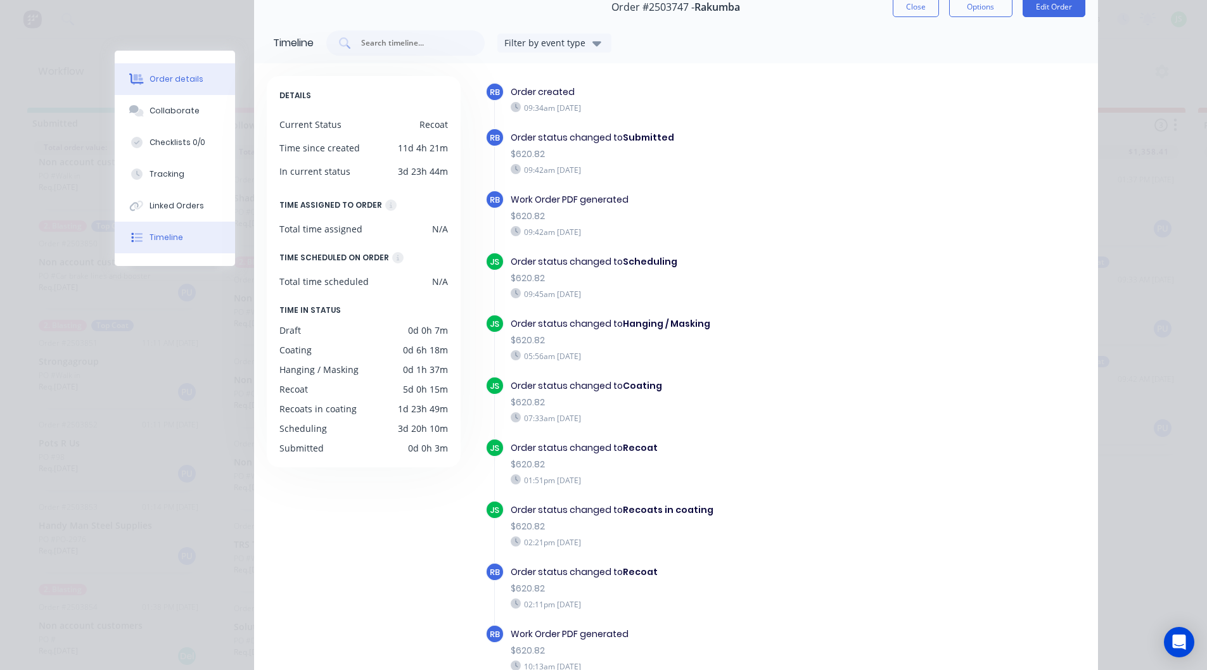
click at [163, 80] on div "Order details" at bounding box center [177, 79] width 54 height 11
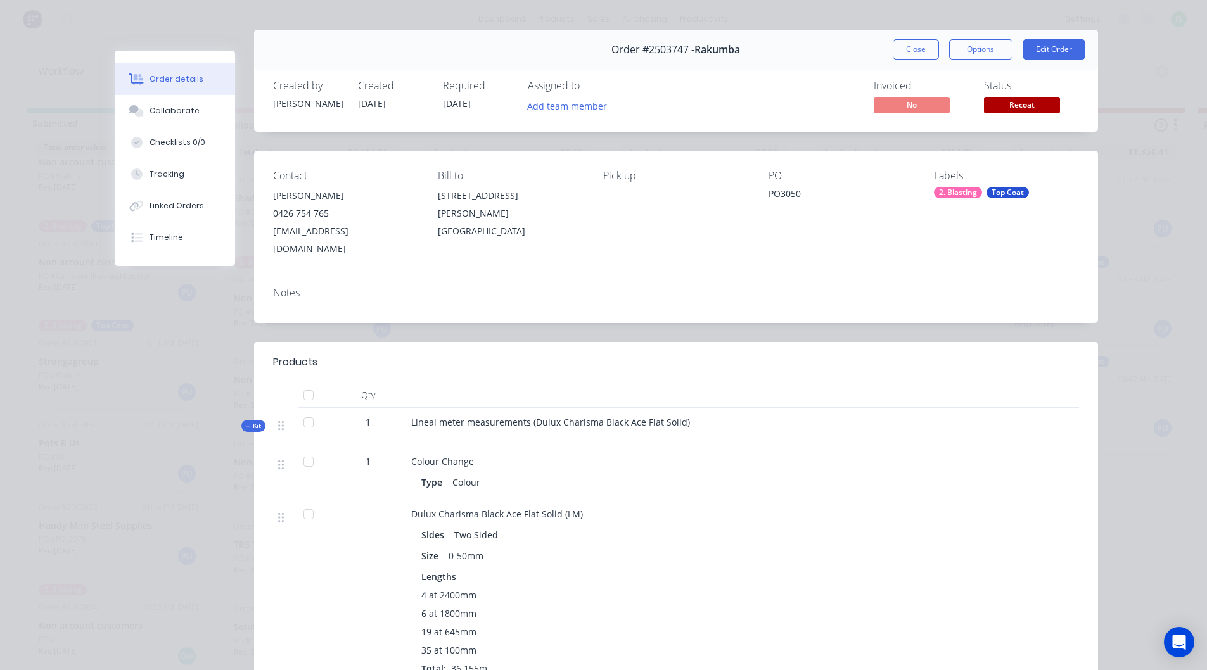
scroll to position [0, 0]
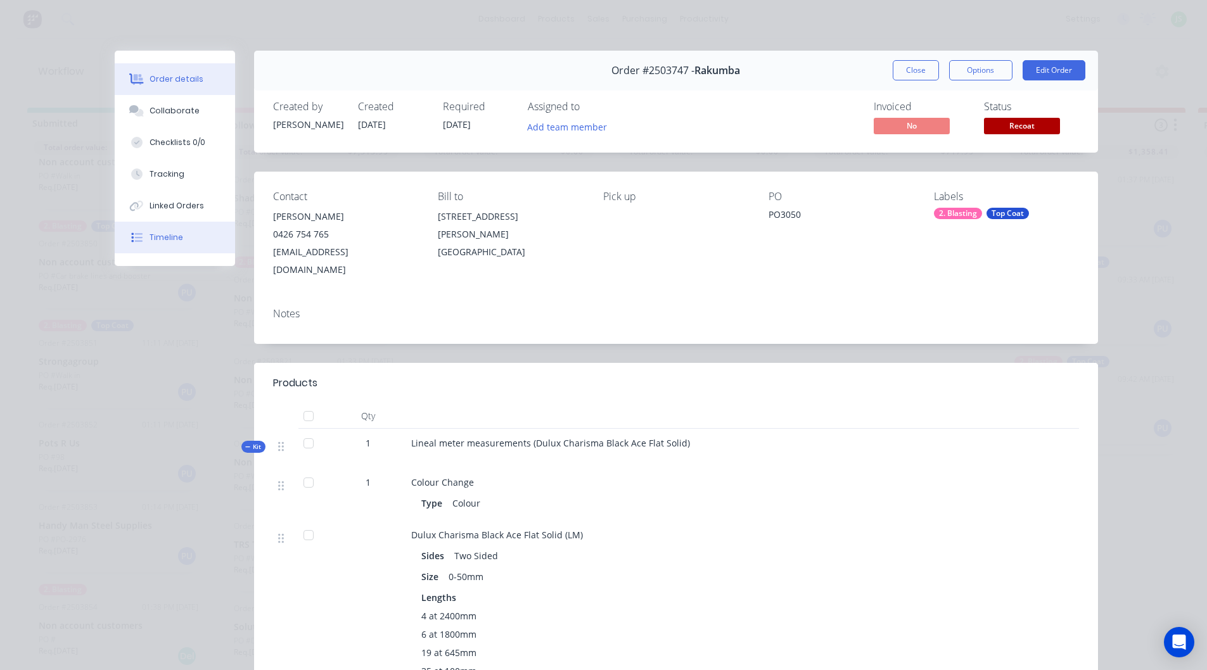
click at [189, 234] on button "Timeline" at bounding box center [175, 238] width 120 height 32
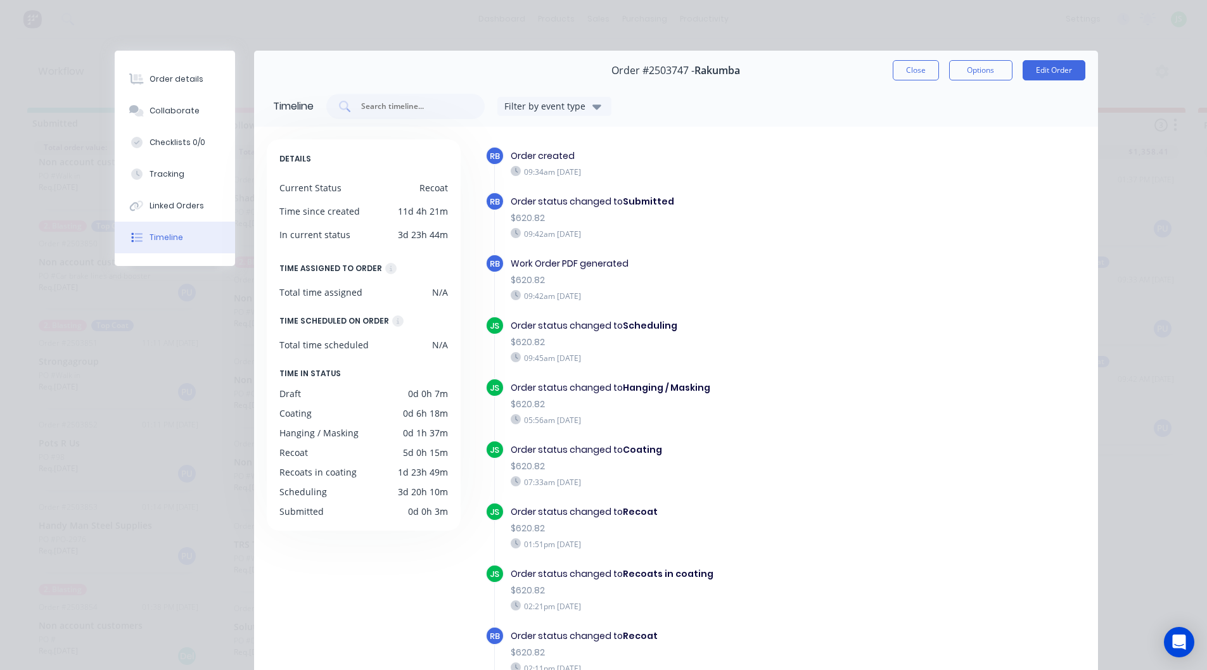
scroll to position [3, 0]
click at [910, 70] on button "Close" at bounding box center [916, 70] width 46 height 20
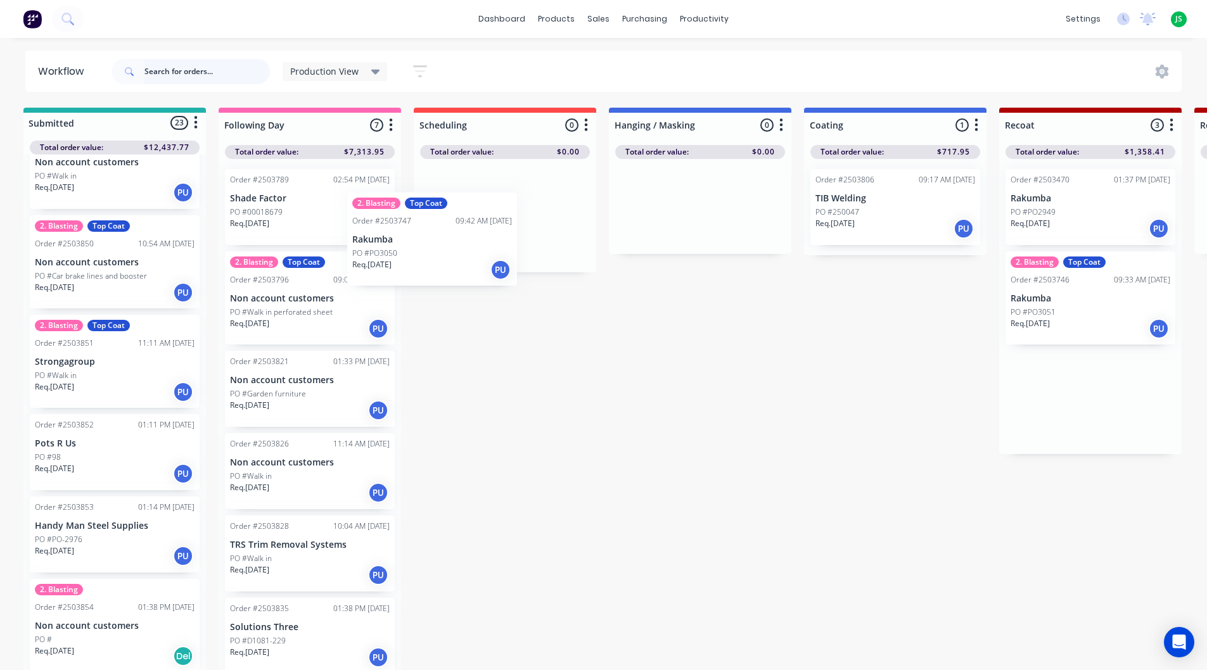
scroll to position [0, 0]
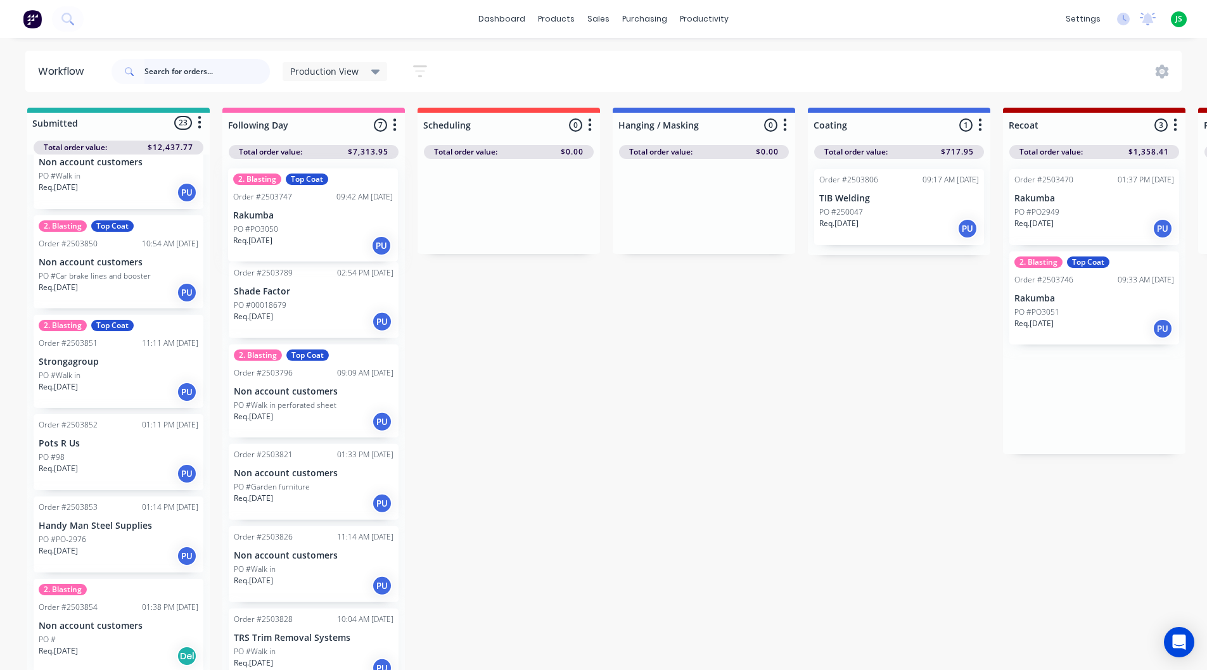
drag, startPoint x: 1087, startPoint y: 403, endPoint x: 305, endPoint y: 213, distance: 804.7
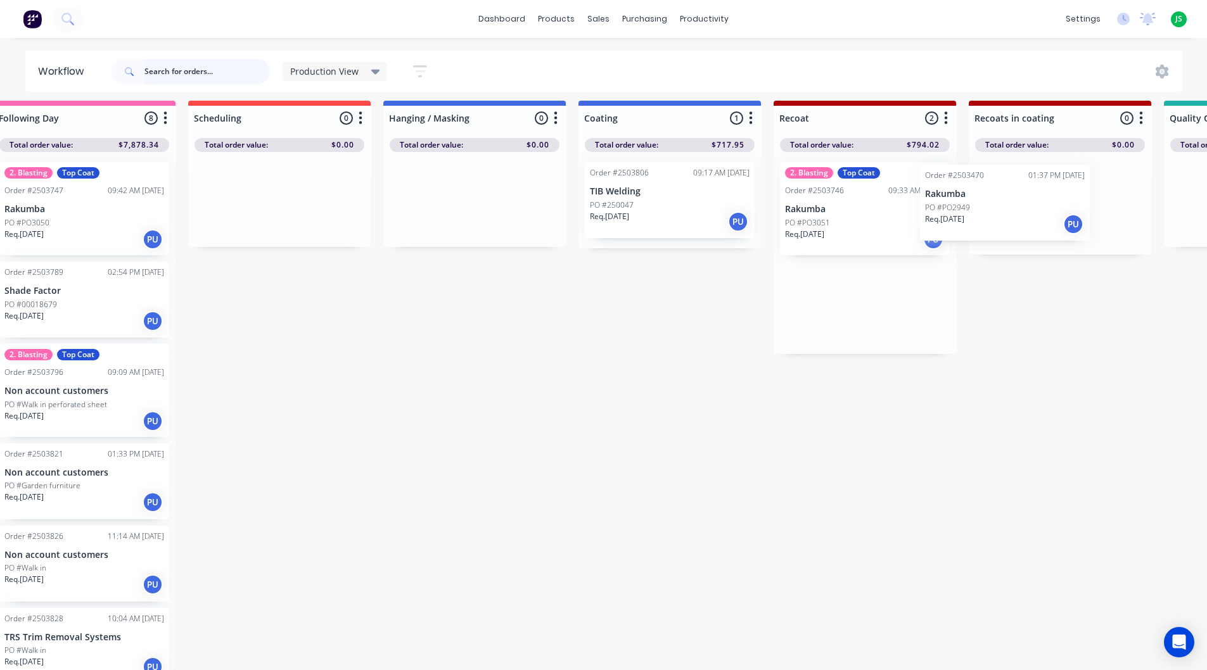
scroll to position [16, 234]
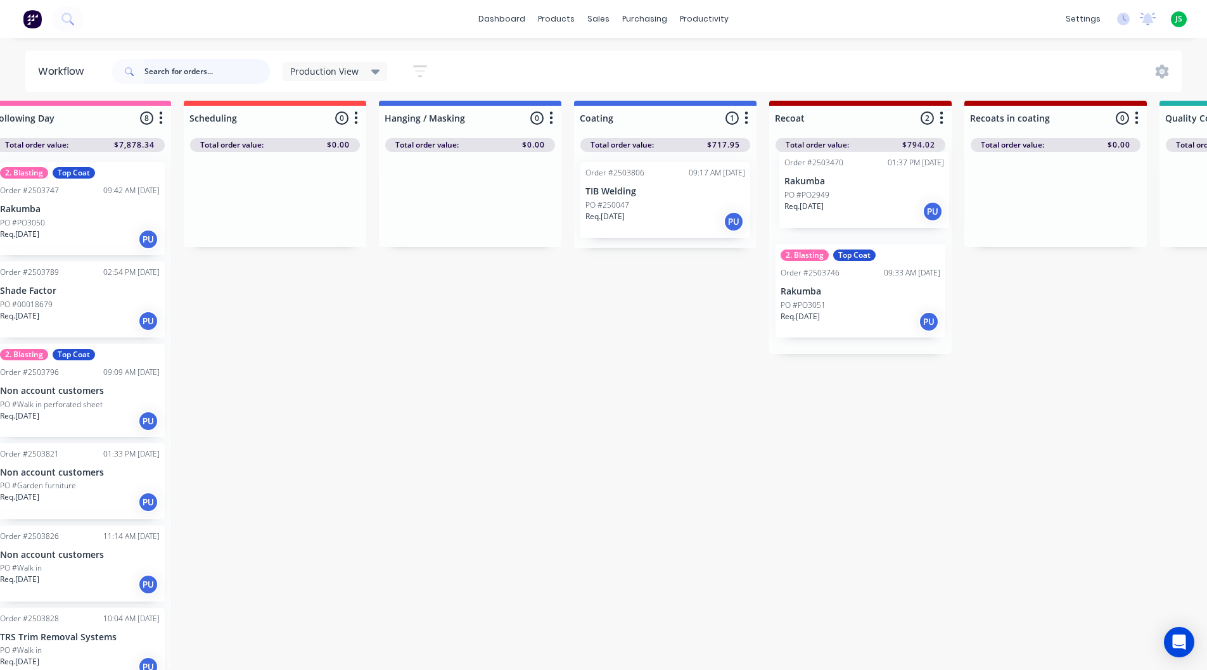
drag, startPoint x: 1086, startPoint y: 191, endPoint x: 846, endPoint y: 192, distance: 240.1
click at [846, 192] on div "Order #2503470 01:37 PM [DATE] Rakumba PO #PO2949 Req. [DATE] PU 2. Blasting To…" at bounding box center [860, 253] width 182 height 202
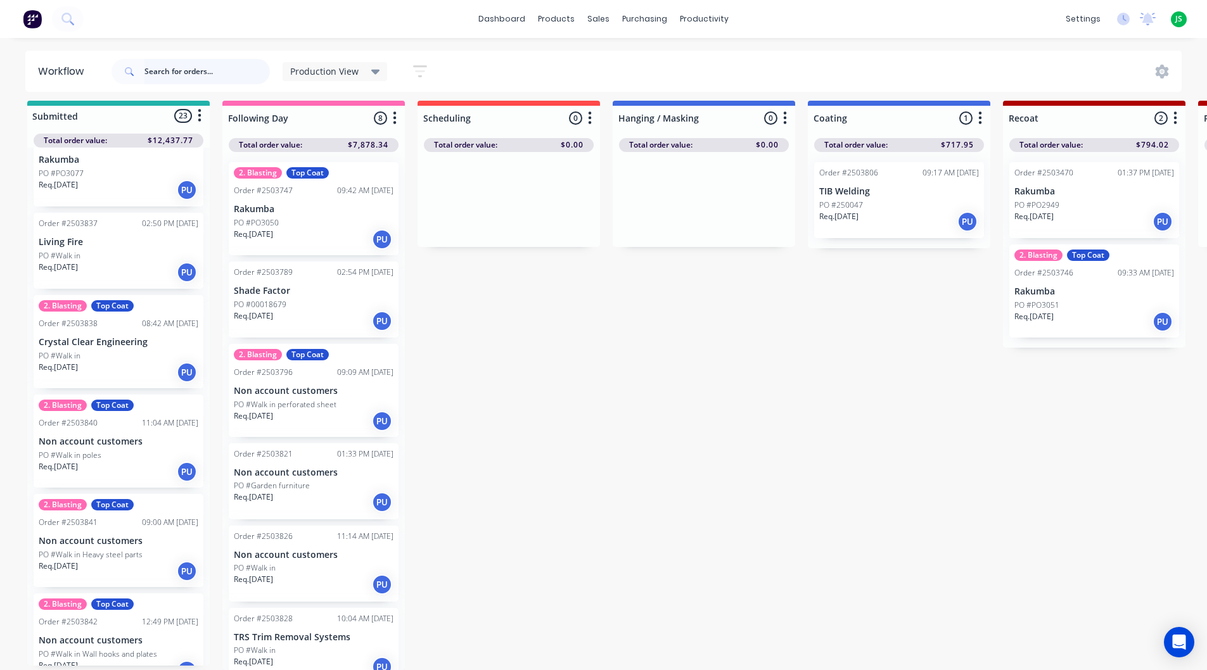
scroll to position [983, 0]
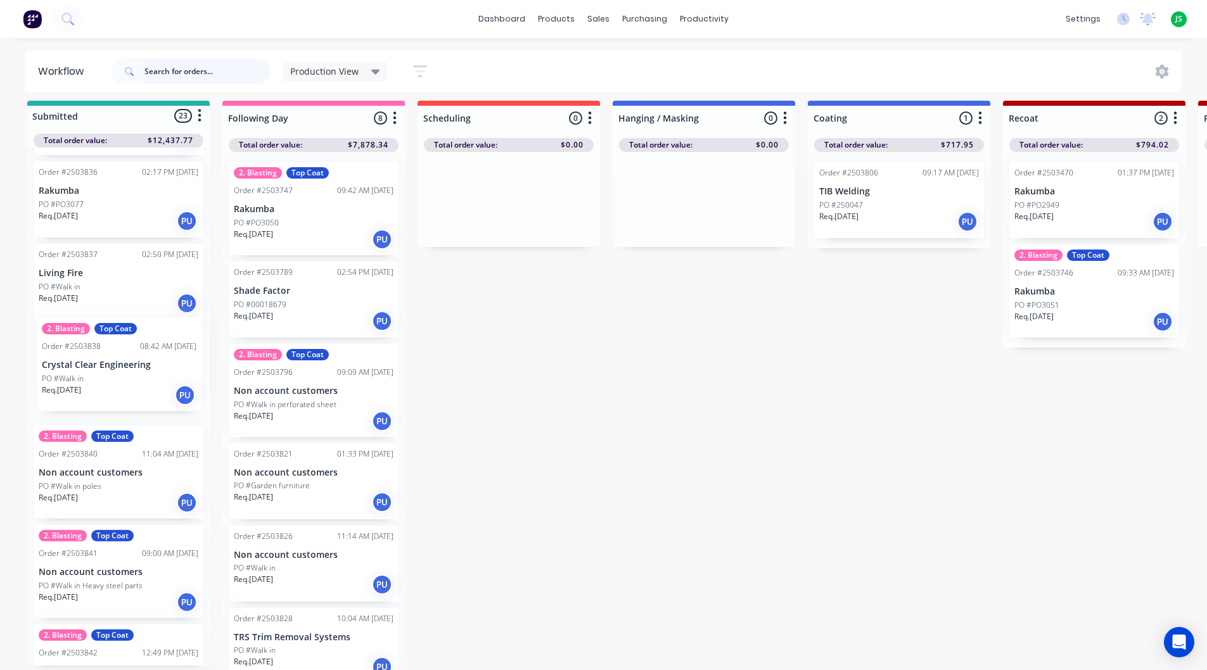
click at [138, 393] on div "2. Blasting Top Coat Order #2503477 10:44 AM [DATE] Non account customers PO #E…" at bounding box center [118, 407] width 182 height 518
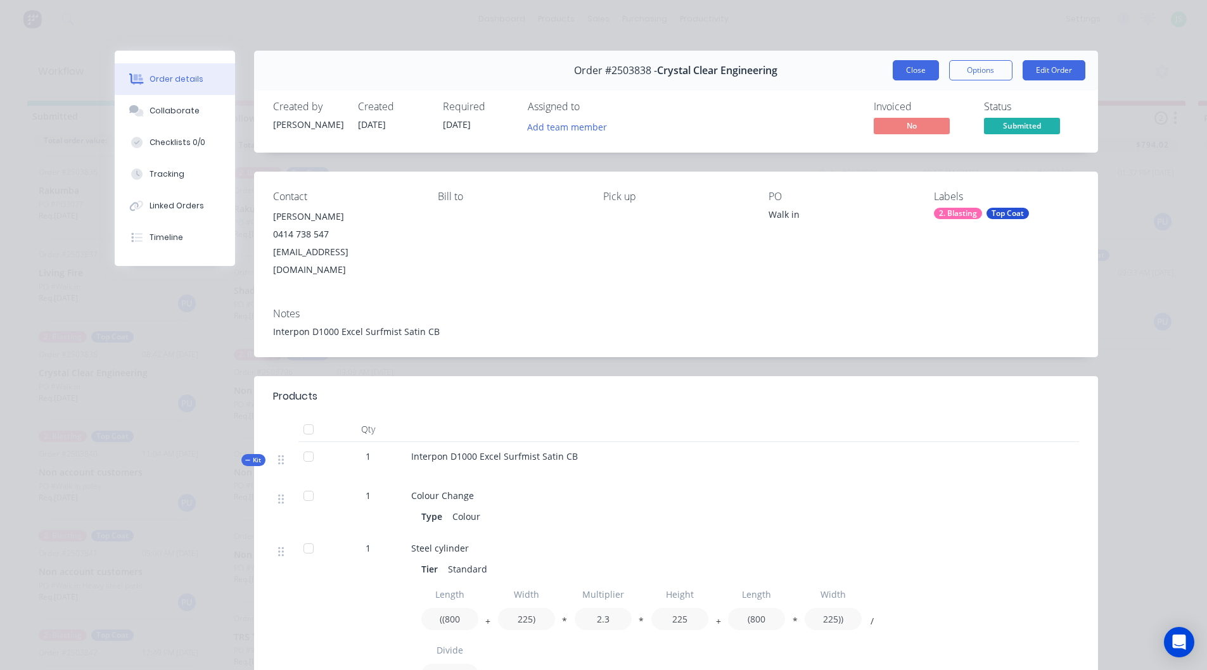
click at [899, 65] on button "Close" at bounding box center [916, 70] width 46 height 20
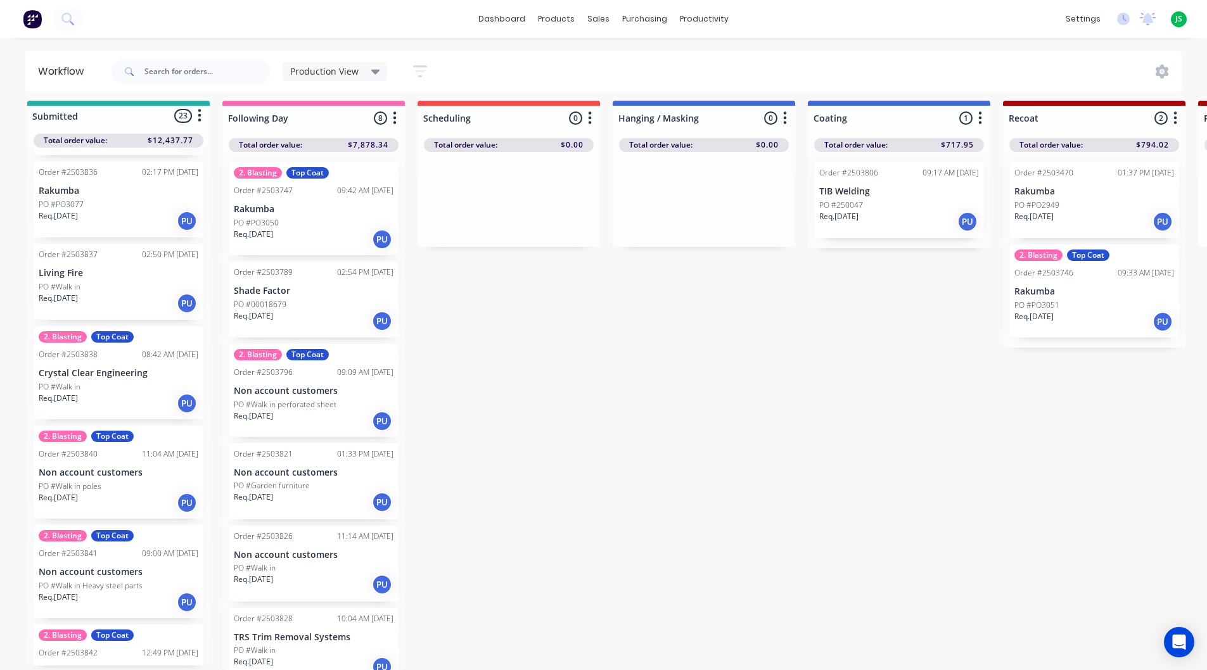
click at [121, 281] on div "PO #Walk in" at bounding box center [119, 286] width 160 height 11
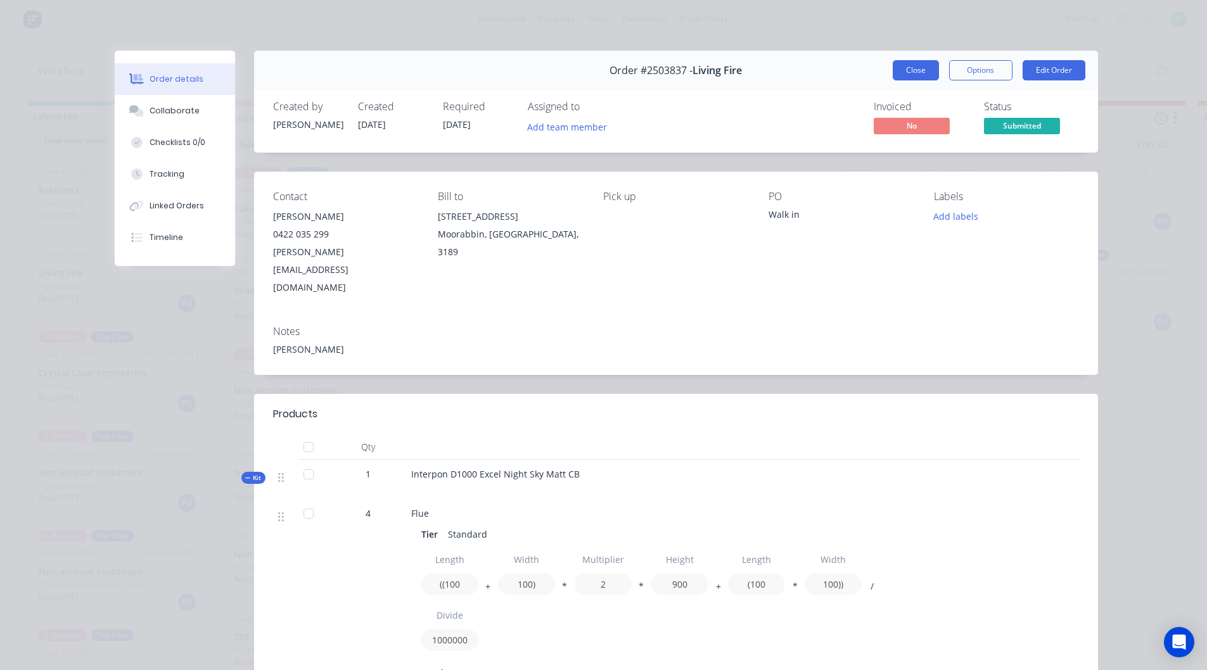
click at [917, 73] on button "Close" at bounding box center [916, 70] width 46 height 20
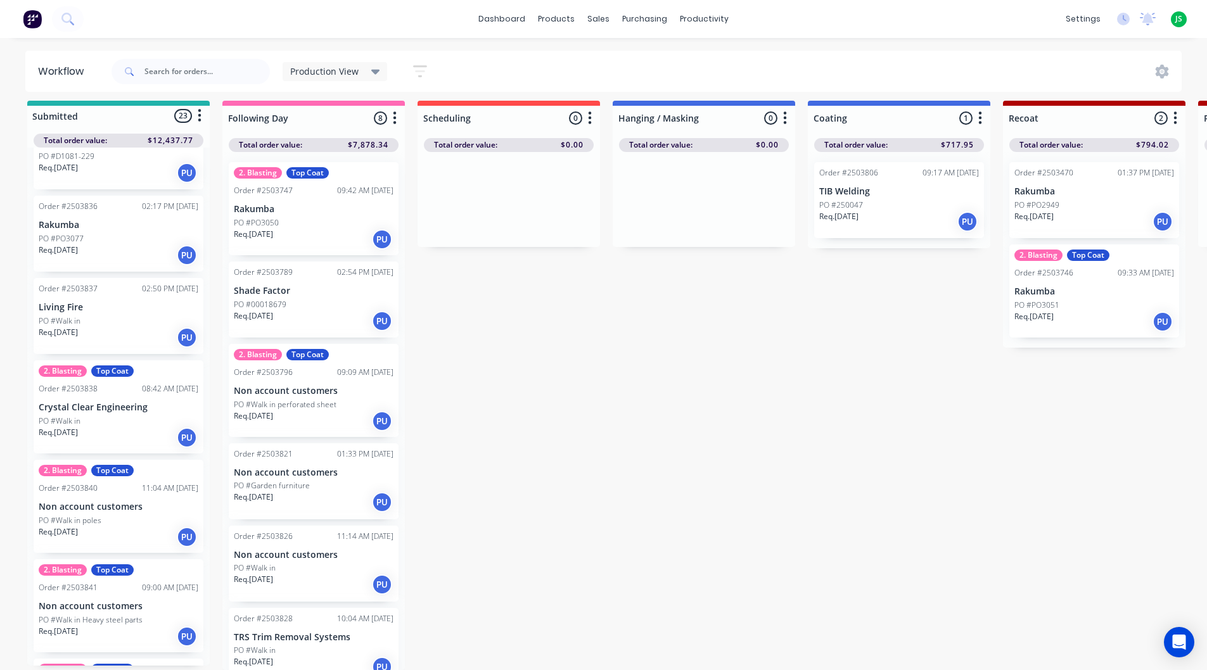
scroll to position [919, 0]
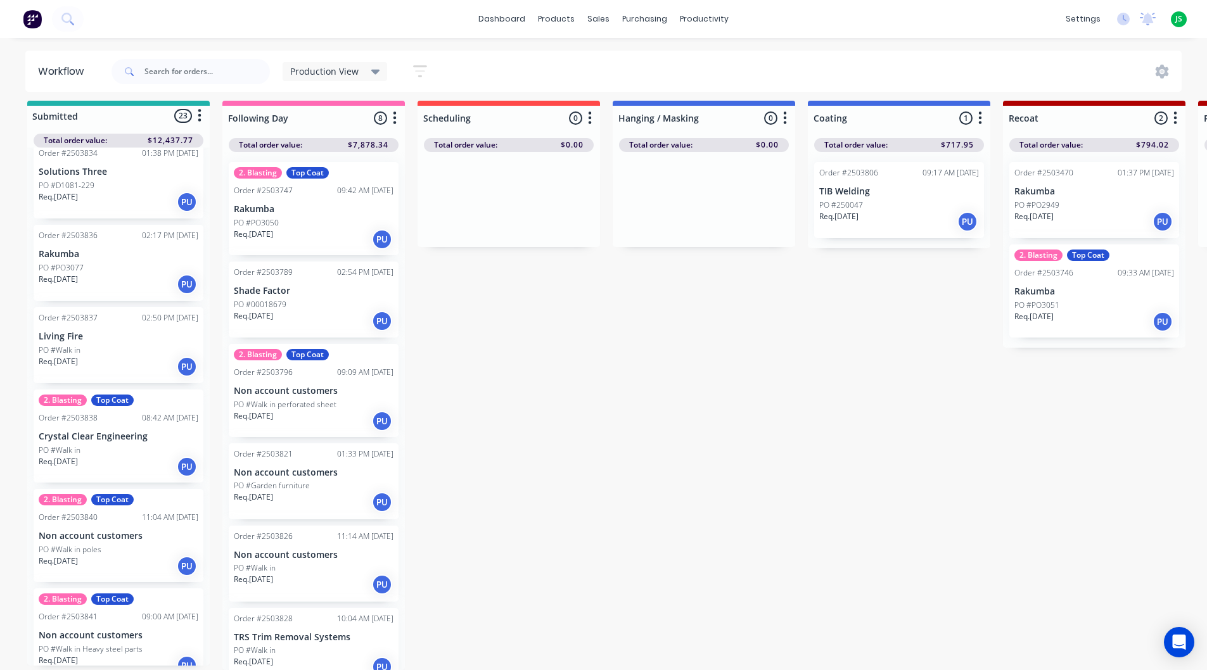
click at [132, 274] on div "Req. [DATE] PU" at bounding box center [119, 285] width 160 height 22
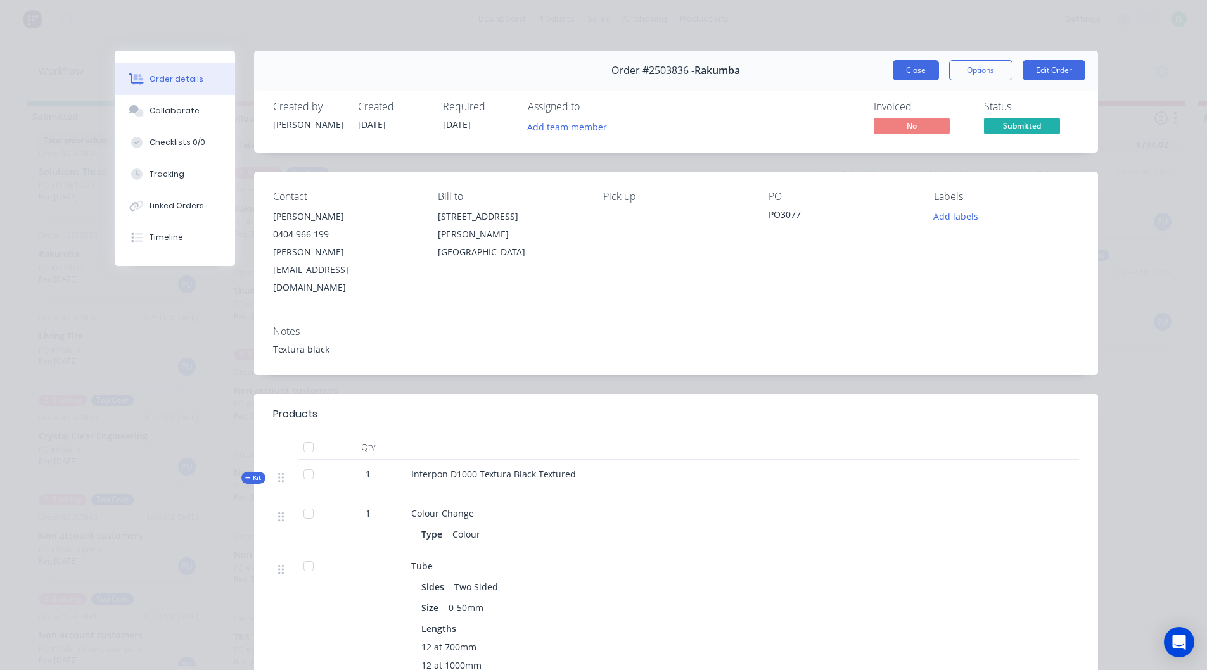
click at [913, 67] on button "Close" at bounding box center [916, 70] width 46 height 20
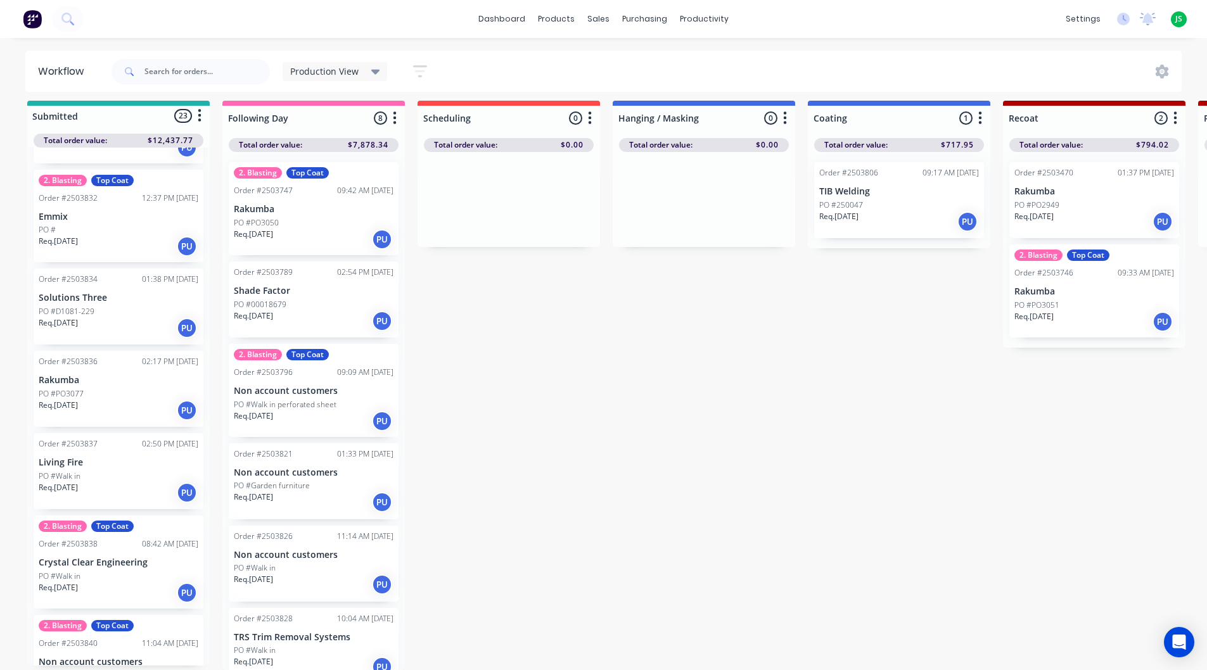
scroll to position [793, 0]
click at [115, 307] on div "PO #D1081-229" at bounding box center [119, 312] width 160 height 11
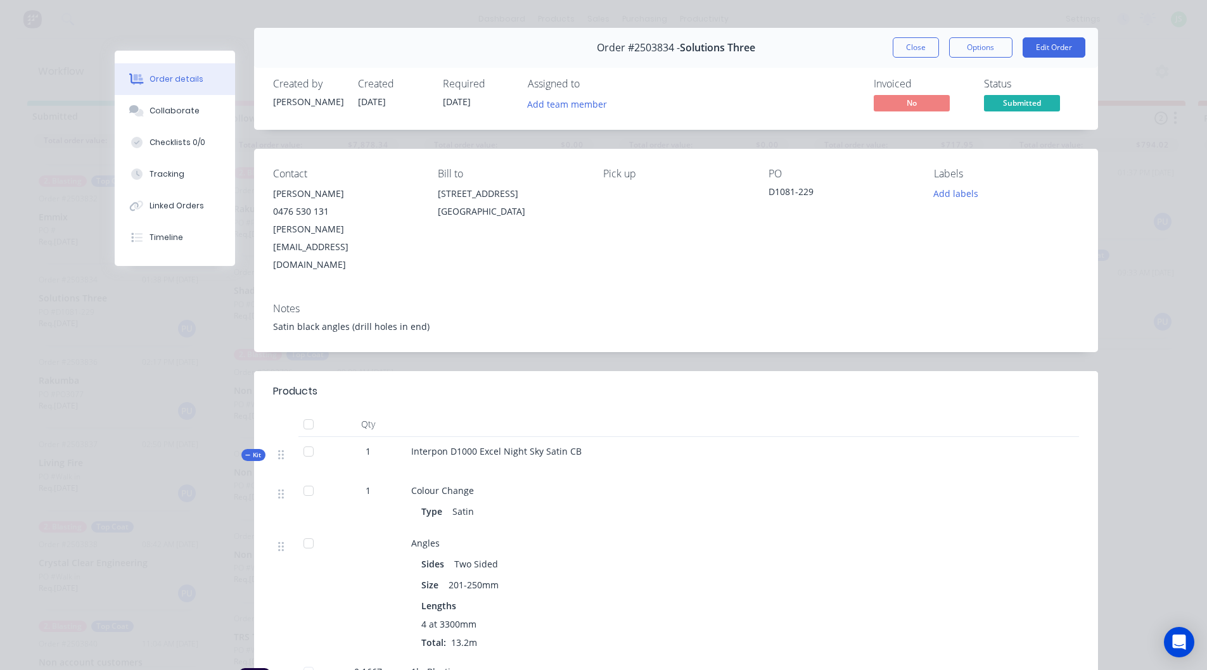
scroll to position [0, 0]
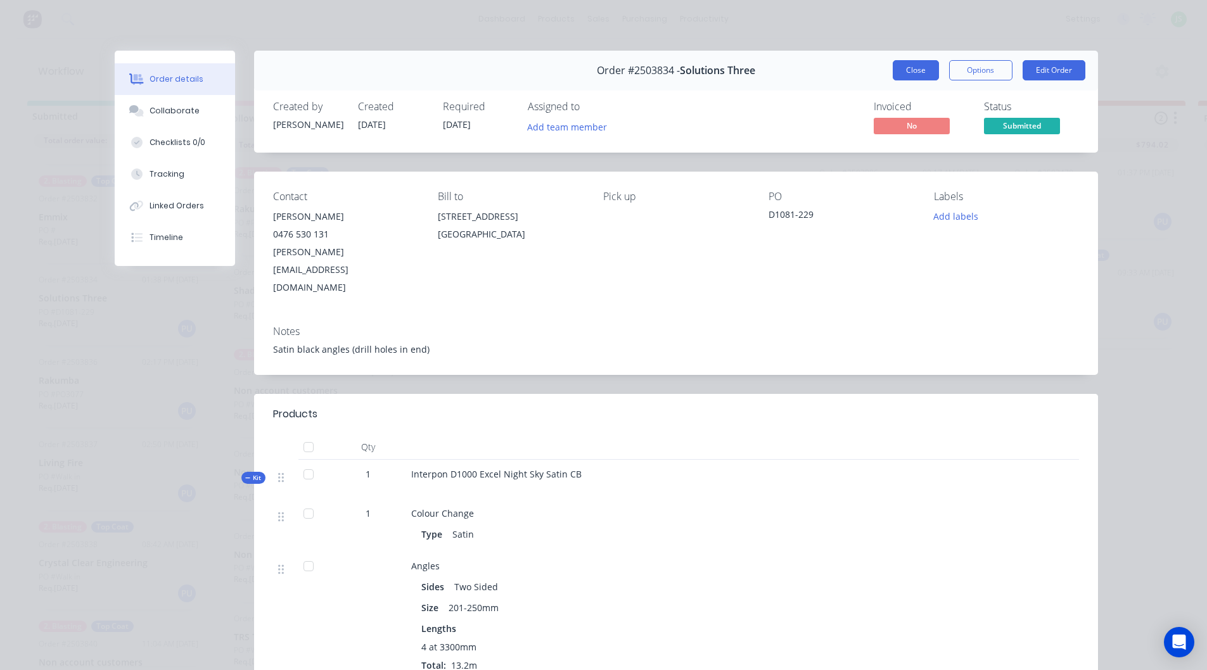
click at [926, 70] on button "Close" at bounding box center [916, 70] width 46 height 20
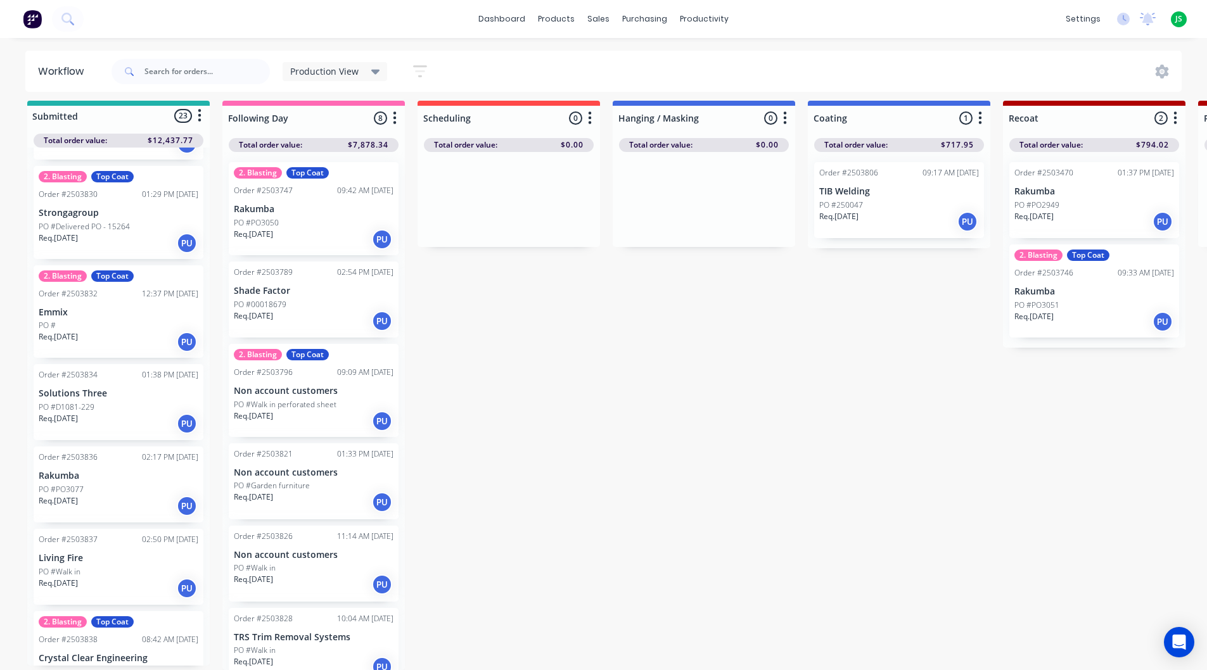
scroll to position [666, 0]
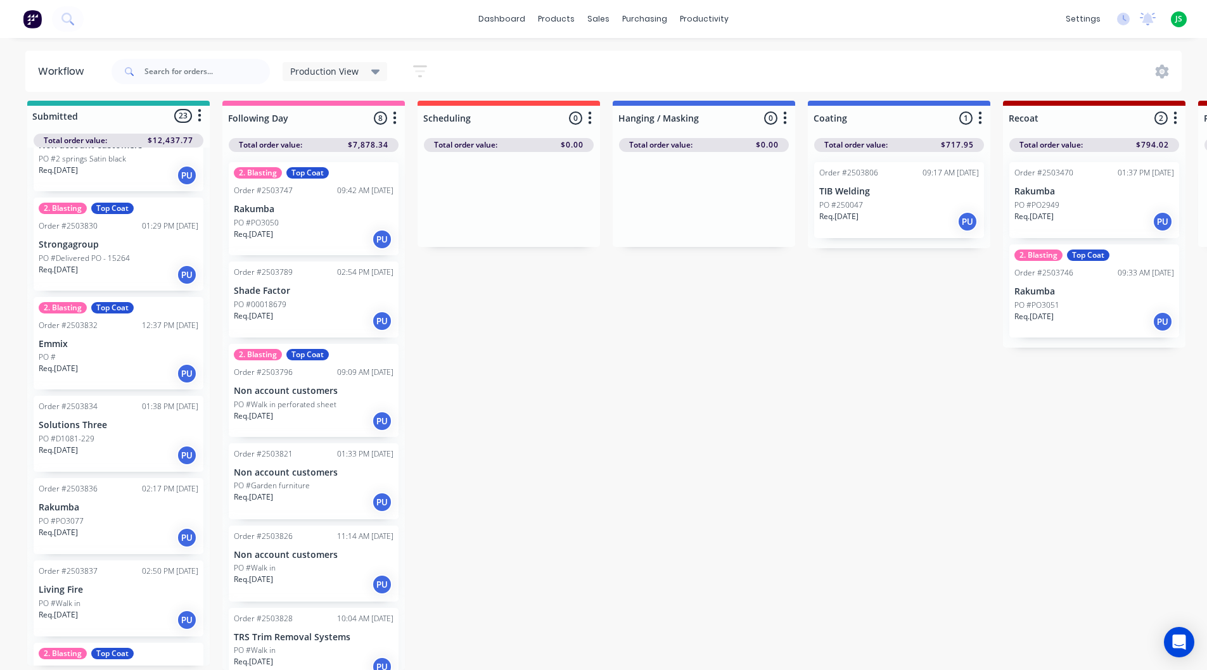
click at [89, 333] on div "2. Blasting Top Coat Order #2503477 10:44 AM [DATE] Non account customers PO #E…" at bounding box center [118, 407] width 182 height 518
click at [91, 340] on p "Emmix" at bounding box center [116, 334] width 155 height 11
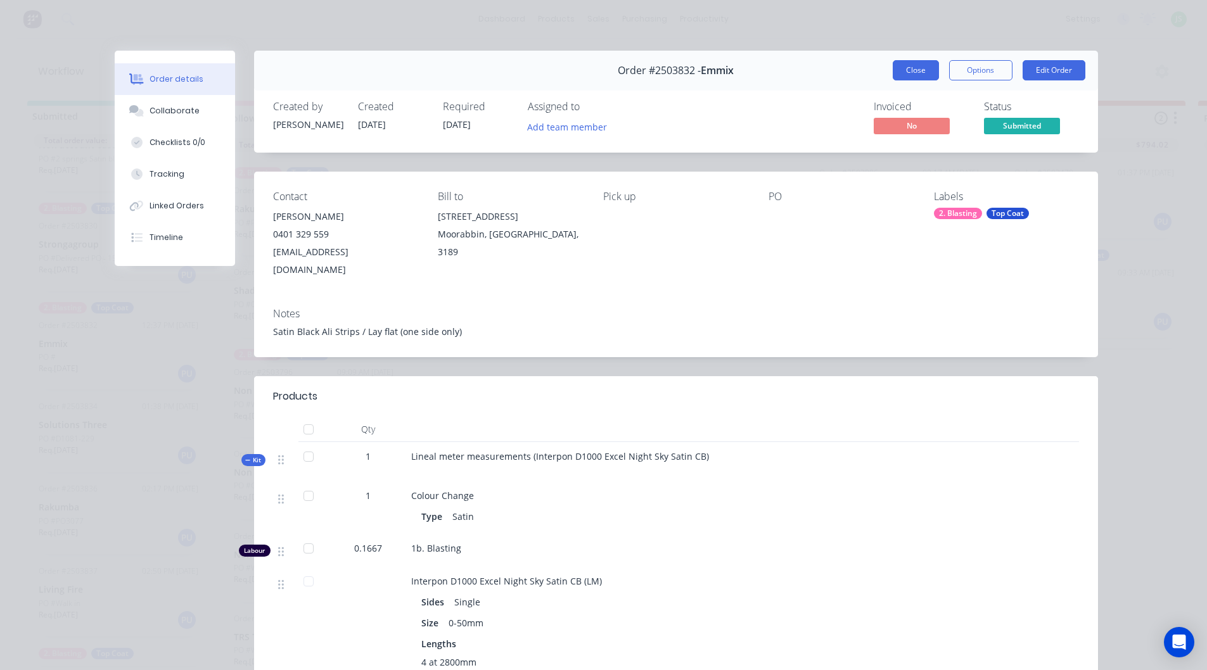
click at [931, 68] on button "Close" at bounding box center [916, 70] width 46 height 20
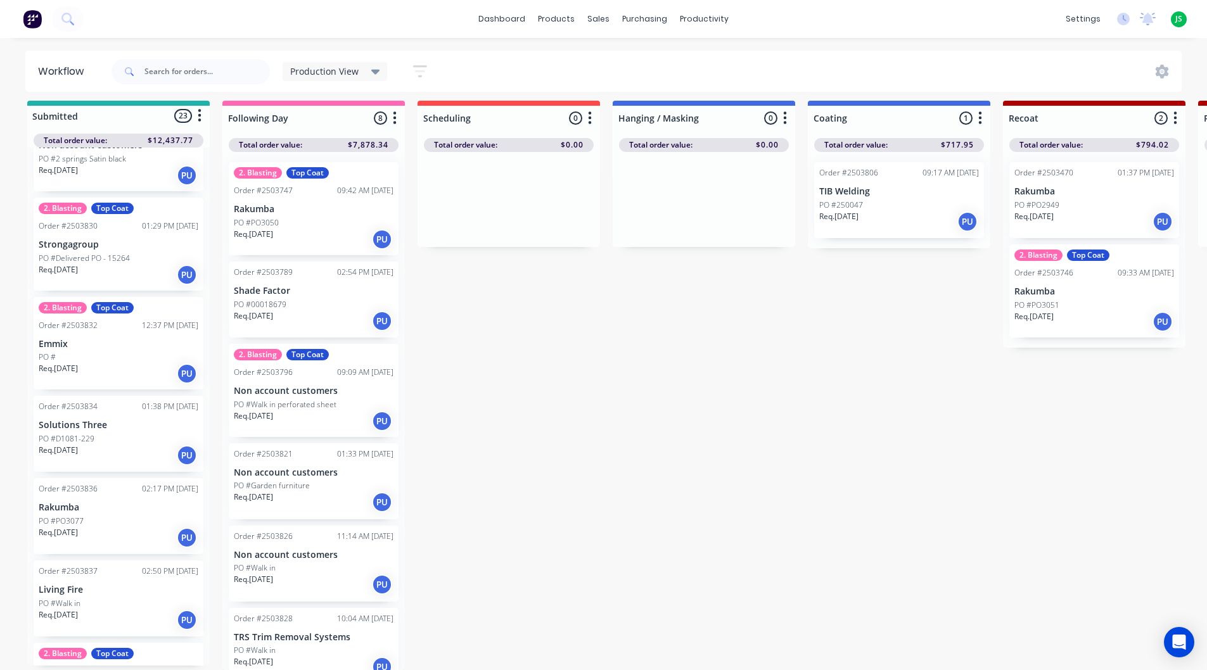
click at [132, 445] on div "Req. [DATE] PU" at bounding box center [119, 456] width 160 height 22
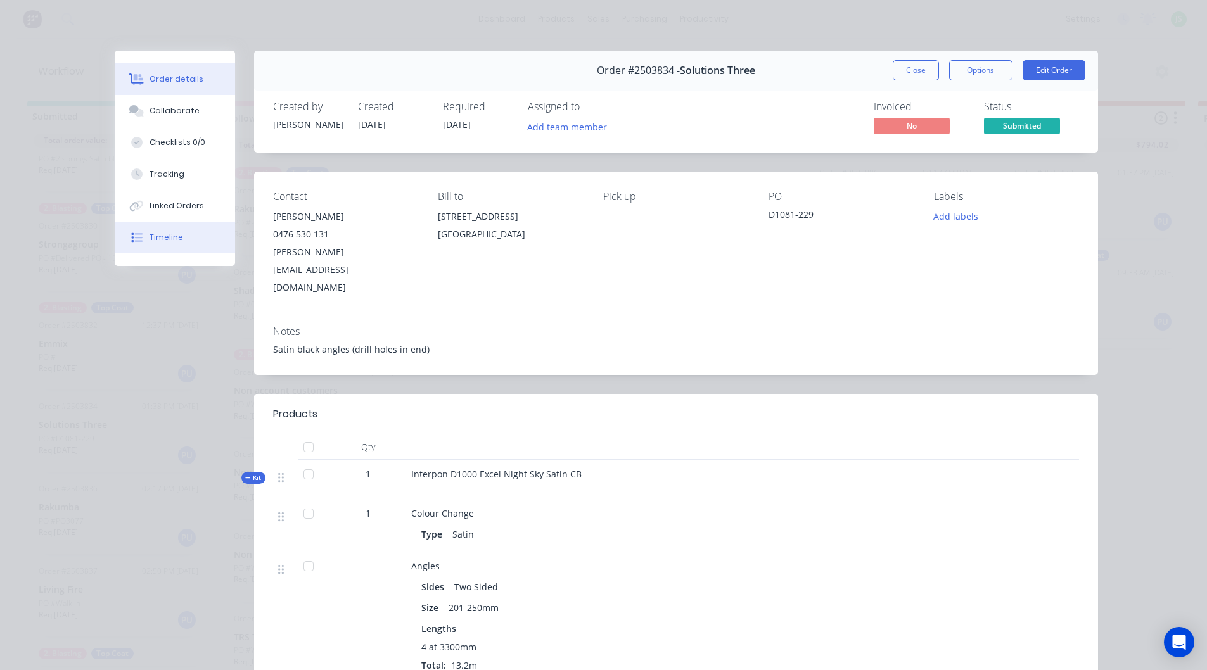
click at [188, 245] on button "Timeline" at bounding box center [175, 238] width 120 height 32
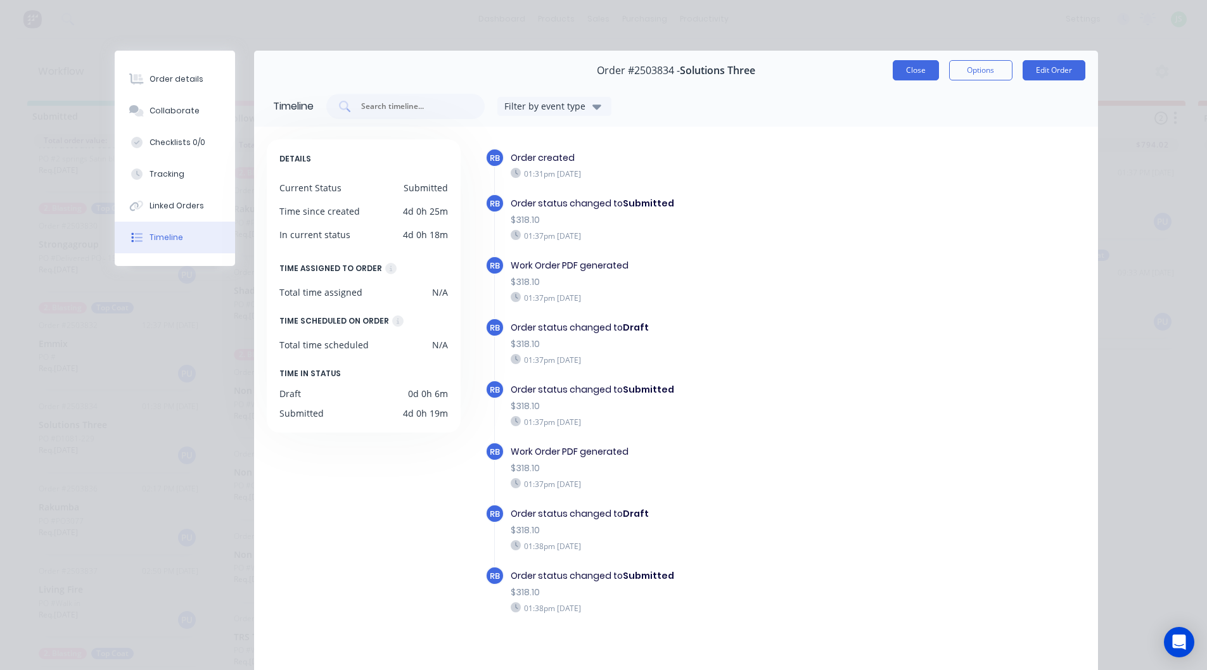
click at [920, 70] on button "Close" at bounding box center [916, 70] width 46 height 20
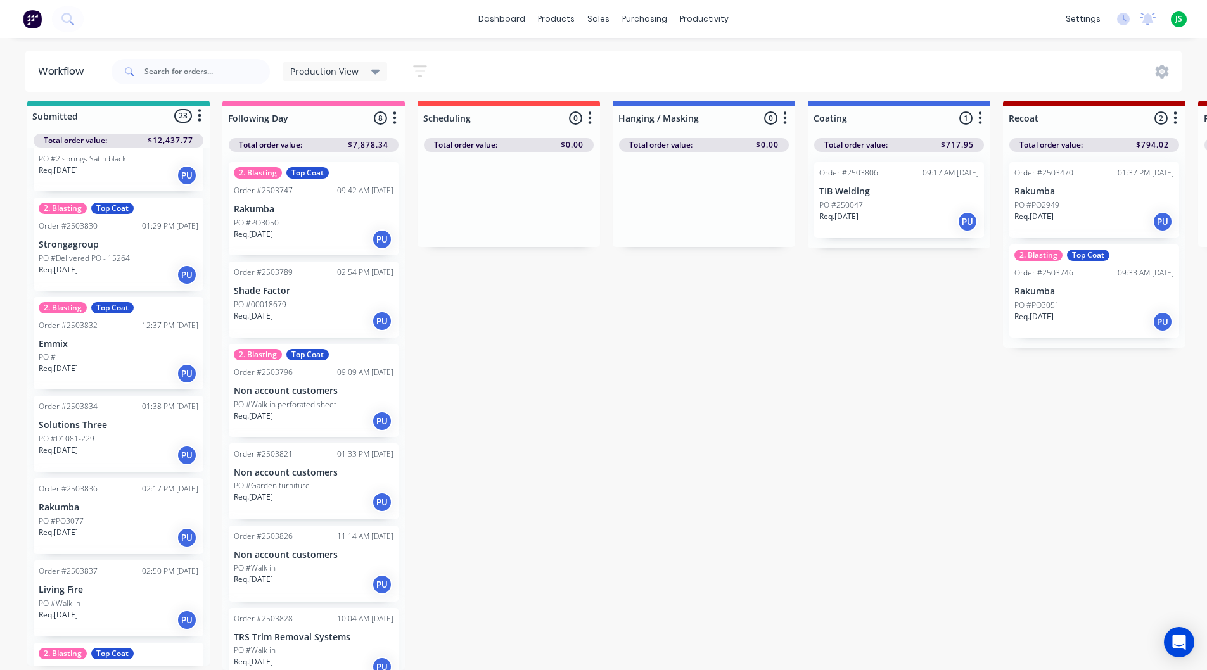
click at [126, 363] on div "Req. [DATE] PU" at bounding box center [119, 374] width 160 height 22
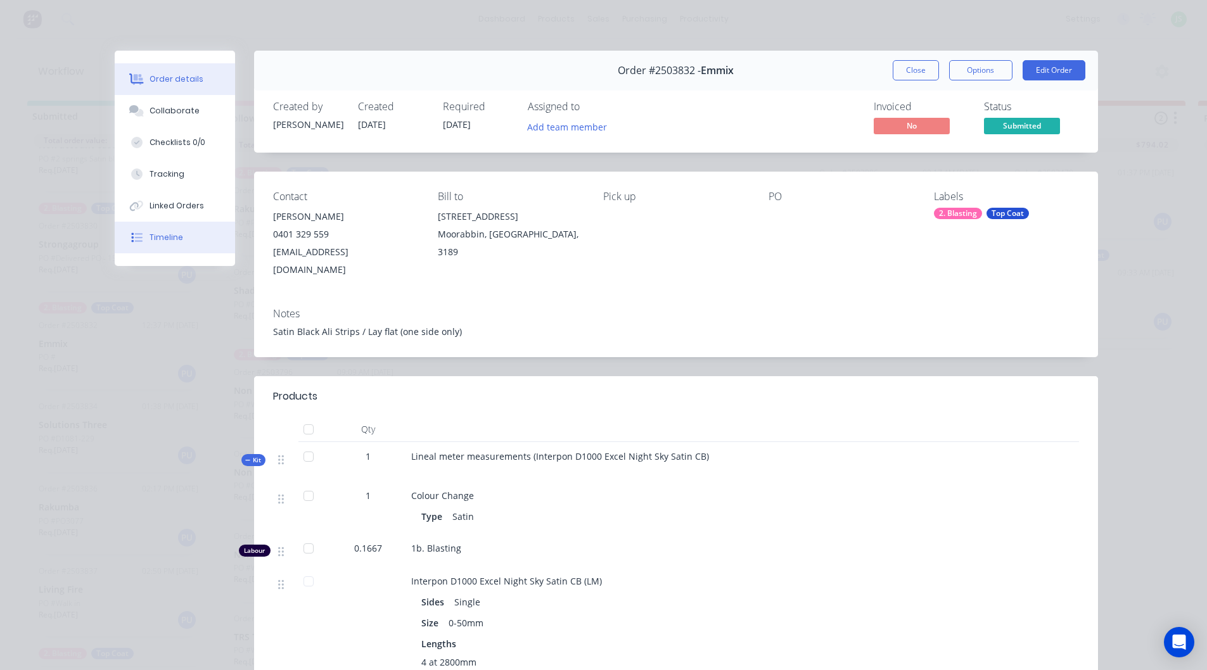
click at [196, 225] on button "Timeline" at bounding box center [175, 238] width 120 height 32
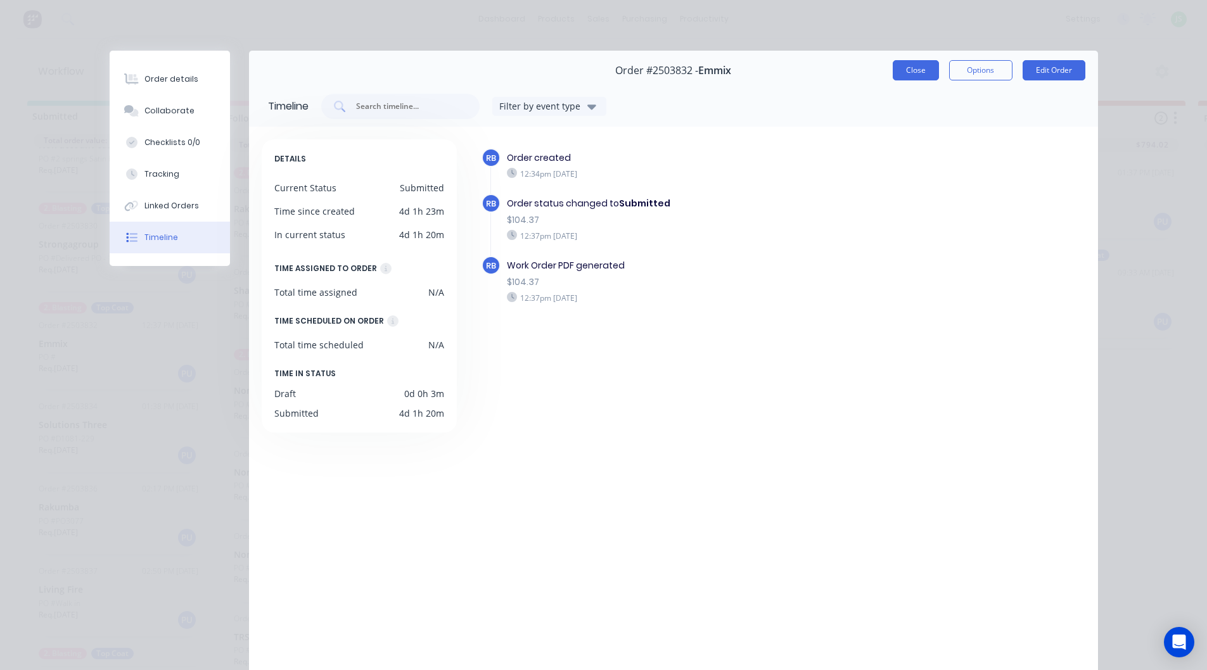
click at [910, 69] on button "Close" at bounding box center [916, 70] width 46 height 20
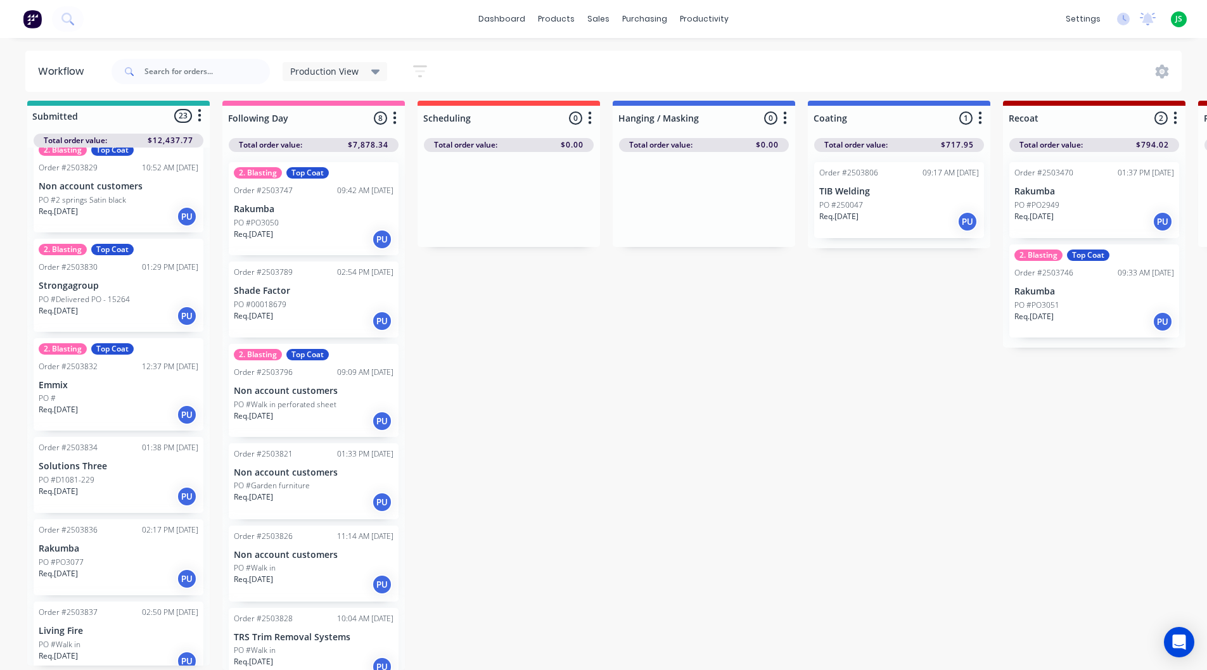
scroll to position [603, 0]
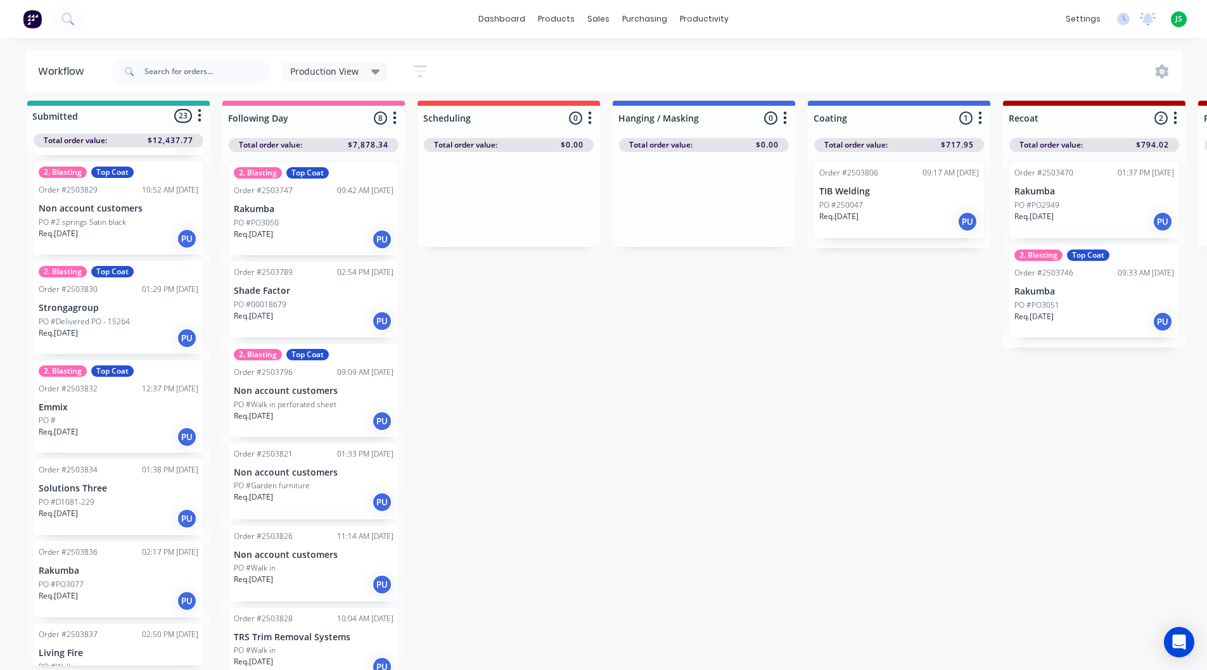
click at [143, 336] on div "Req. [DATE] PU" at bounding box center [119, 339] width 160 height 22
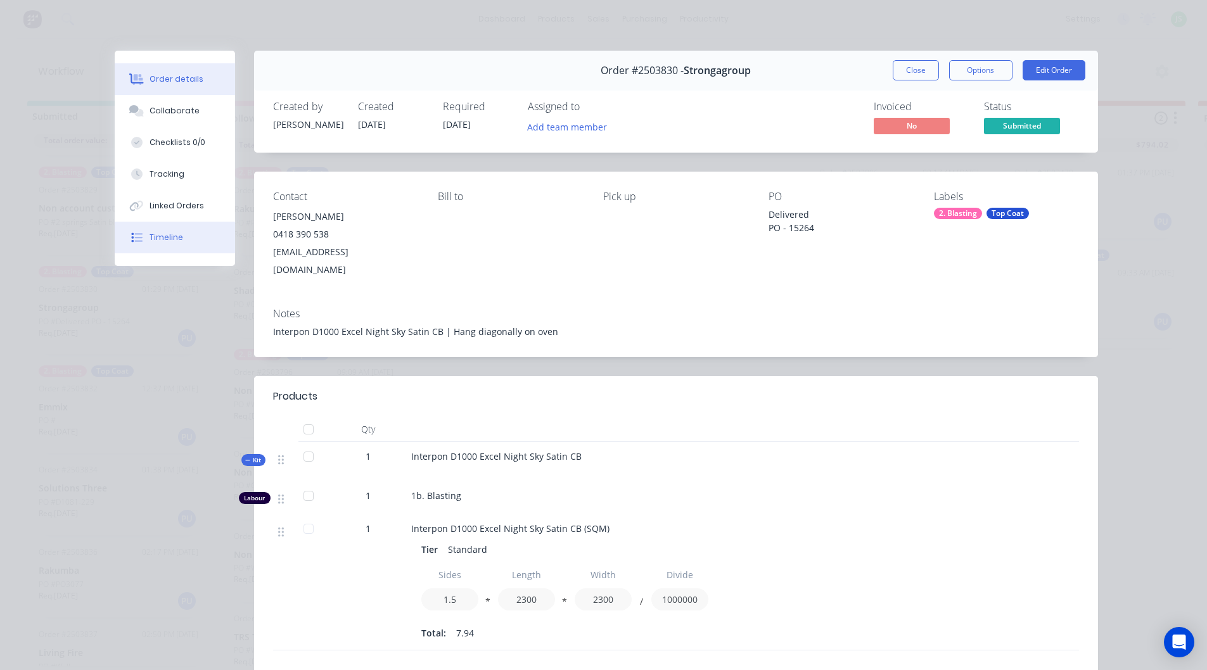
click at [188, 236] on button "Timeline" at bounding box center [175, 238] width 120 height 32
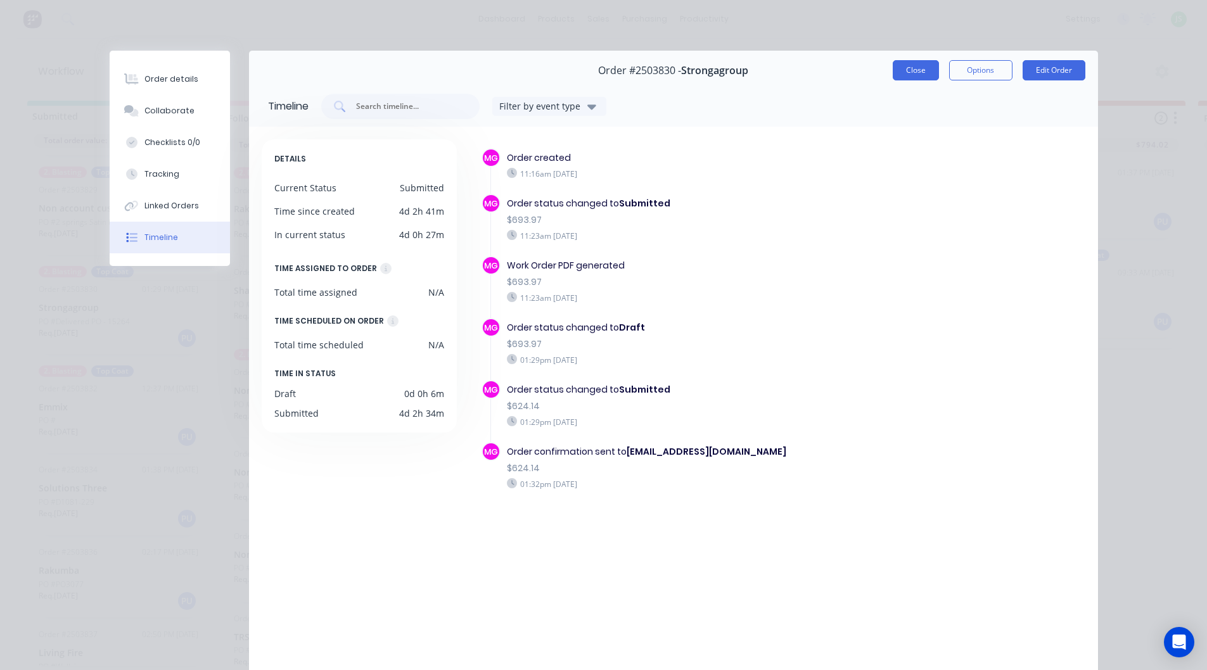
click at [910, 72] on button "Close" at bounding box center [916, 70] width 46 height 20
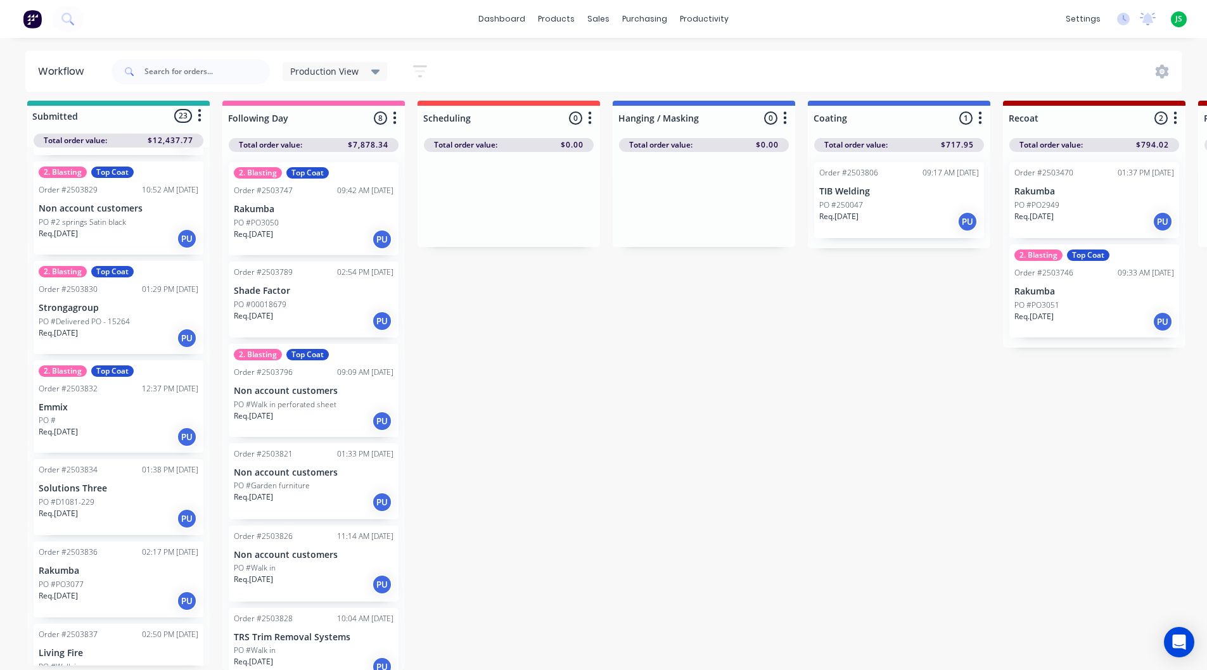
scroll to position [539, 0]
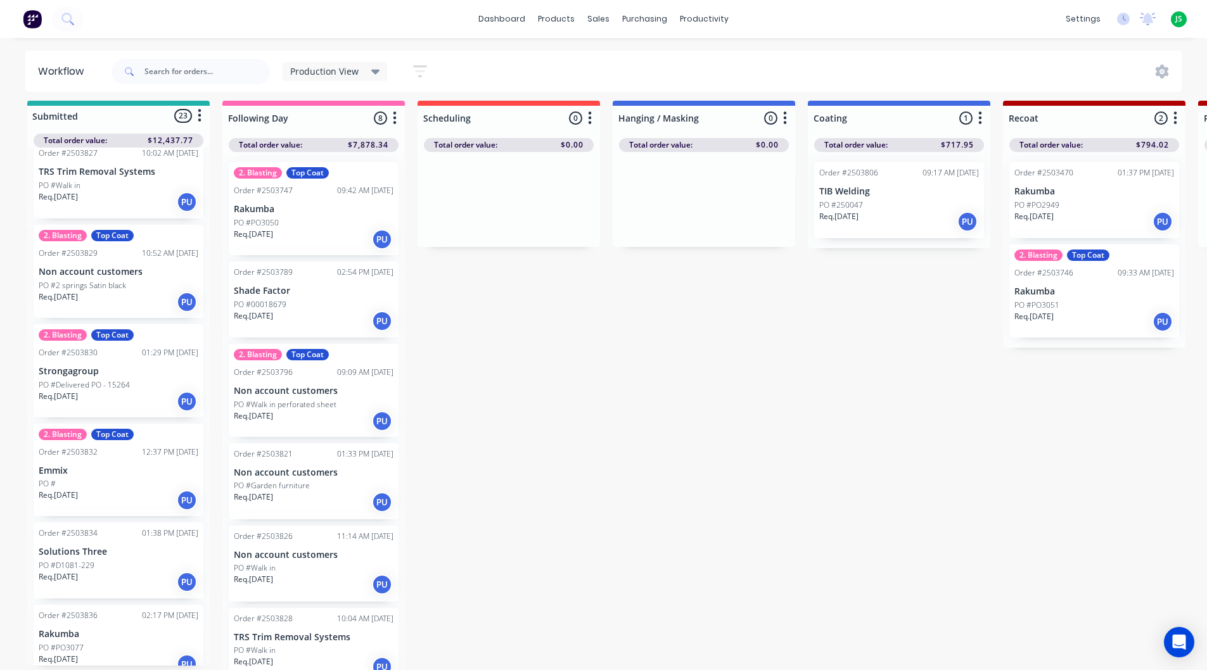
click at [131, 291] on div "Req. [DATE] PU" at bounding box center [119, 302] width 160 height 22
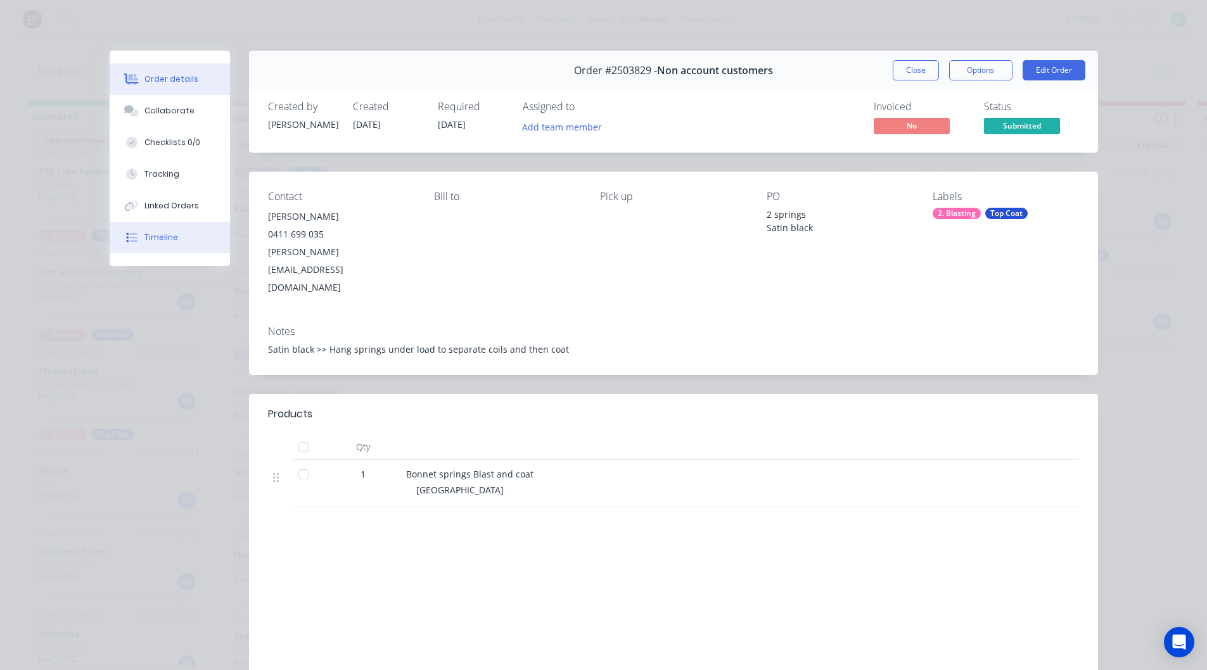
click at [177, 250] on button "Timeline" at bounding box center [170, 238] width 120 height 32
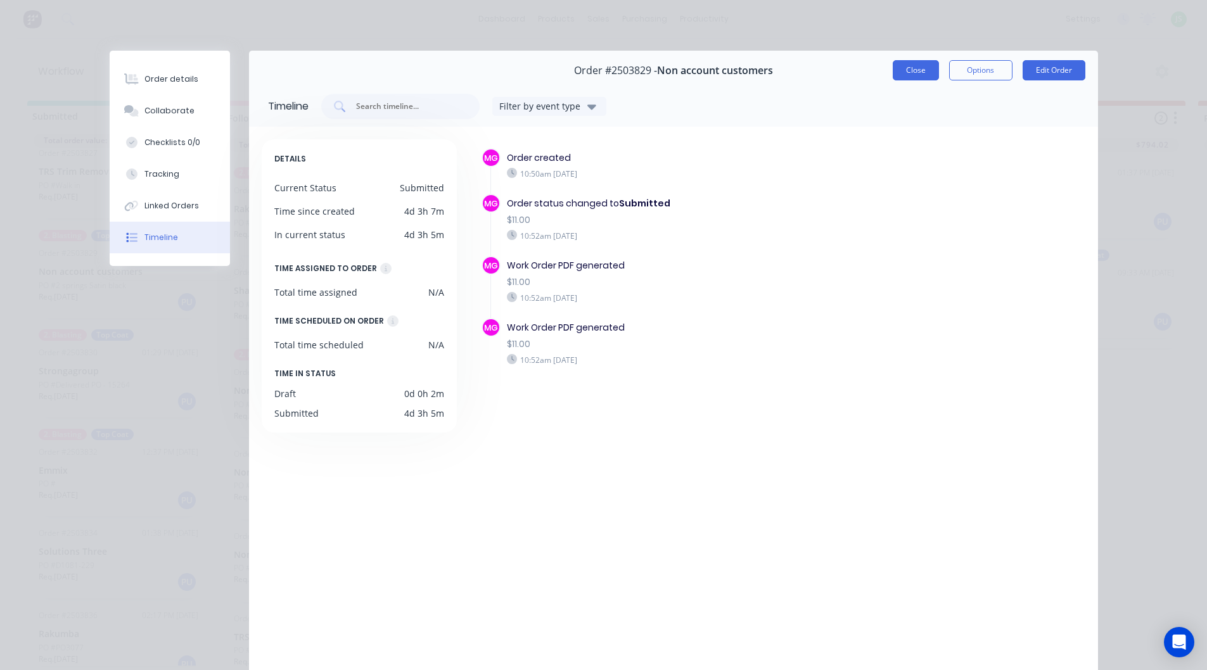
click at [919, 68] on button "Close" at bounding box center [916, 70] width 46 height 20
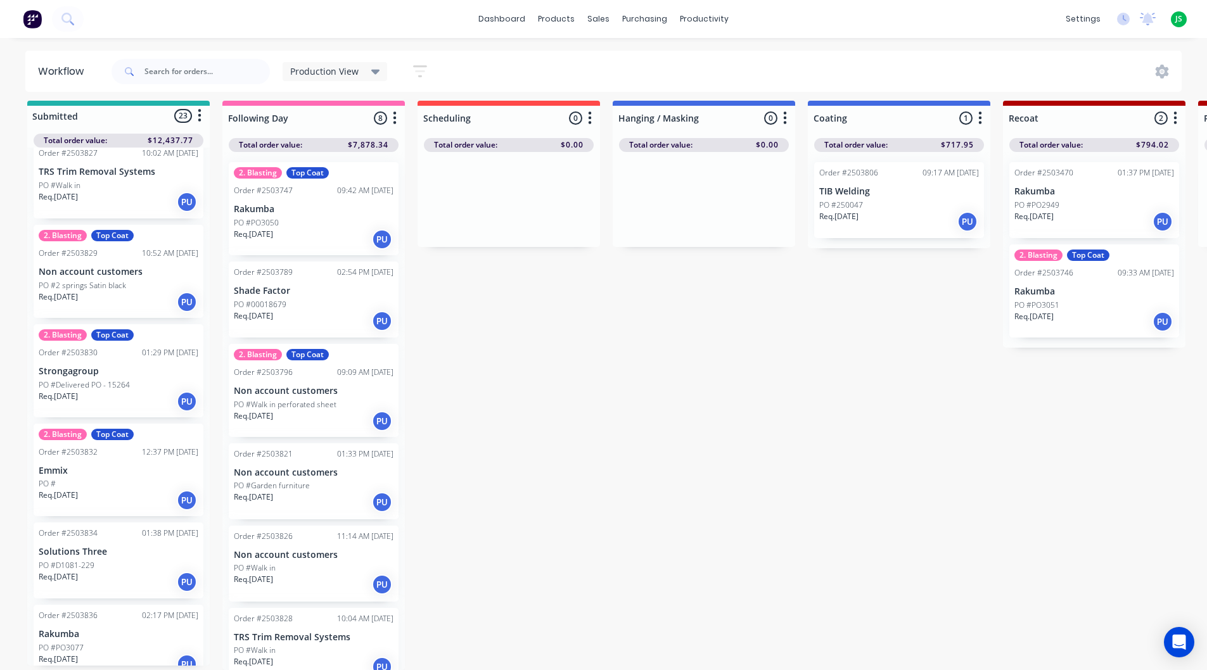
click at [163, 369] on div "2. Blasting Top Coat Order #2503830 01:29 PM [DATE] Strongagroup PO #Delivered …" at bounding box center [119, 370] width 170 height 93
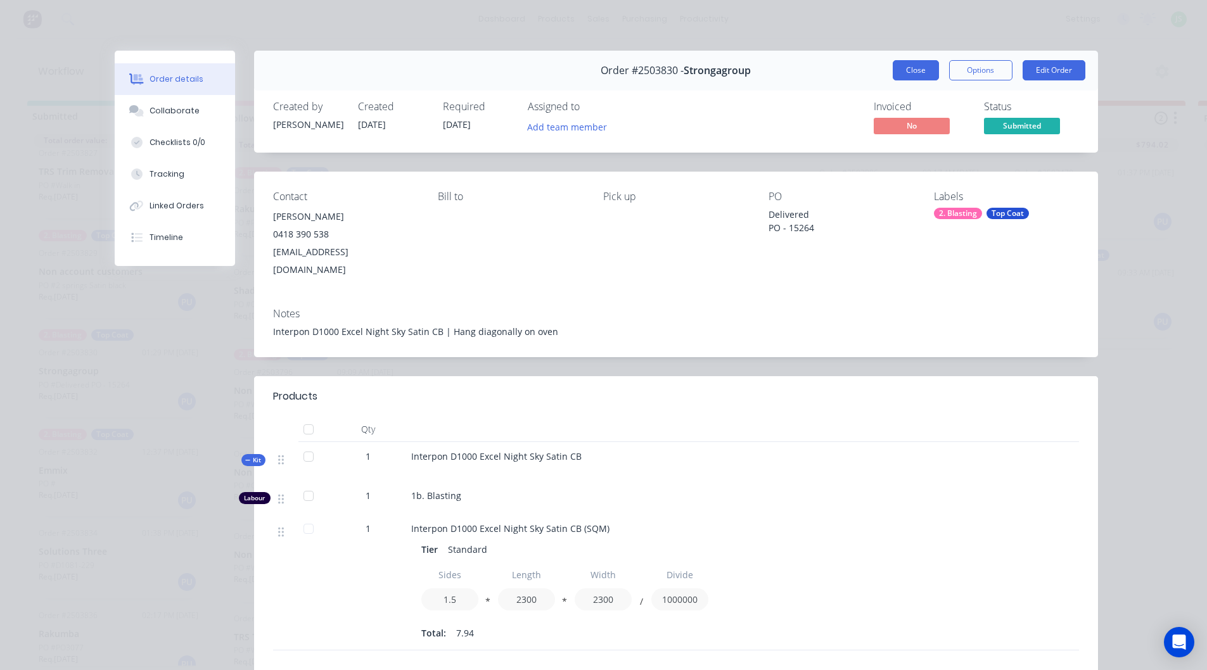
click at [926, 74] on button "Close" at bounding box center [916, 70] width 46 height 20
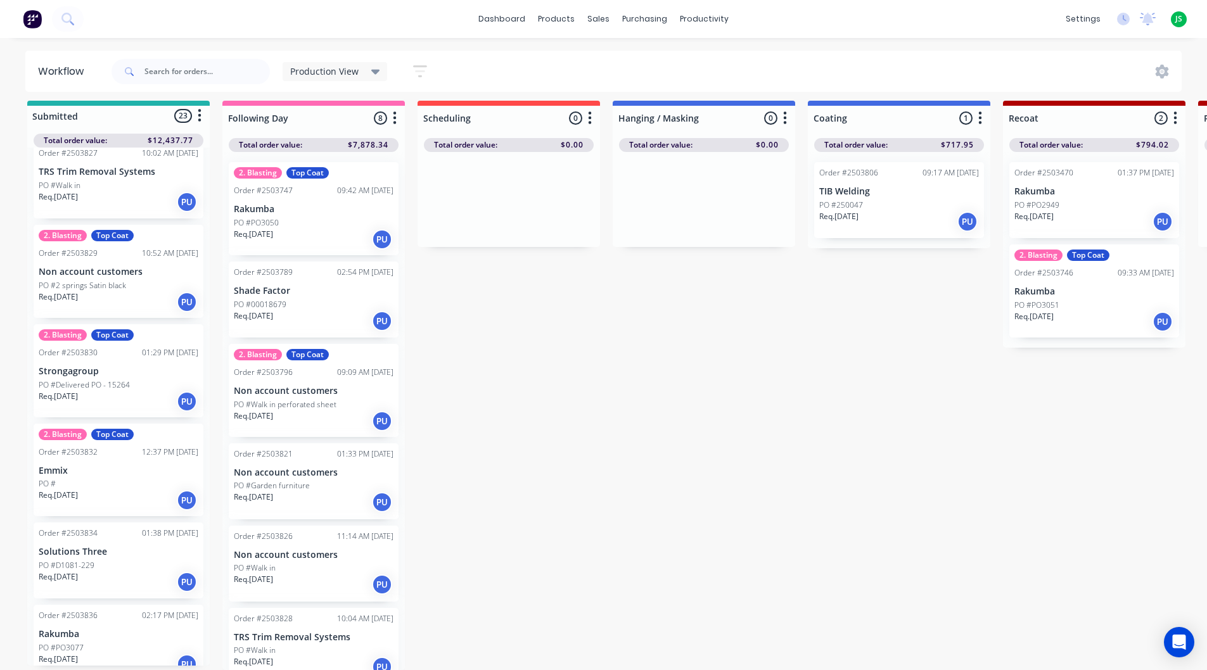
click at [96, 560] on div "PO #D1081-229" at bounding box center [119, 565] width 160 height 11
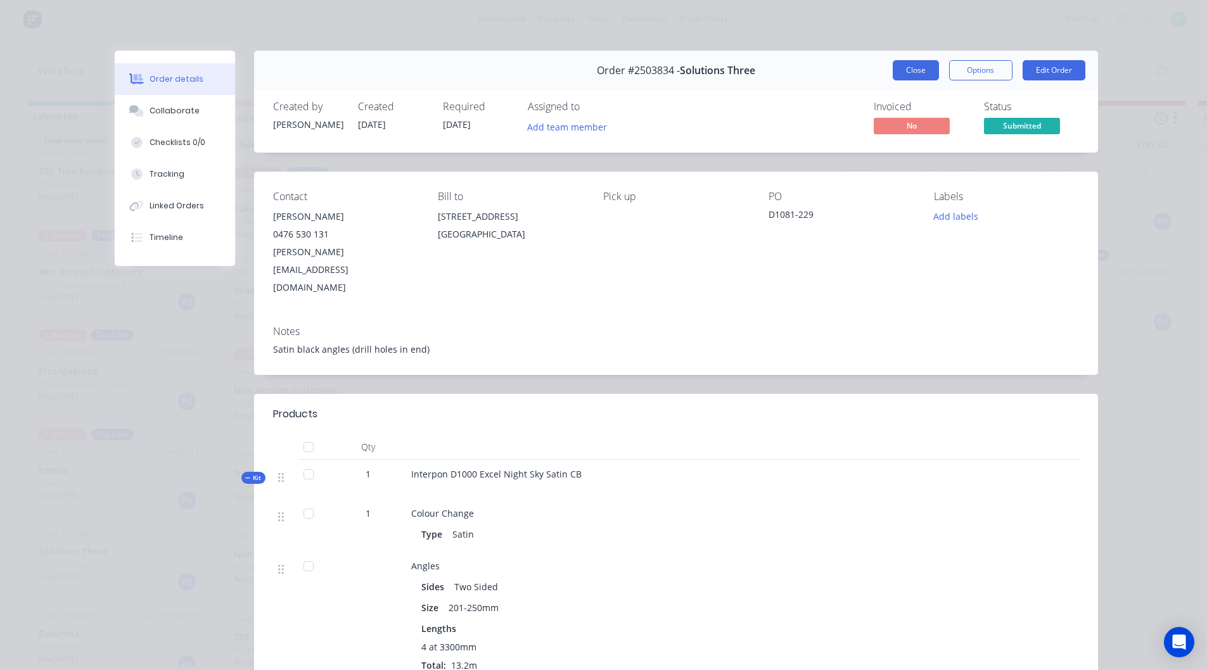
click at [910, 71] on button "Close" at bounding box center [916, 70] width 46 height 20
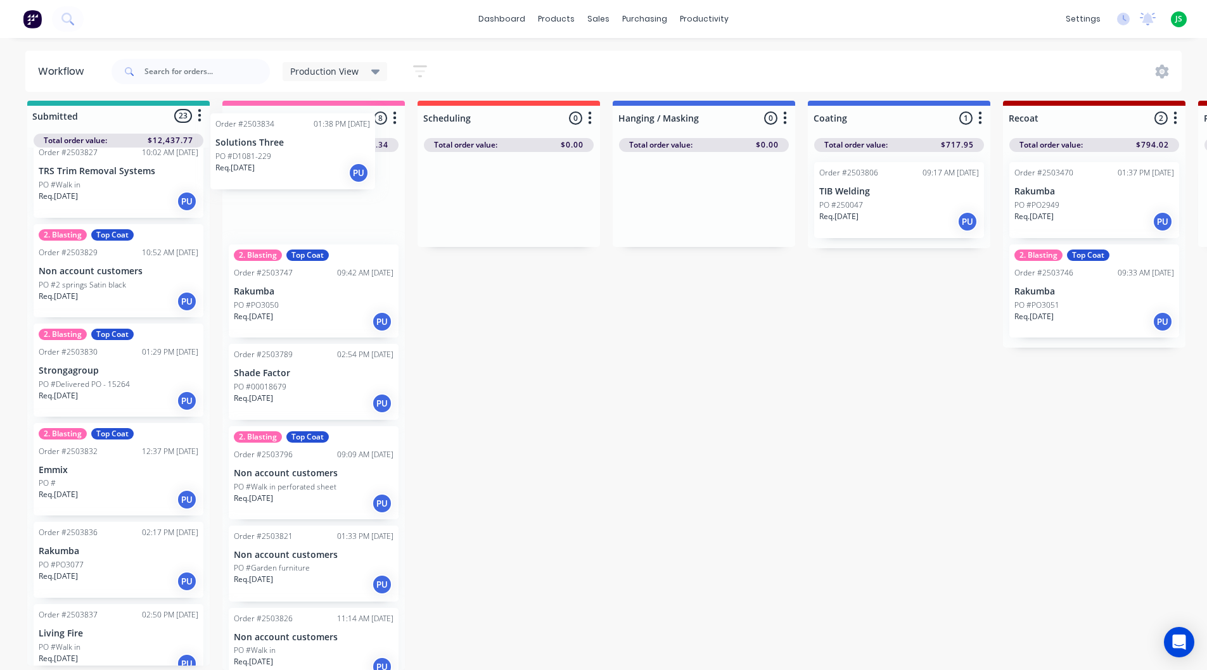
scroll to position [7, 0]
drag, startPoint x: 107, startPoint y: 555, endPoint x: 323, endPoint y: 209, distance: 407.6
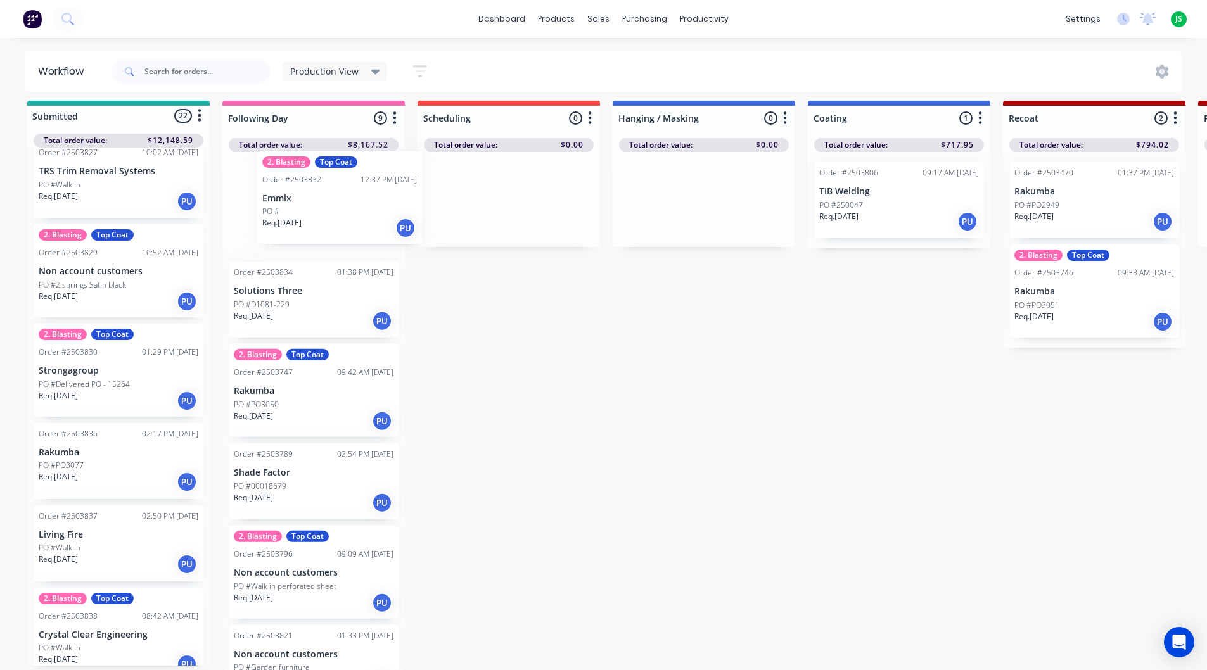
drag, startPoint x: 113, startPoint y: 489, endPoint x: 310, endPoint y: 240, distance: 317.2
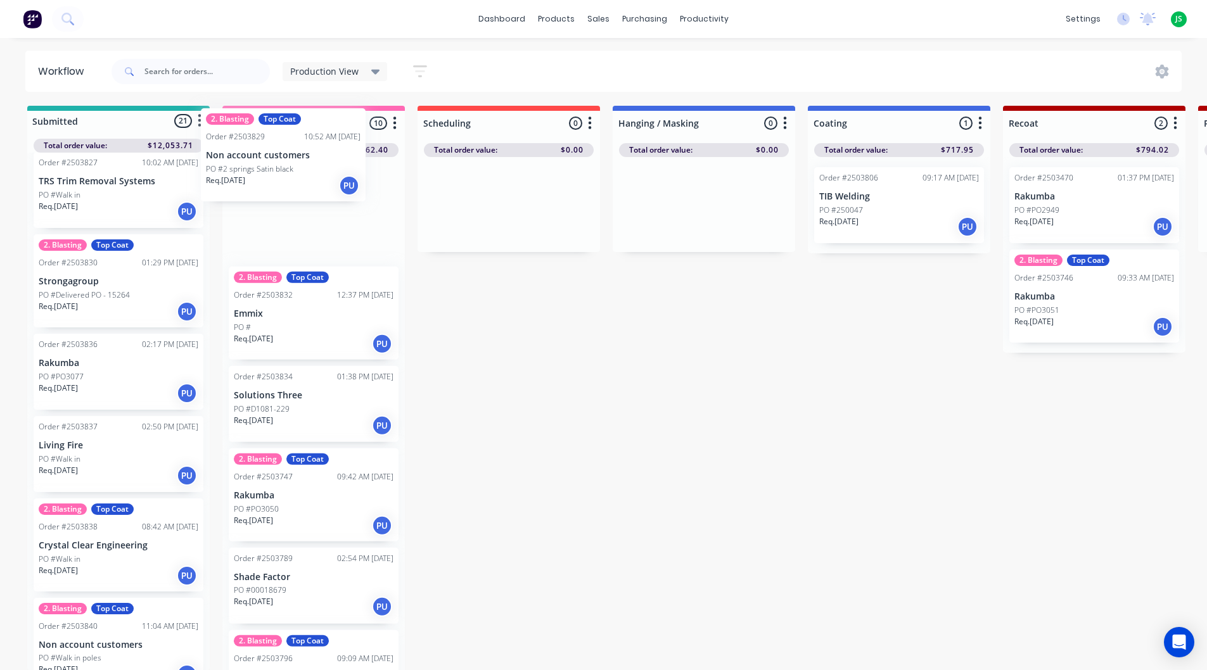
scroll to position [0, 0]
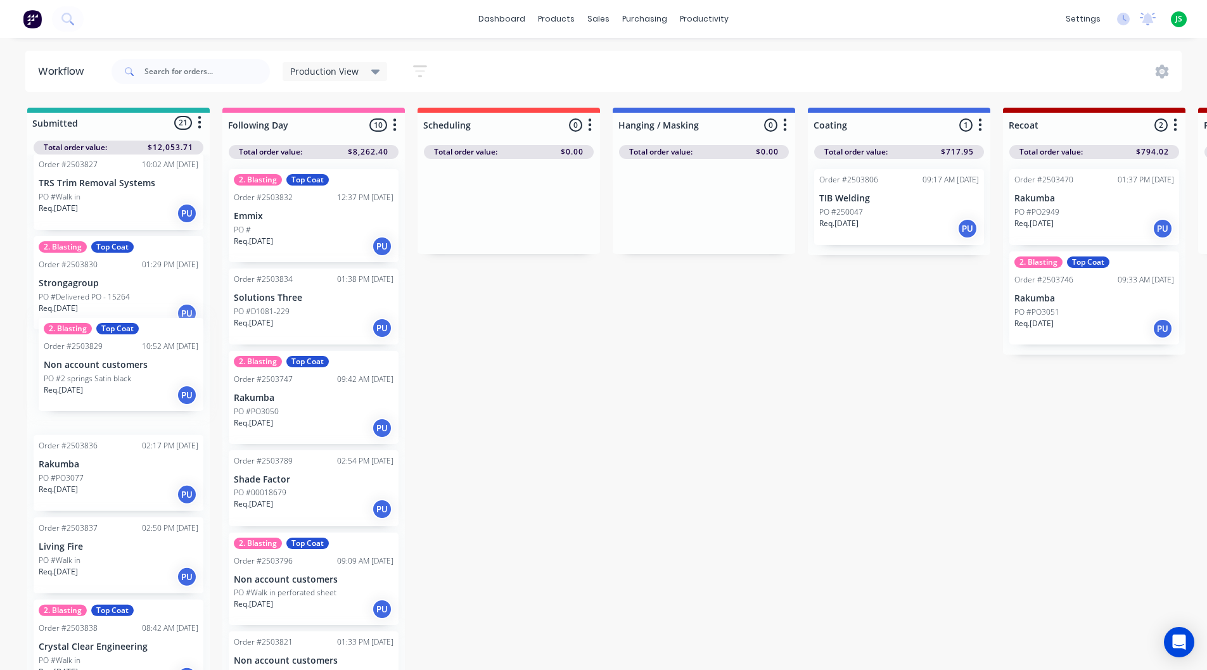
drag, startPoint x: 120, startPoint y: 291, endPoint x: 83, endPoint y: 383, distance: 98.6
click at [87, 384] on div "2. Blasting Top Coat Order #2503477 10:44 AM [DATE] Non account customers PO #E…" at bounding box center [118, 414] width 182 height 518
click at [127, 381] on p "Strongagroup" at bounding box center [119, 383] width 160 height 11
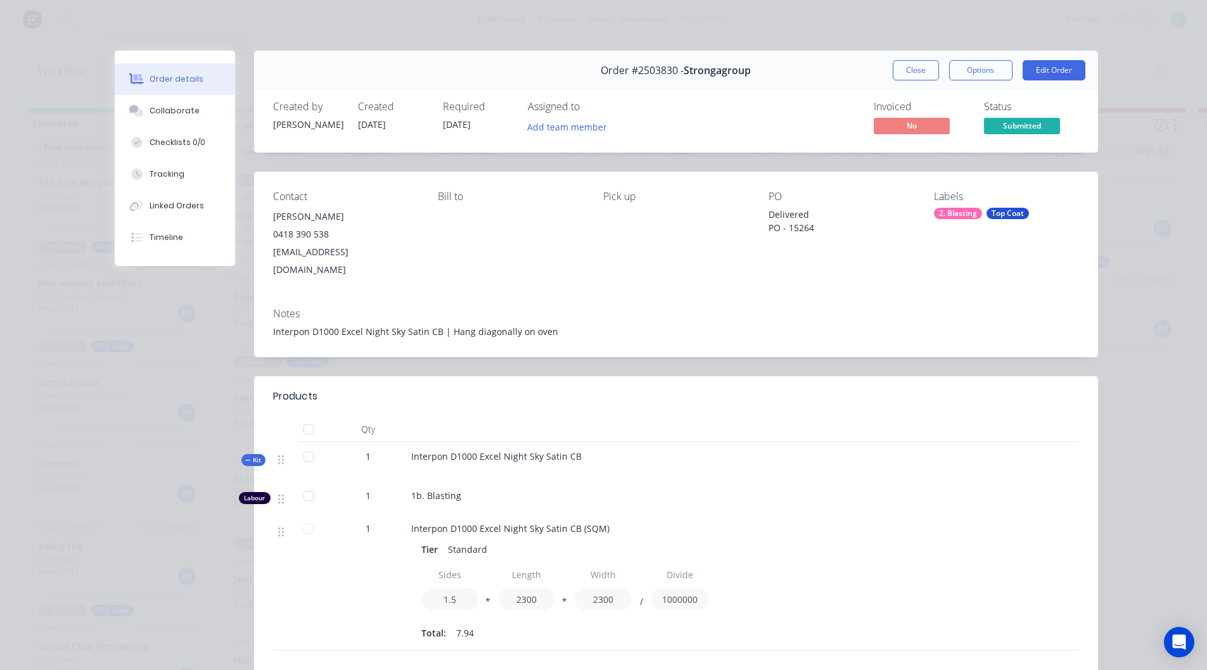
drag, startPoint x: 446, startPoint y: 404, endPoint x: 451, endPoint y: 428, distance: 24.5
drag, startPoint x: 451, startPoint y: 428, endPoint x: 741, endPoint y: 358, distance: 299.2
click at [741, 358] on div "Order #2503830 - Strongagroup Close Options Edit Order Created by [PERSON_NAME]…" at bounding box center [606, 464] width 983 height 826
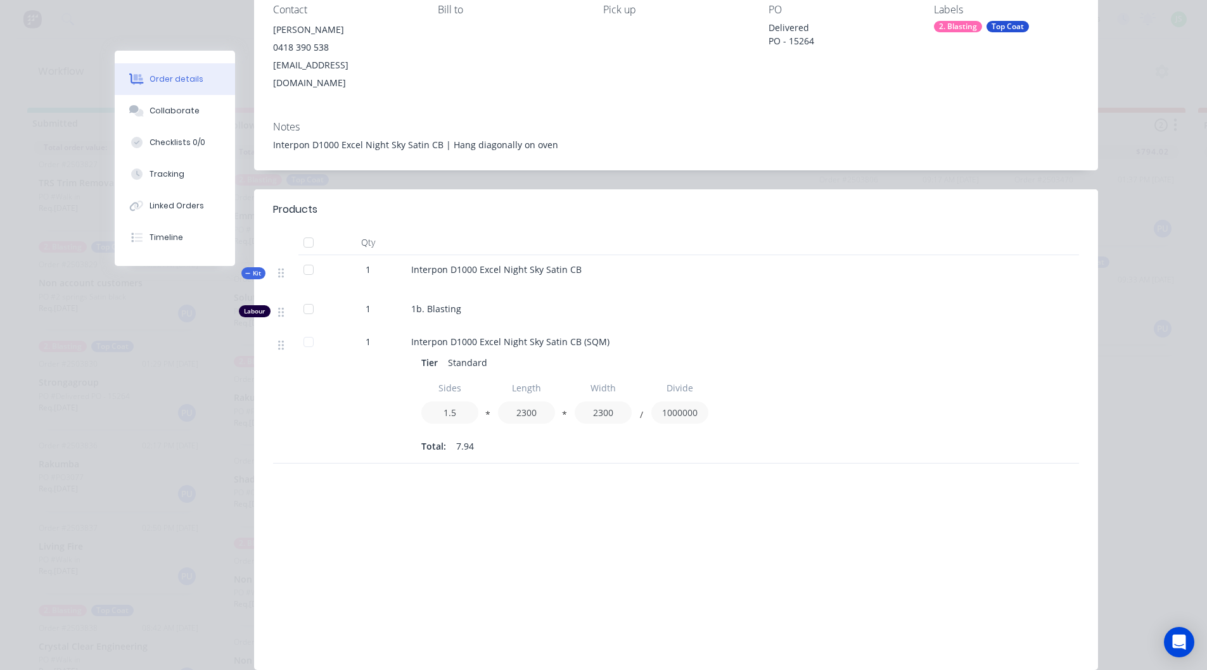
scroll to position [165, 0]
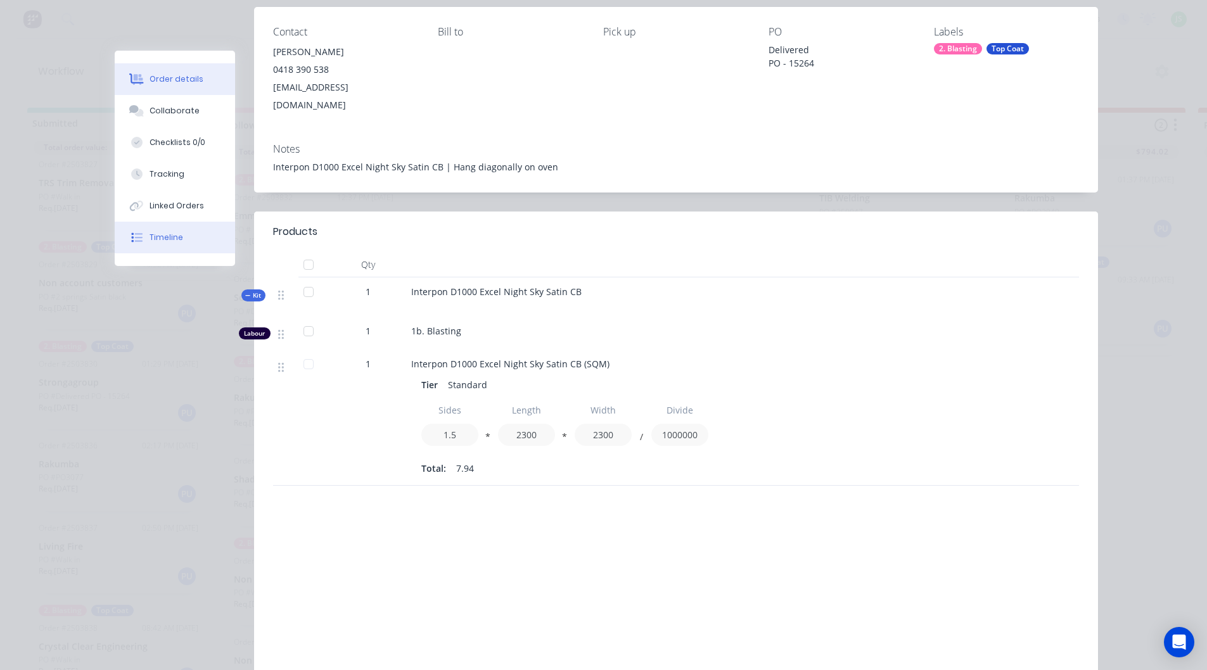
click at [131, 240] on icon at bounding box center [136, 237] width 11 height 11
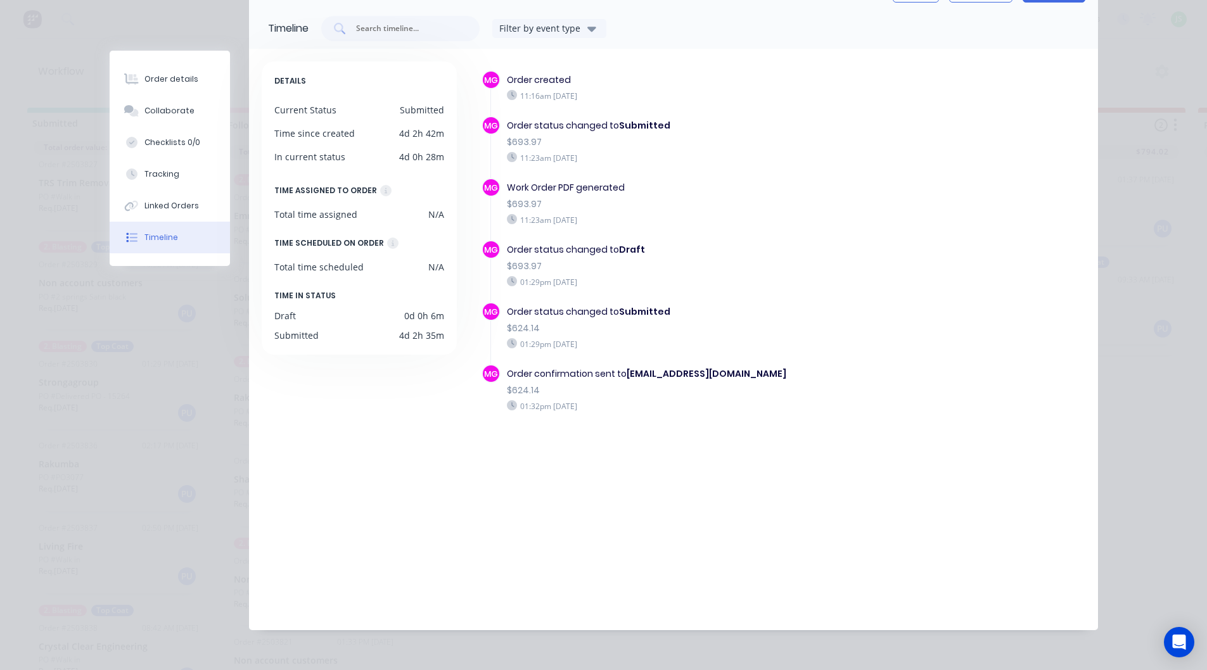
scroll to position [86, 0]
drag, startPoint x: 506, startPoint y: 386, endPoint x: 549, endPoint y: 382, distance: 42.6
click at [549, 384] on div "$624.14" at bounding box center [693, 390] width 373 height 13
drag, startPoint x: 504, startPoint y: 260, endPoint x: 551, endPoint y: 256, distance: 46.4
click at [551, 260] on div "$693.97" at bounding box center [693, 266] width 373 height 13
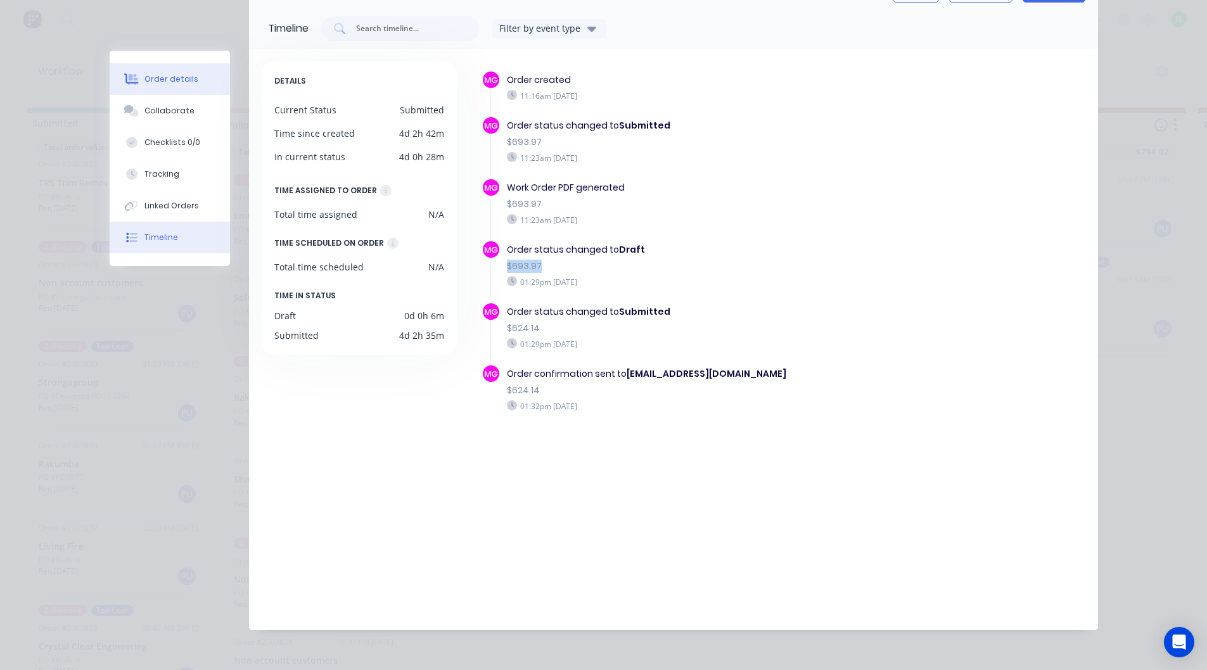
click at [146, 74] on div "Order details" at bounding box center [171, 79] width 54 height 11
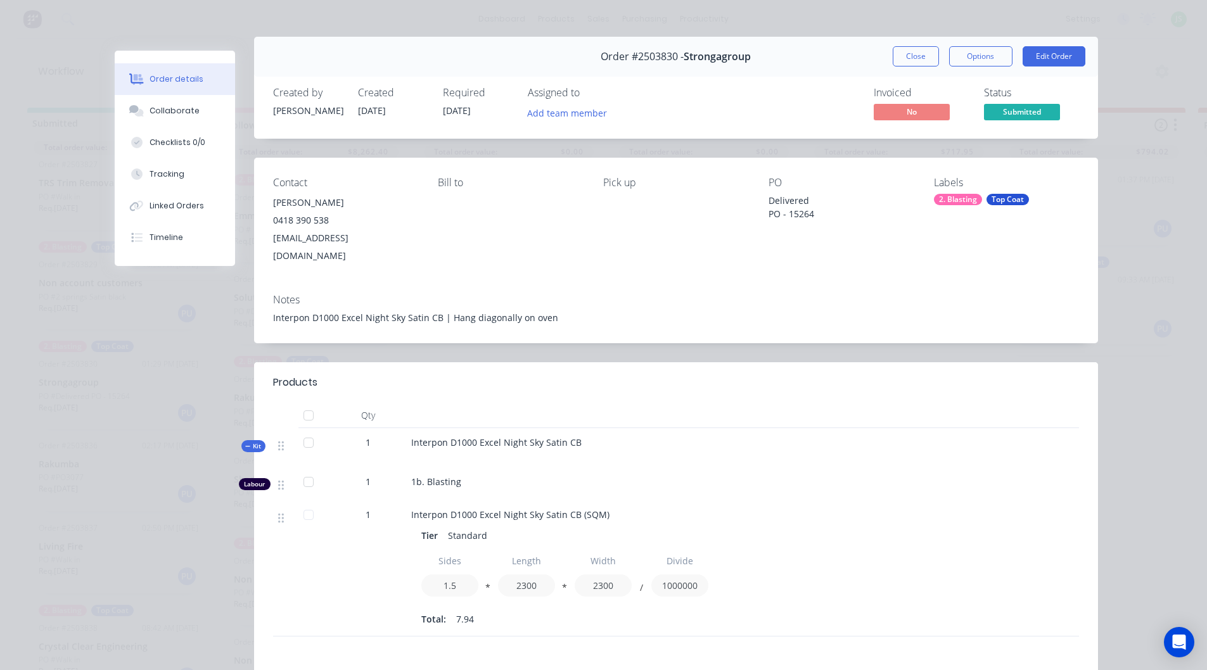
scroll to position [0, 0]
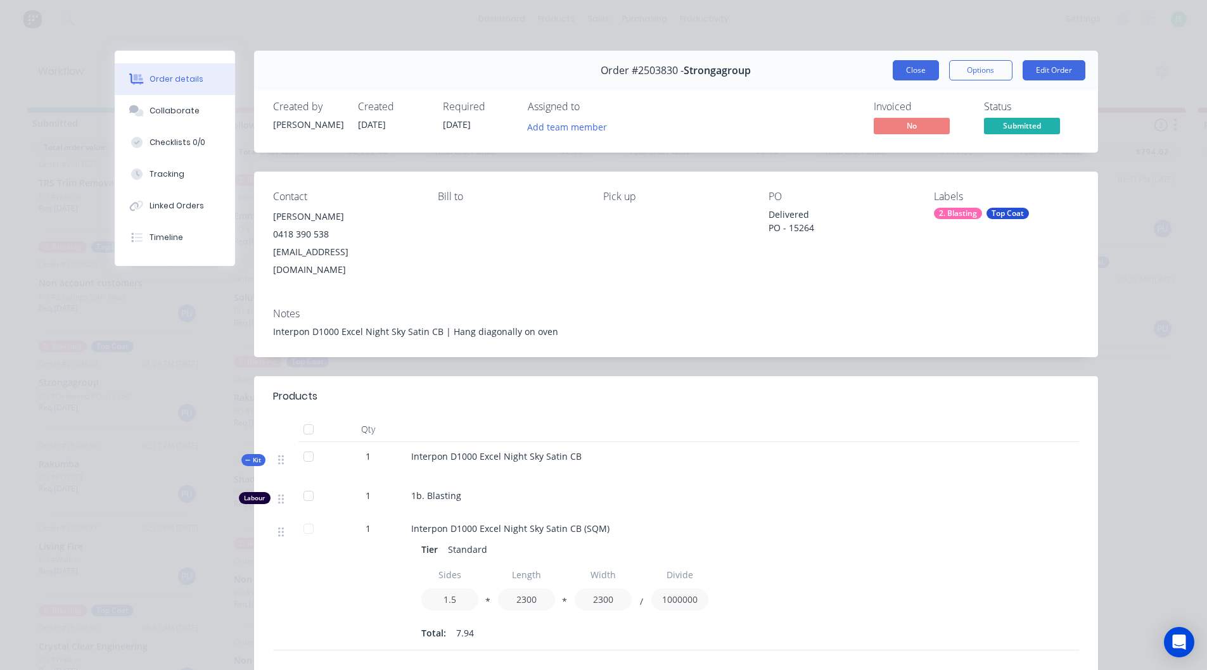
click at [911, 79] on button "Close" at bounding box center [916, 70] width 46 height 20
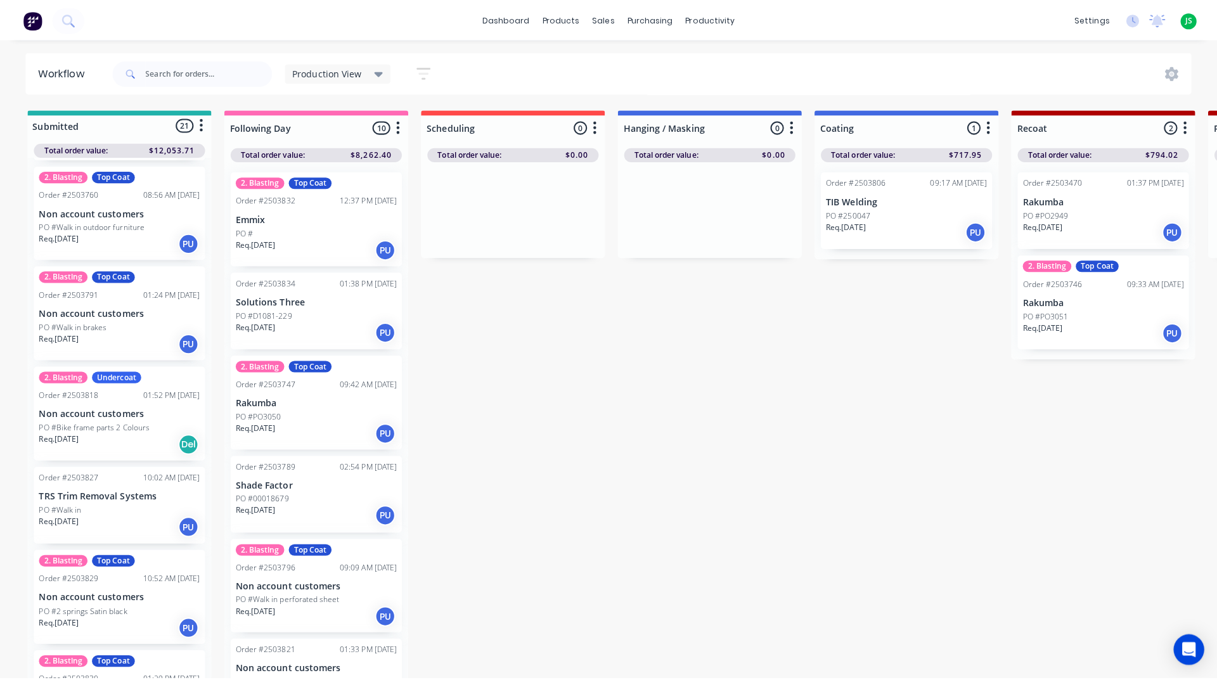
scroll to position [218, 0]
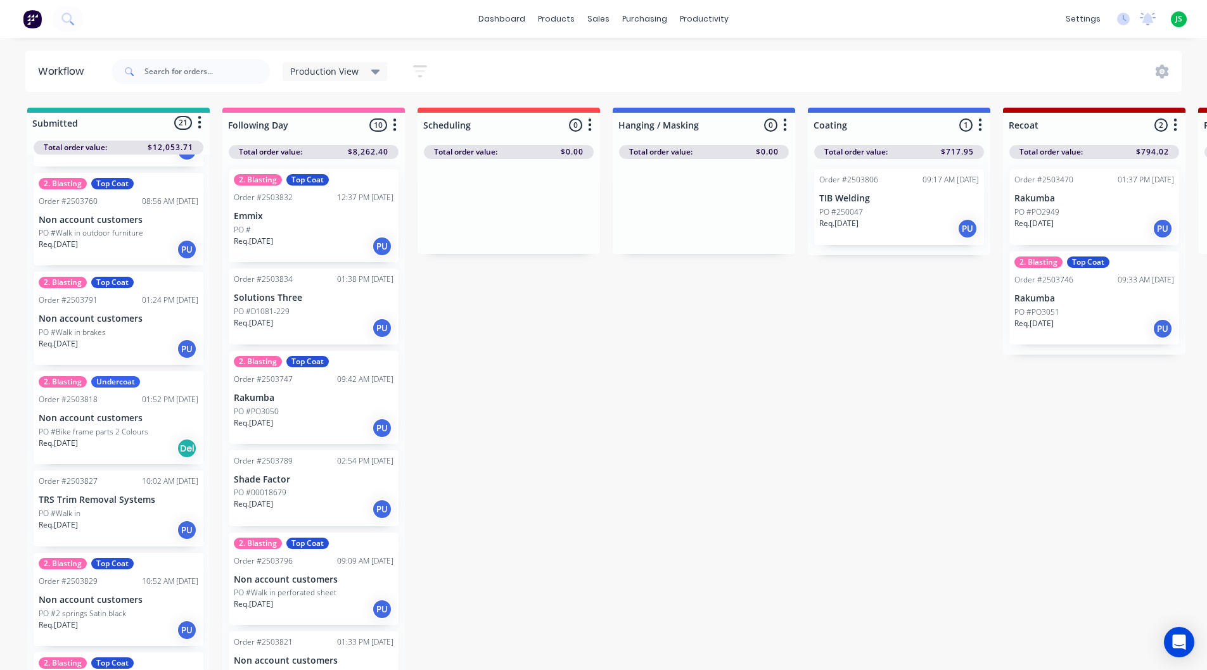
click at [121, 344] on div "Req. [DATE] PU" at bounding box center [119, 349] width 160 height 22
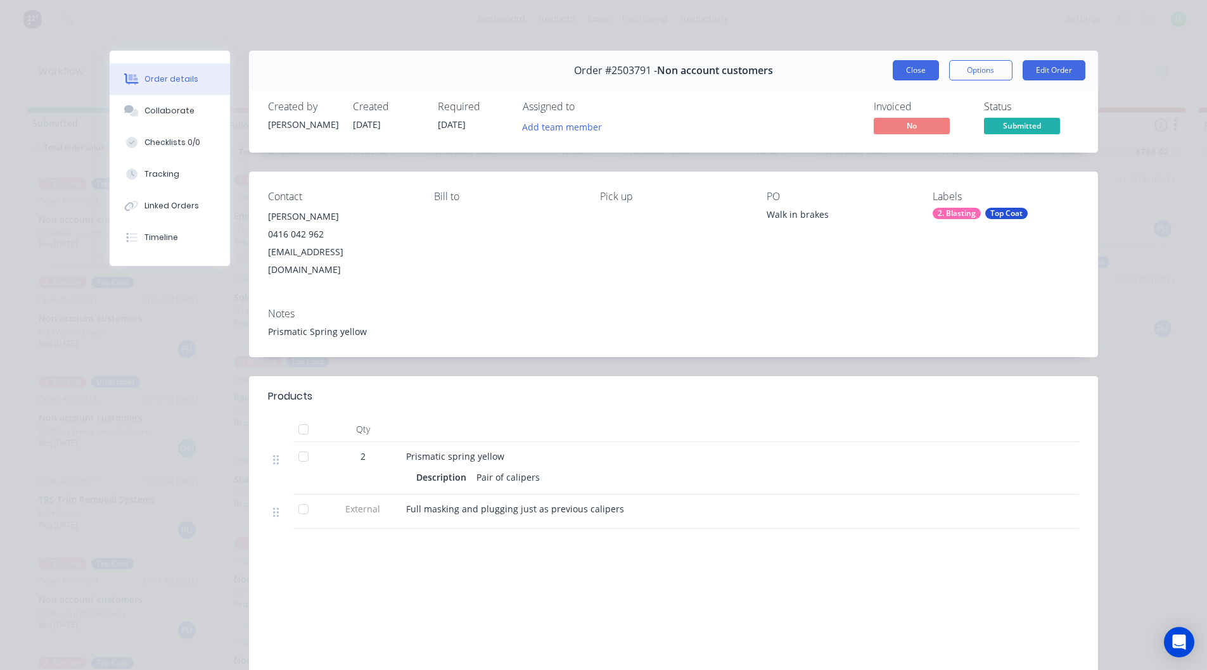
click at [902, 68] on button "Close" at bounding box center [916, 70] width 46 height 20
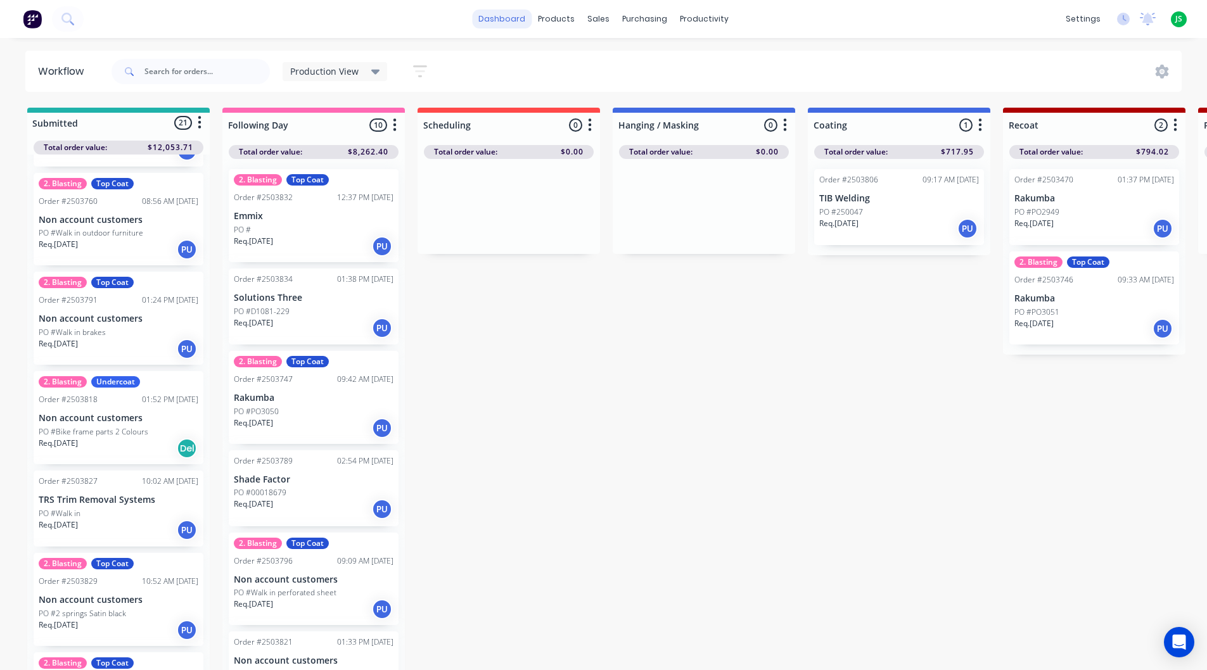
click at [504, 16] on link "dashboard" at bounding box center [502, 19] width 60 height 19
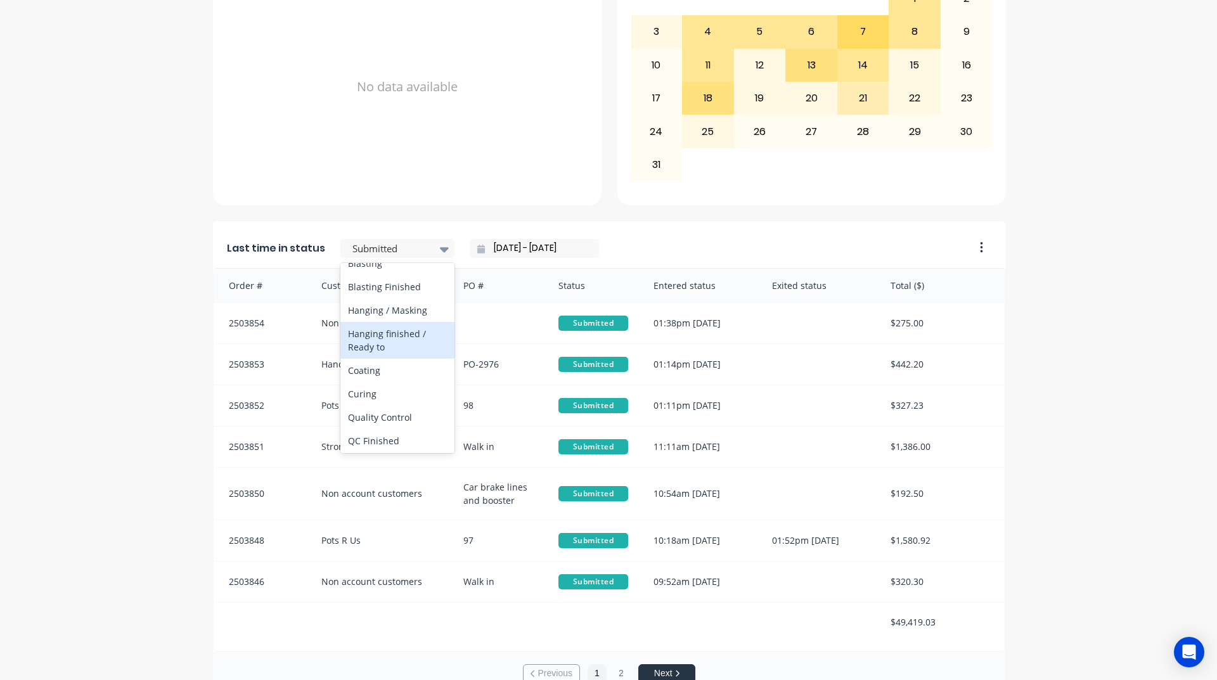
scroll to position [380, 0]
click at [376, 381] on div "Coating" at bounding box center [397, 368] width 114 height 23
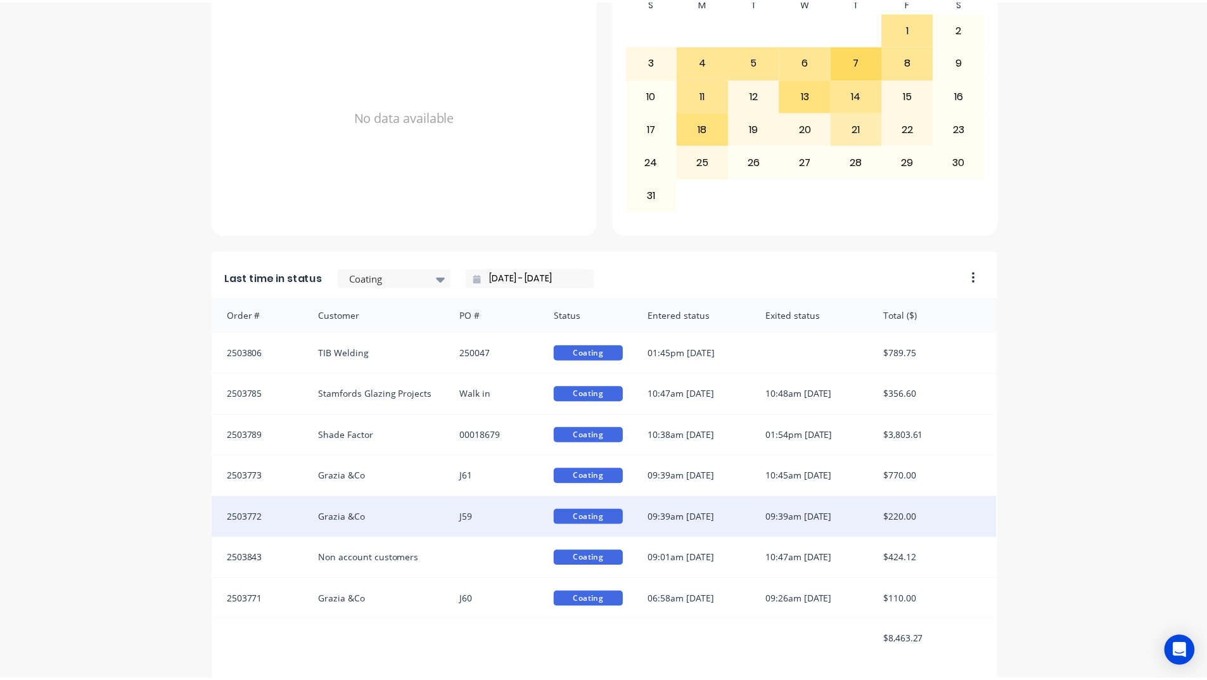
scroll to position [534, 0]
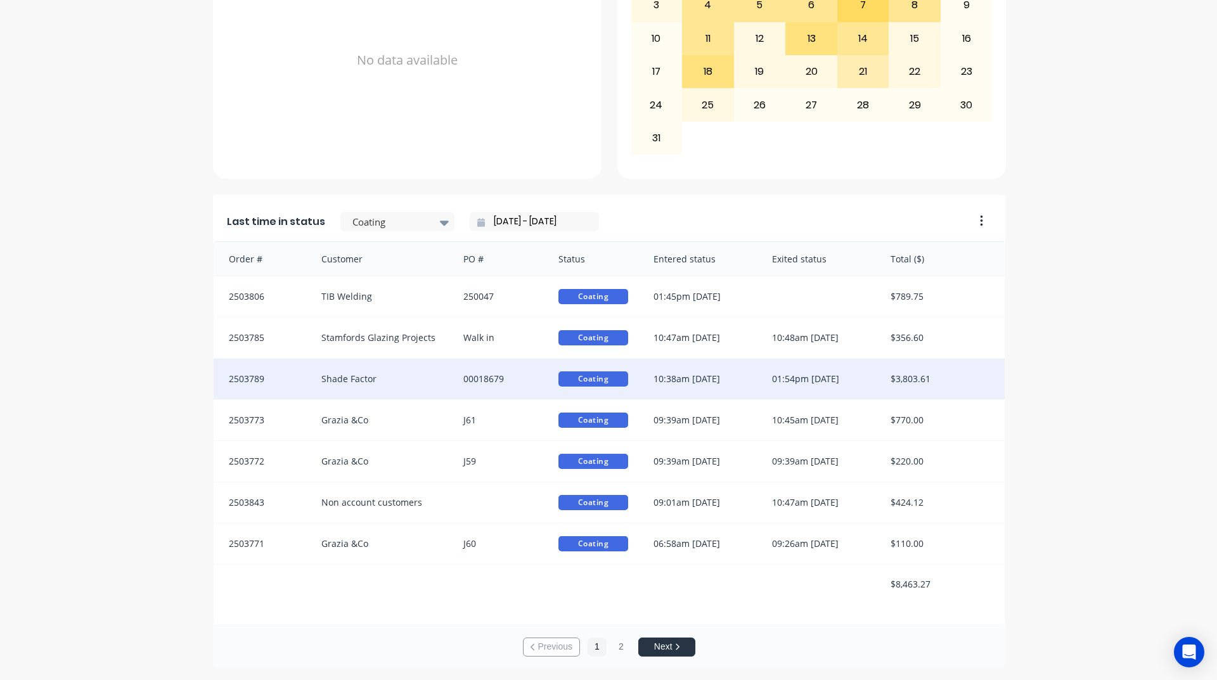
click at [515, 365] on div "00018679" at bounding box center [498, 379] width 95 height 41
